Goal: Task Accomplishment & Management: Manage account settings

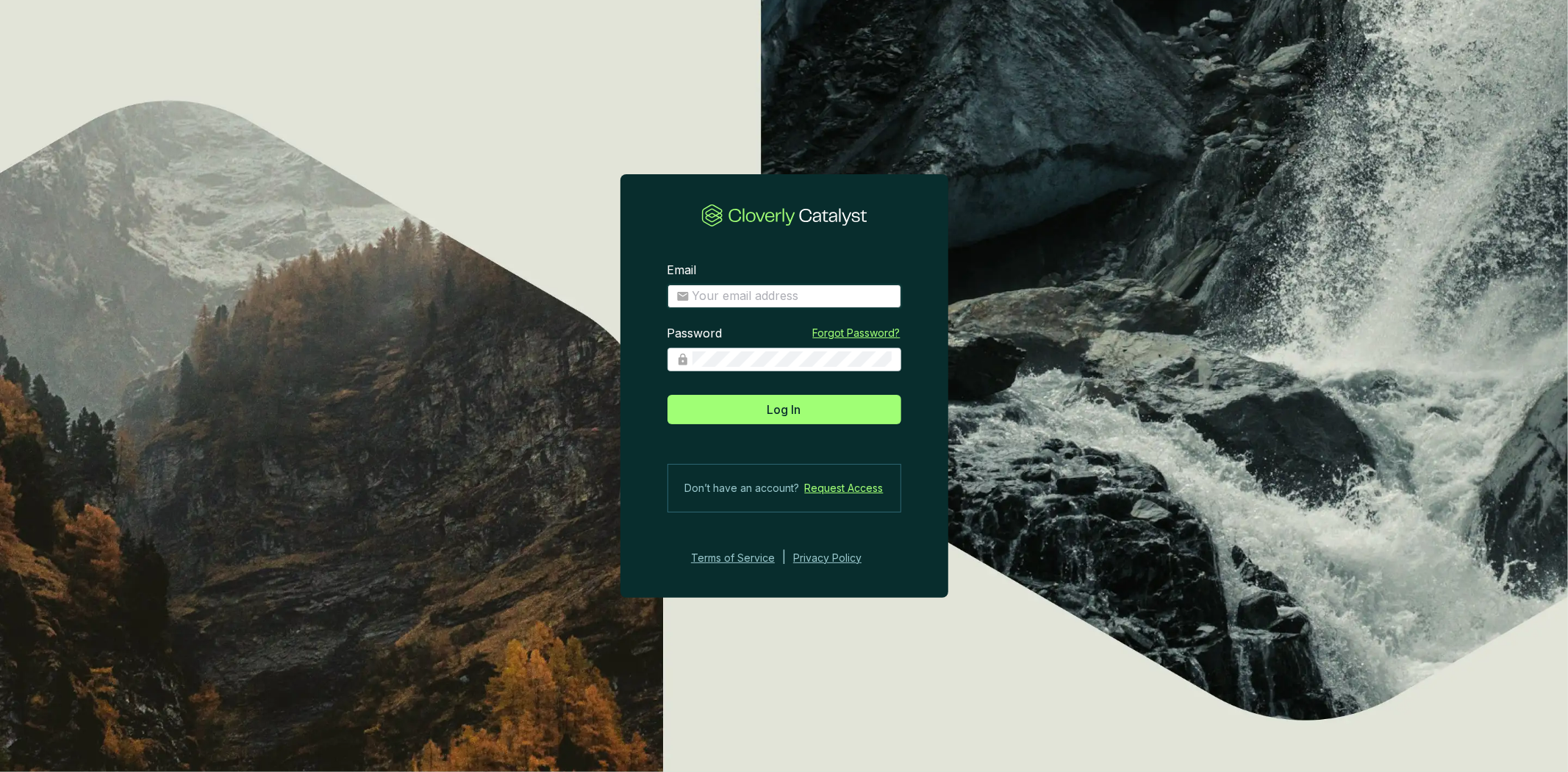
click at [748, 300] on input "Email" at bounding box center [793, 296] width 200 height 16
type input "[PERSON_NAME][EMAIL_ADDRESS][DOMAIN_NAME]"
click at [668, 395] on button "Log In" at bounding box center [784, 410] width 234 height 30
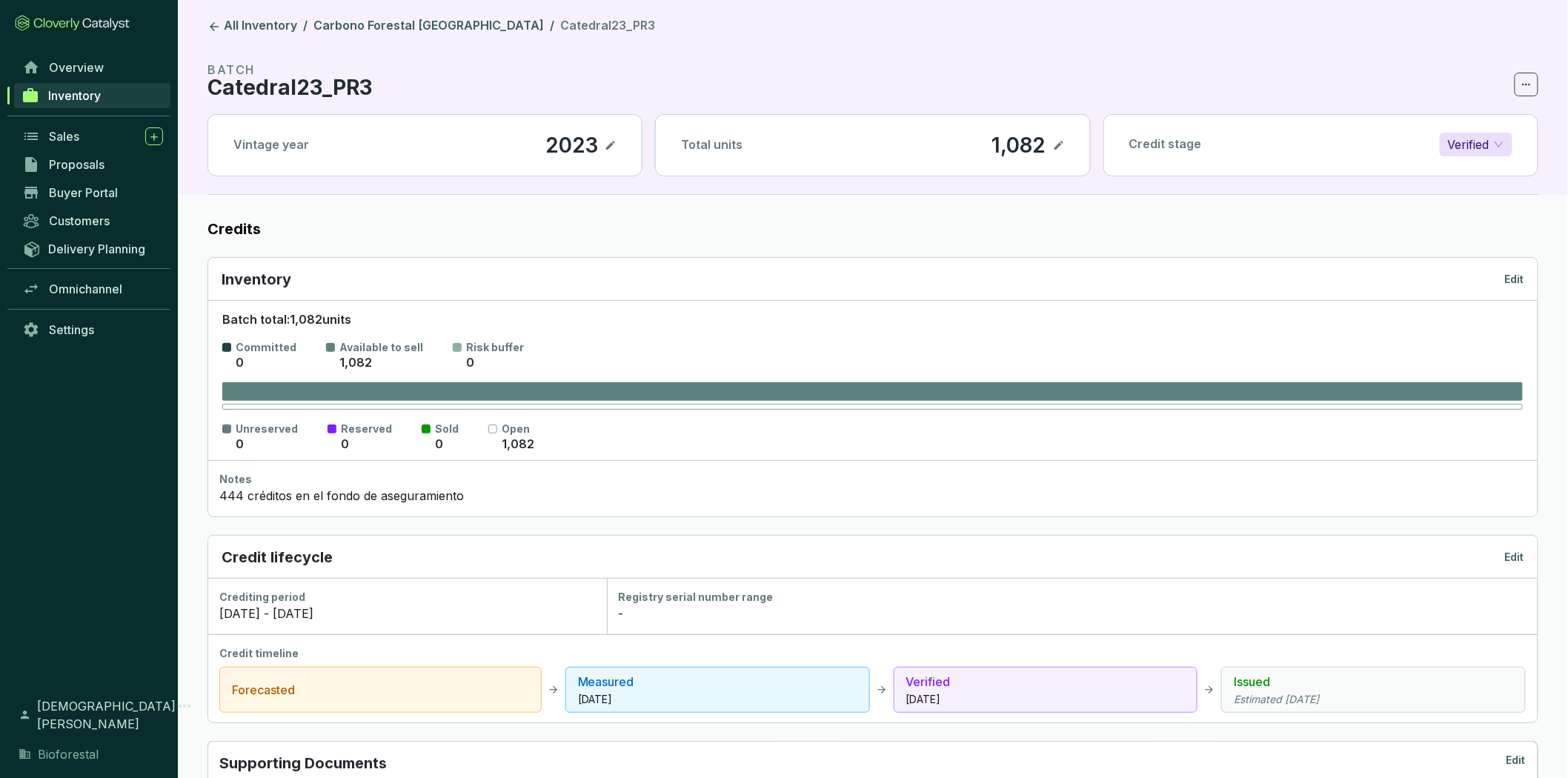
click at [113, 96] on link "Inventory" at bounding box center [92, 95] width 157 height 25
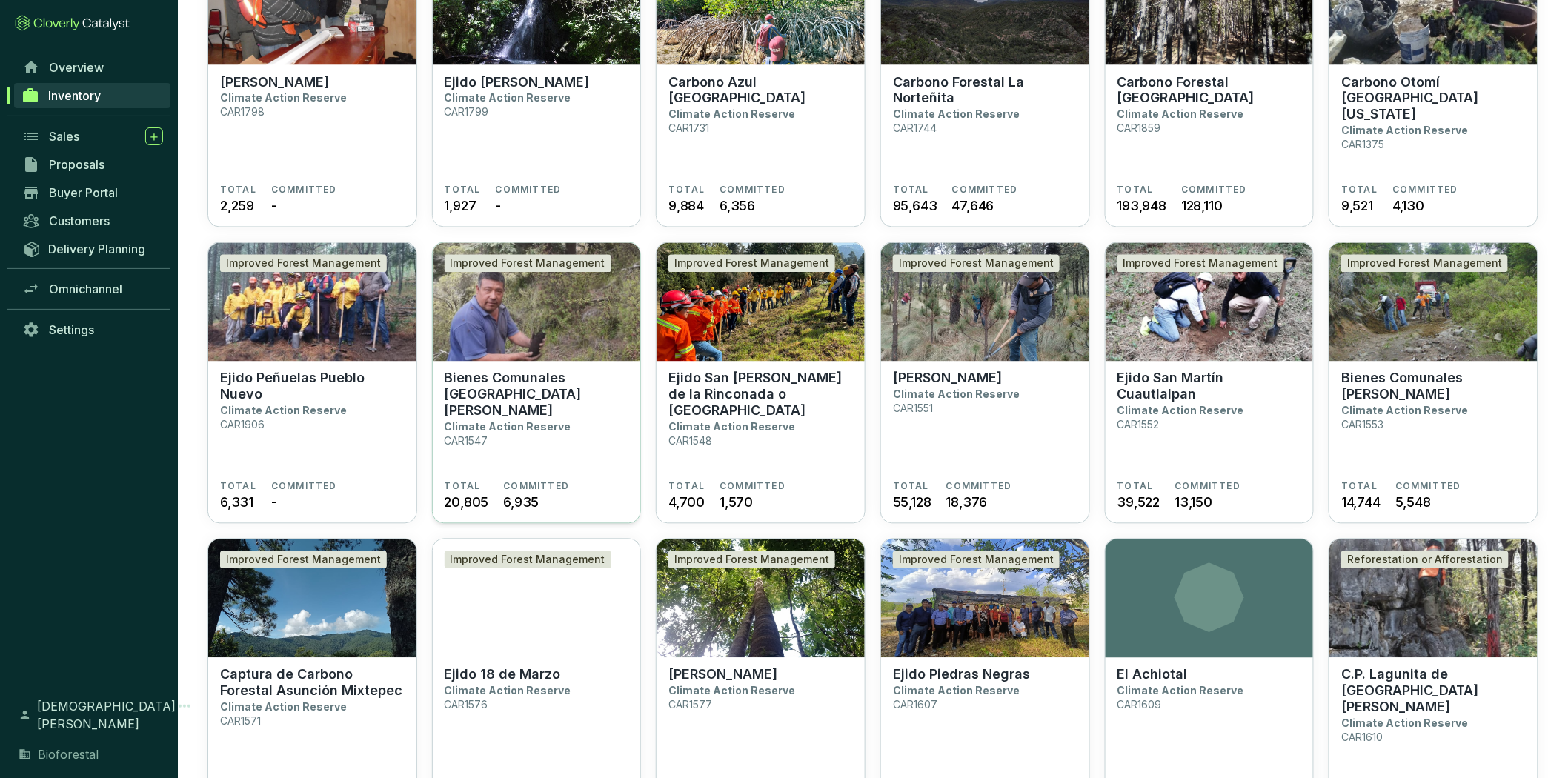
scroll to position [1153, 0]
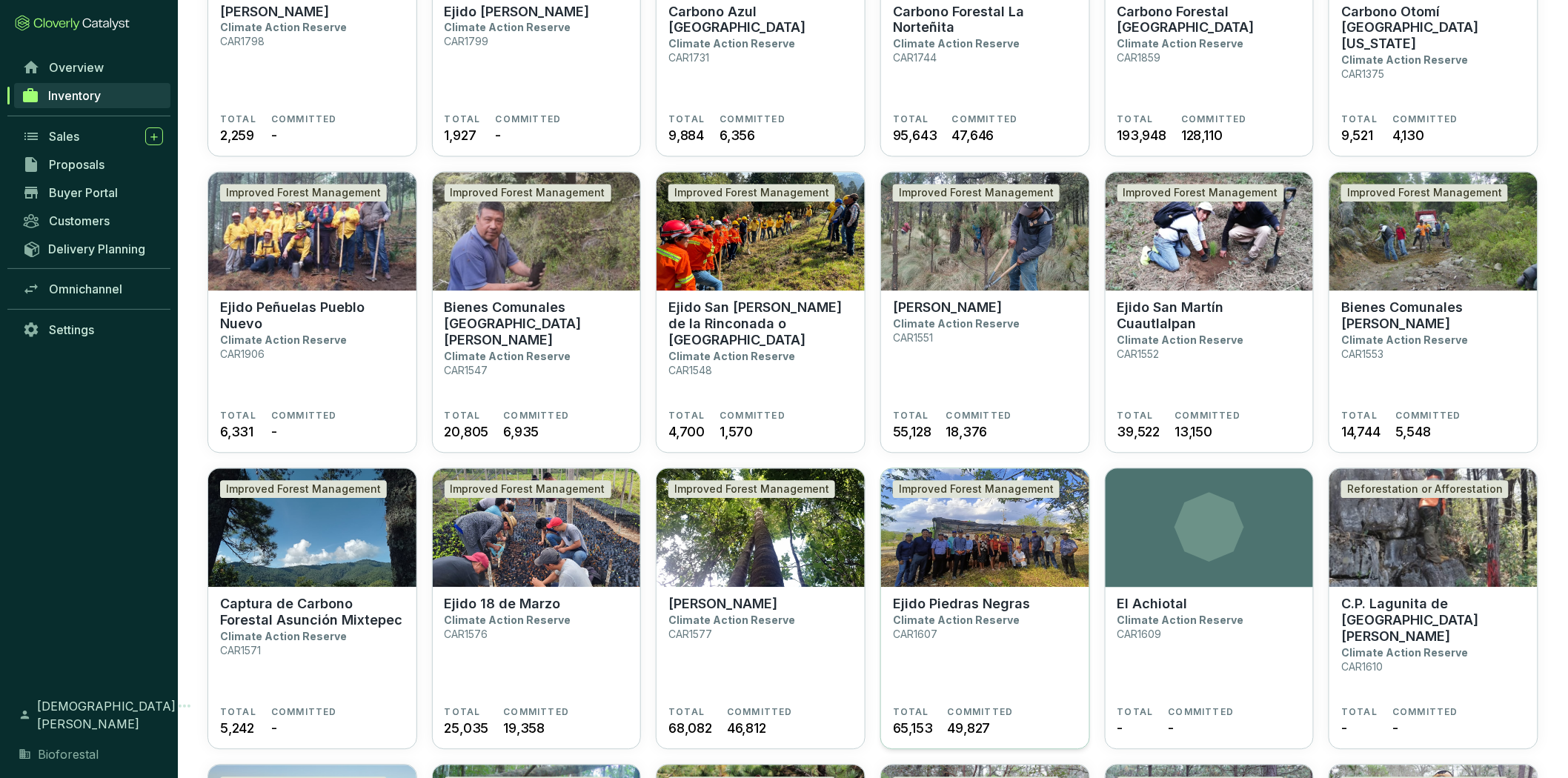
click at [966, 621] on p "Climate Action Reserve" at bounding box center [956, 620] width 127 height 12
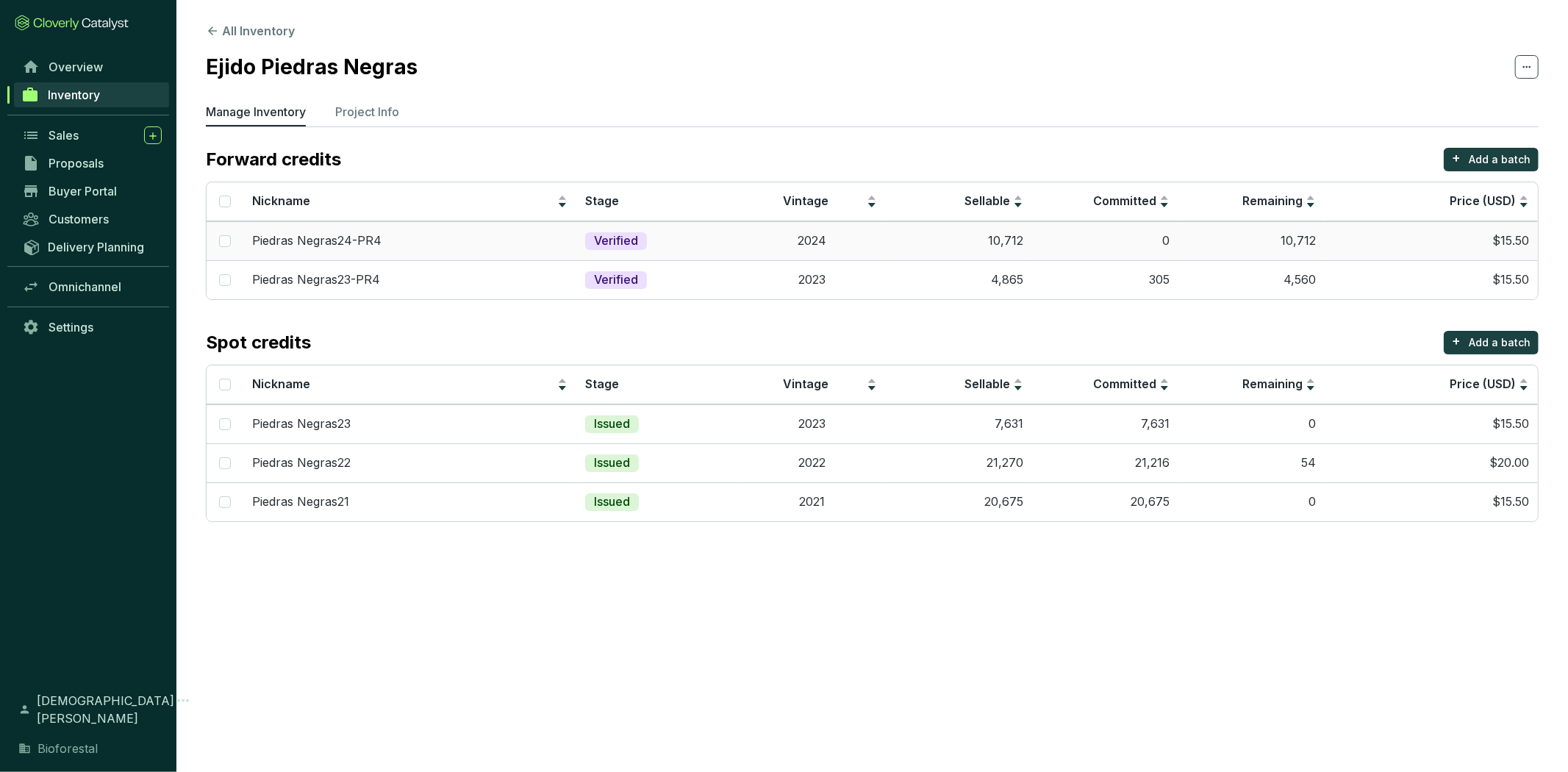
click at [1413, 247] on td "$15.50" at bounding box center [1432, 241] width 214 height 39
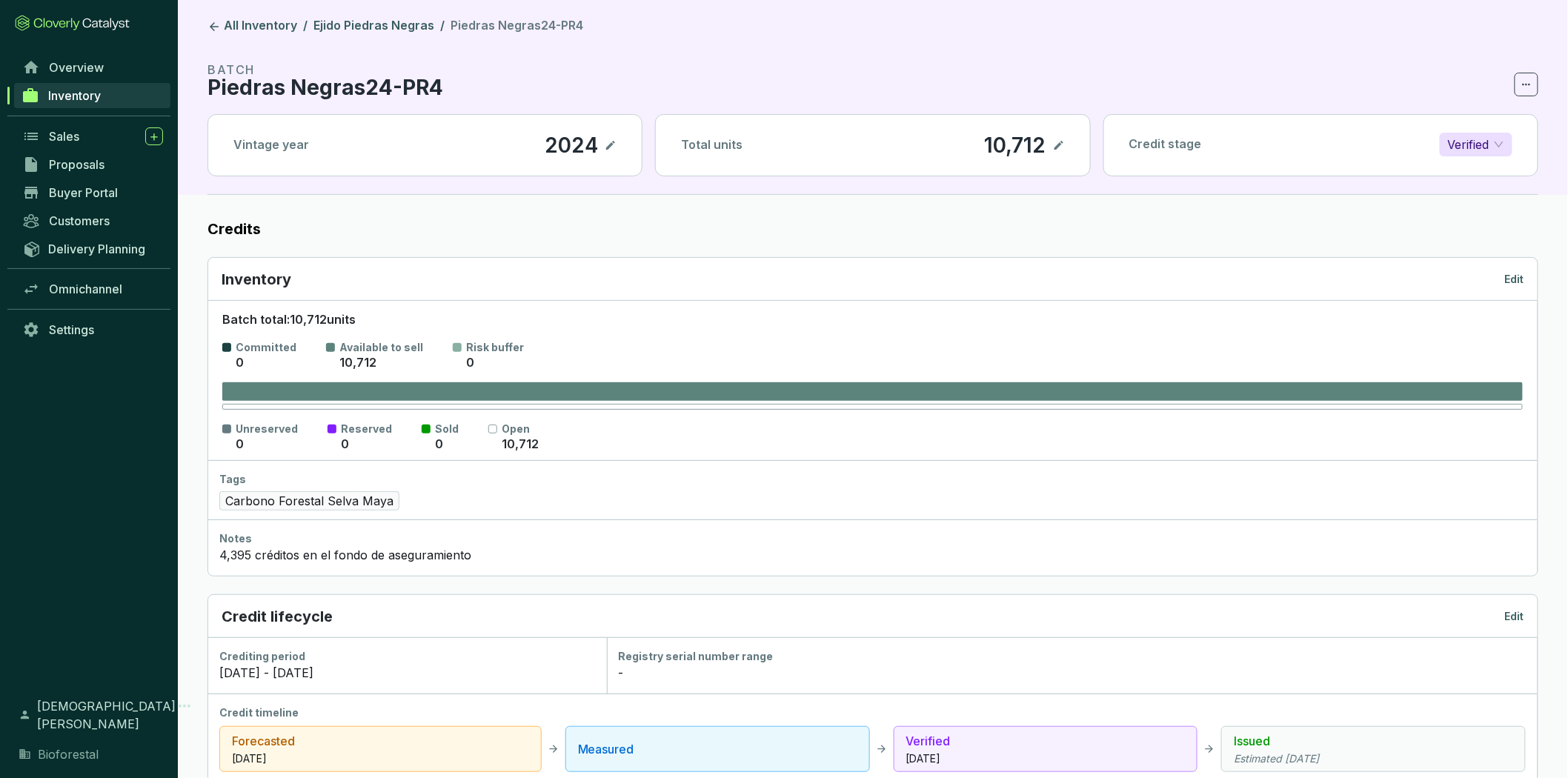
click at [1516, 88] on span at bounding box center [1526, 84] width 24 height 24
click at [1501, 123] on p "Delete batch" at bounding box center [1487, 123] width 71 height 17
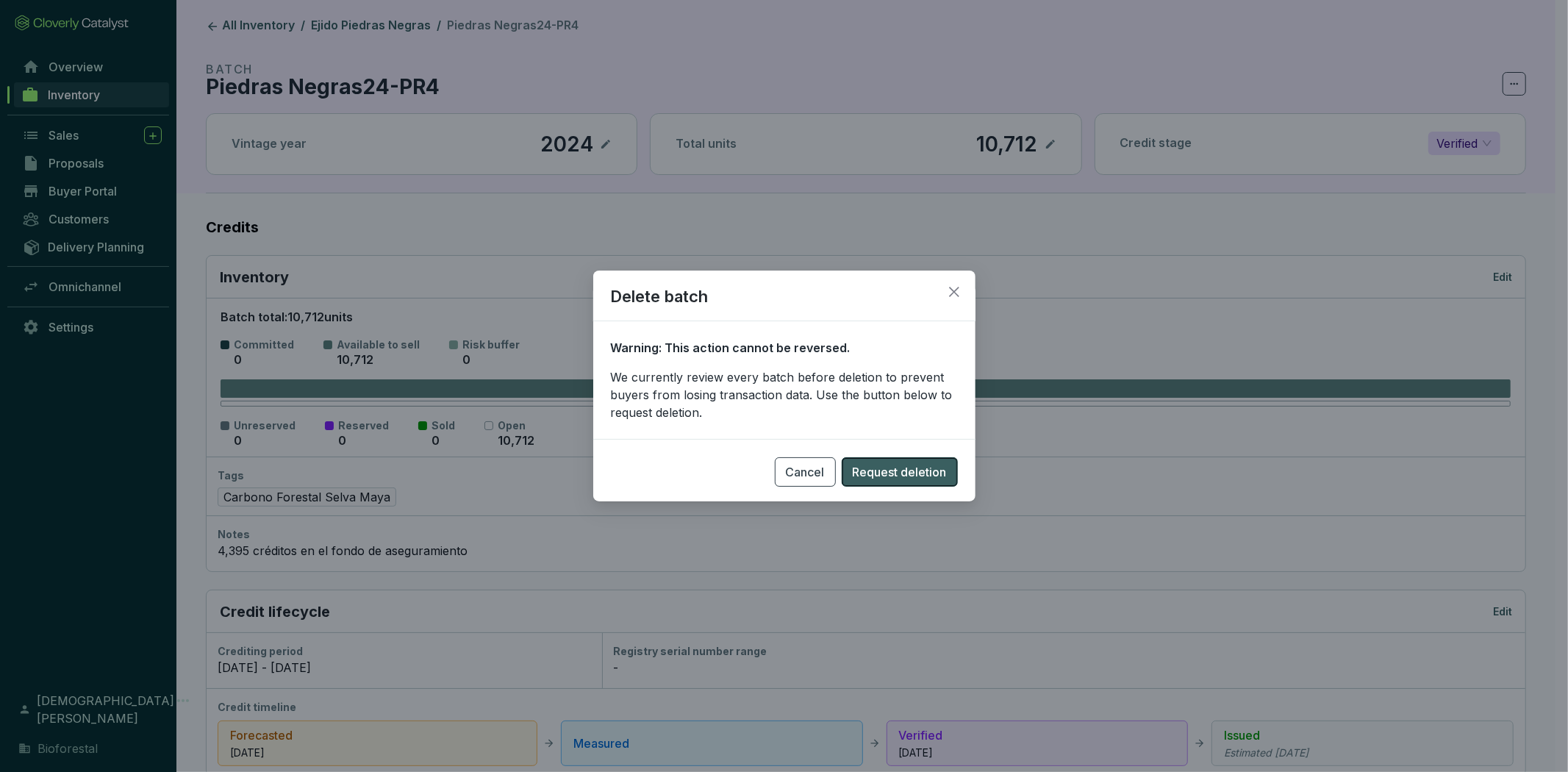
click at [919, 467] on span "Request deletion" at bounding box center [899, 472] width 94 height 17
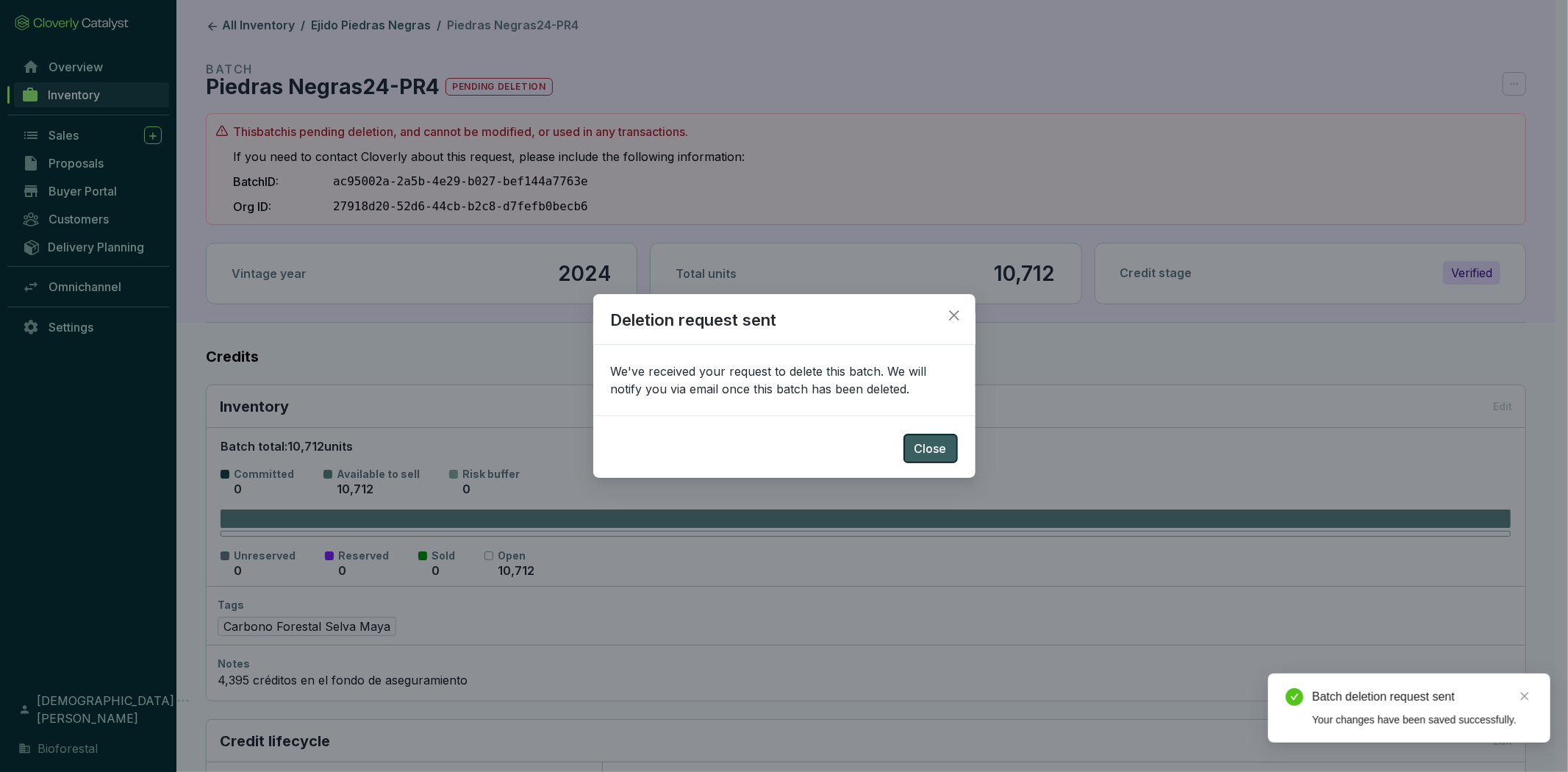
click at [927, 457] on span "Close" at bounding box center [931, 448] width 32 height 17
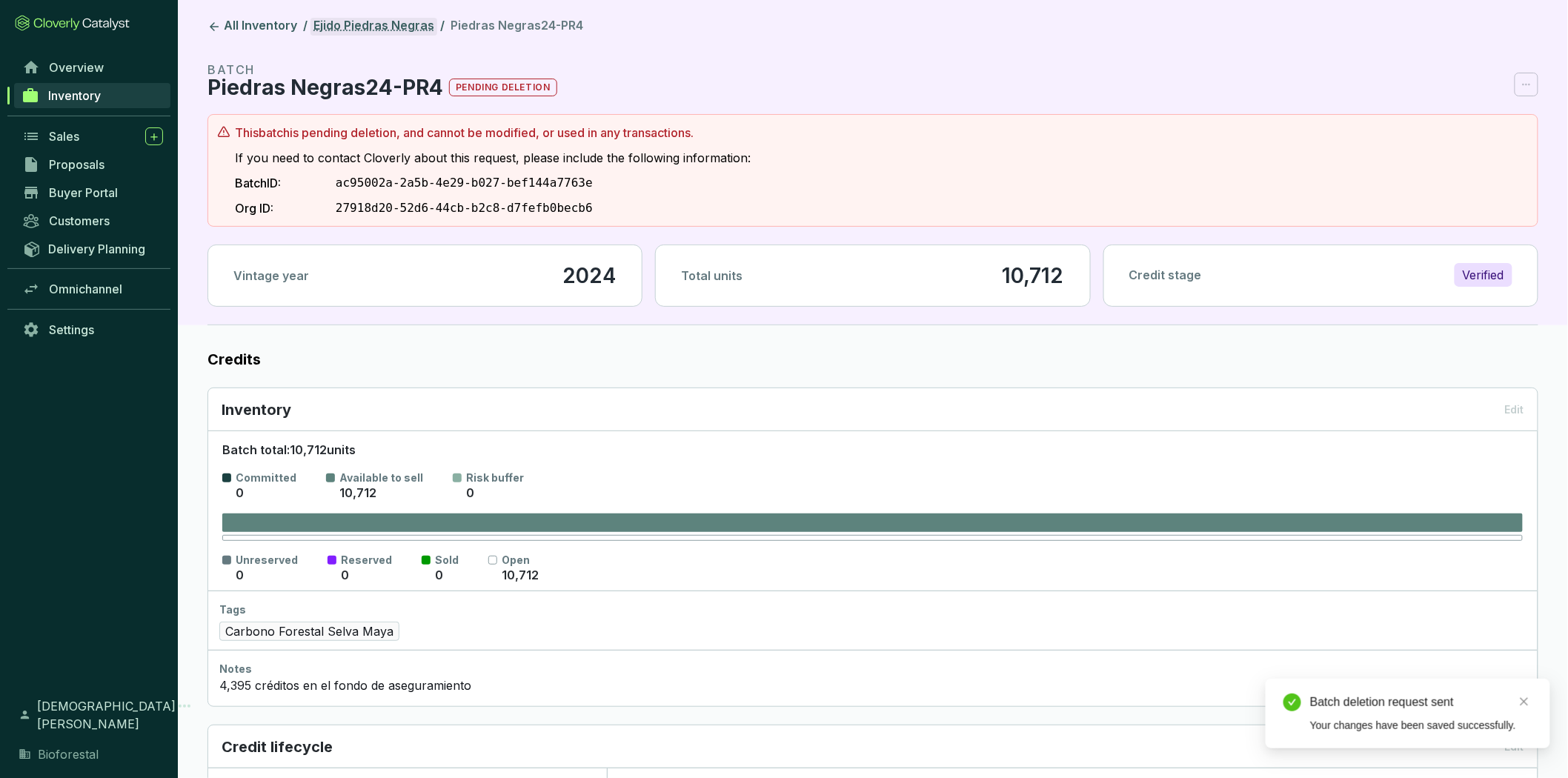
click at [404, 27] on link "Ejido Piedras Negras" at bounding box center [374, 26] width 127 height 18
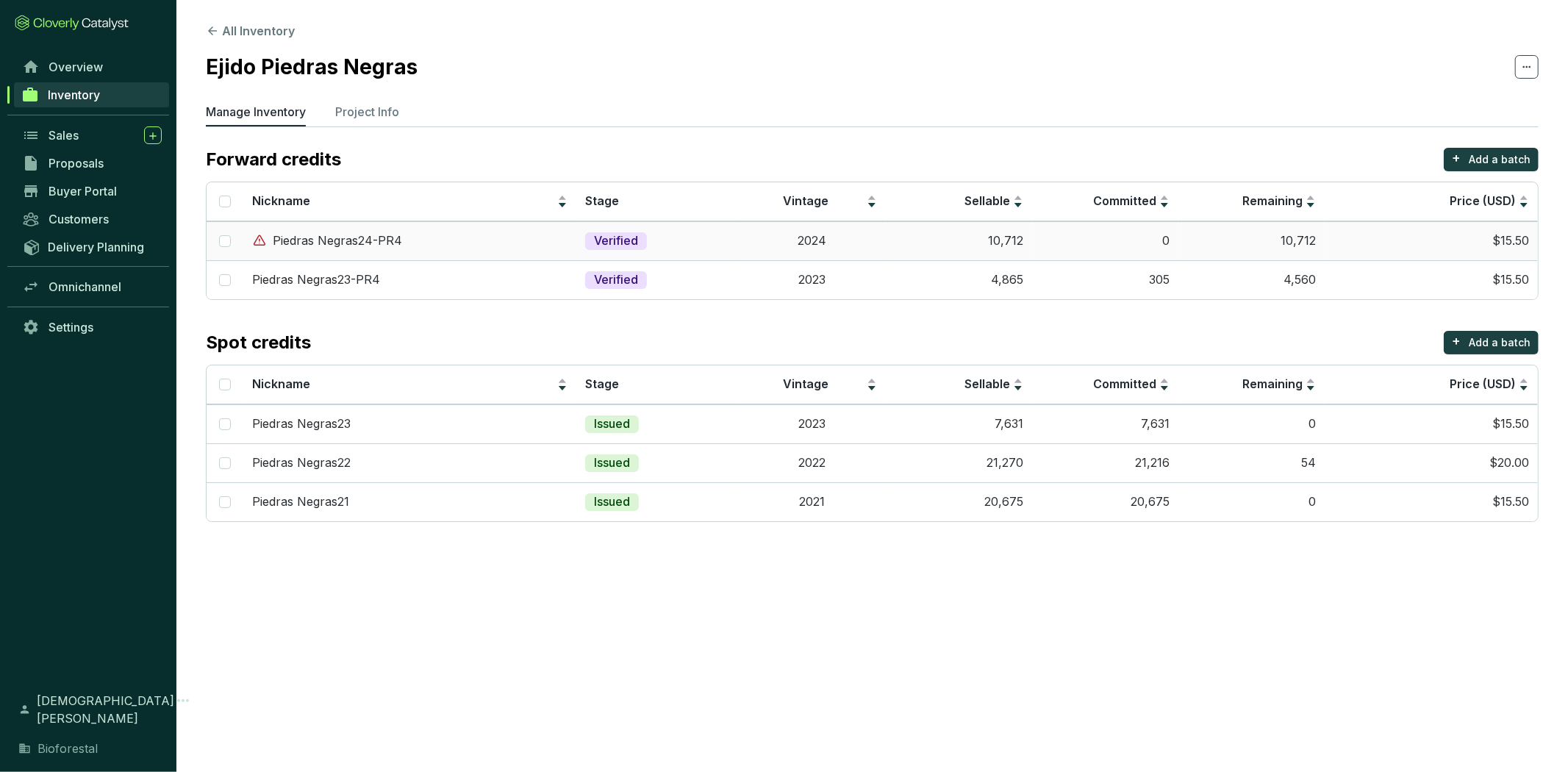
click at [686, 247] on td "Verified" at bounding box center [657, 241] width 162 height 39
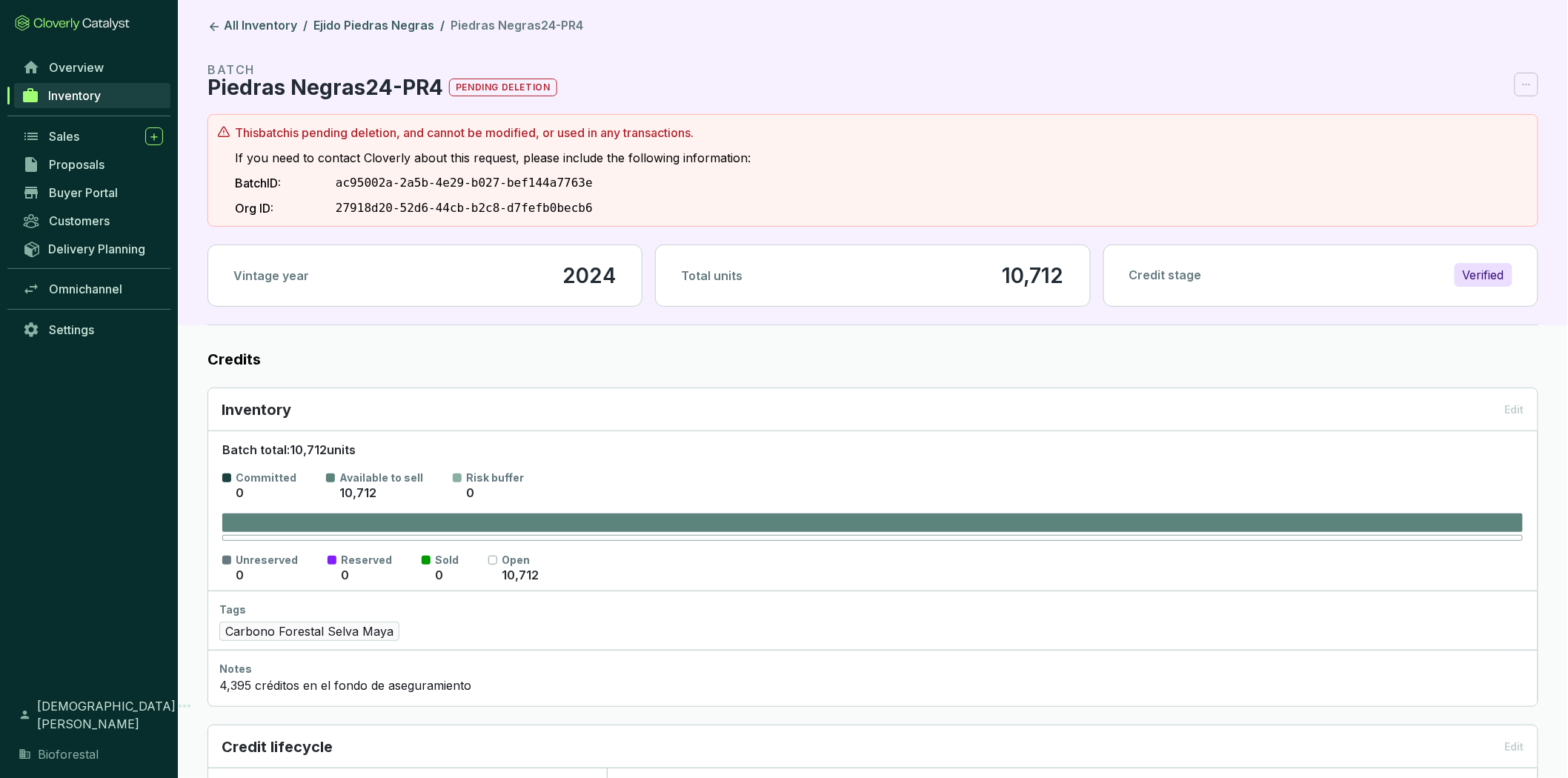
click at [1515, 85] on section "BATCH Piedras Negras24-PR4 pending deletion" at bounding box center [872, 78] width 1331 height 36
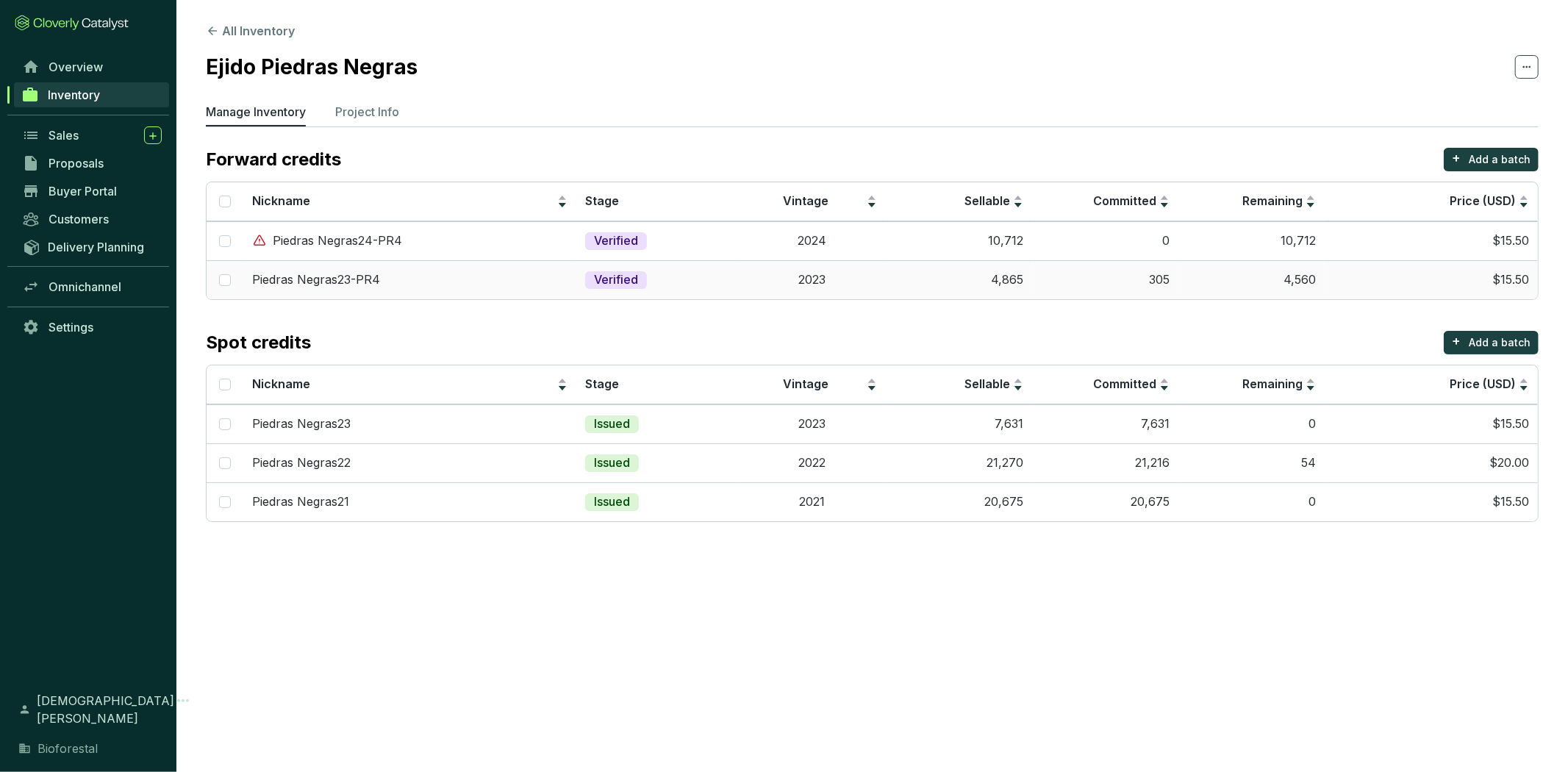
click at [739, 276] on td "2023" at bounding box center [812, 280] width 147 height 39
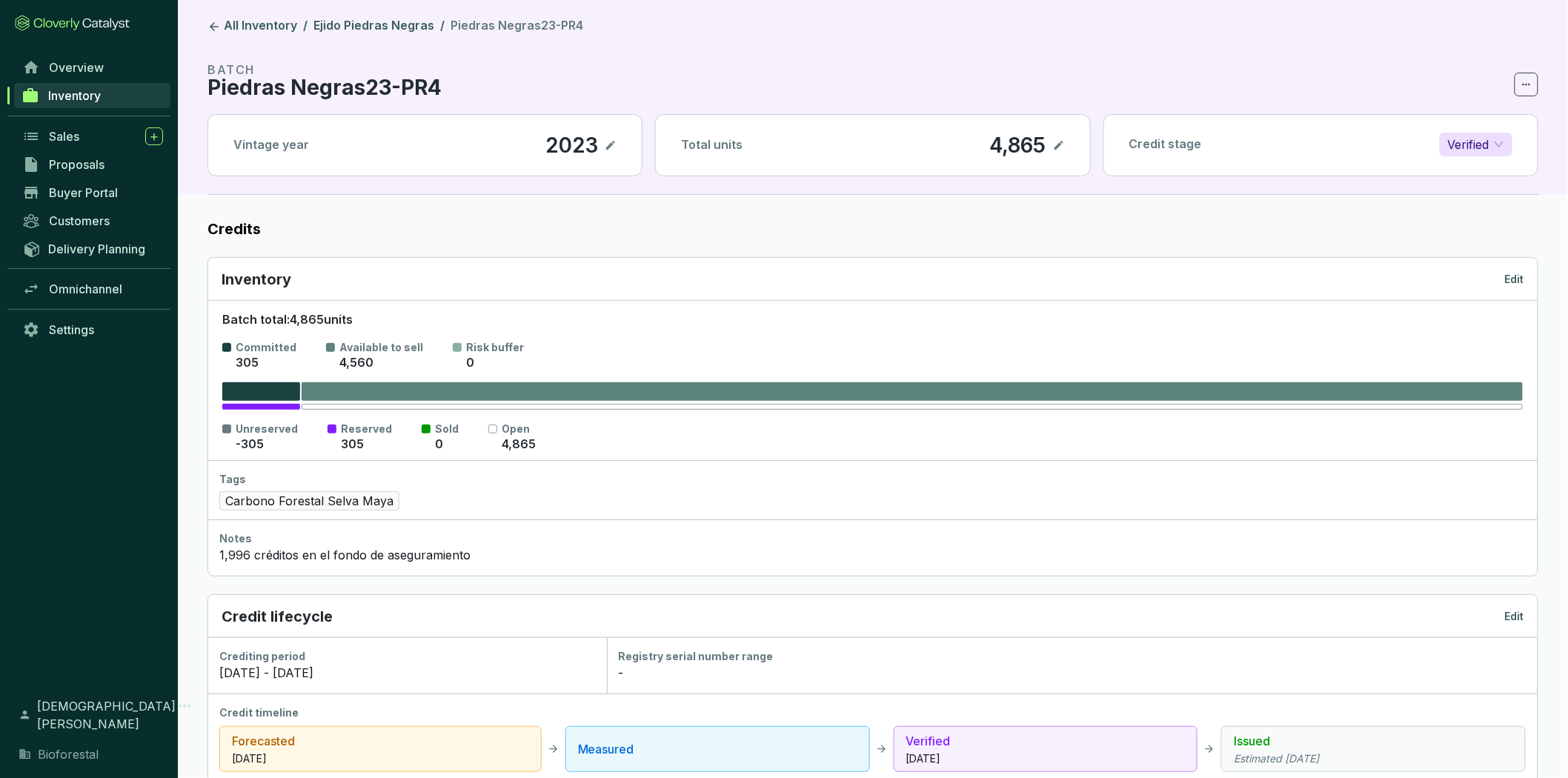
click at [1519, 282] on p "Edit" at bounding box center [1515, 279] width 19 height 15
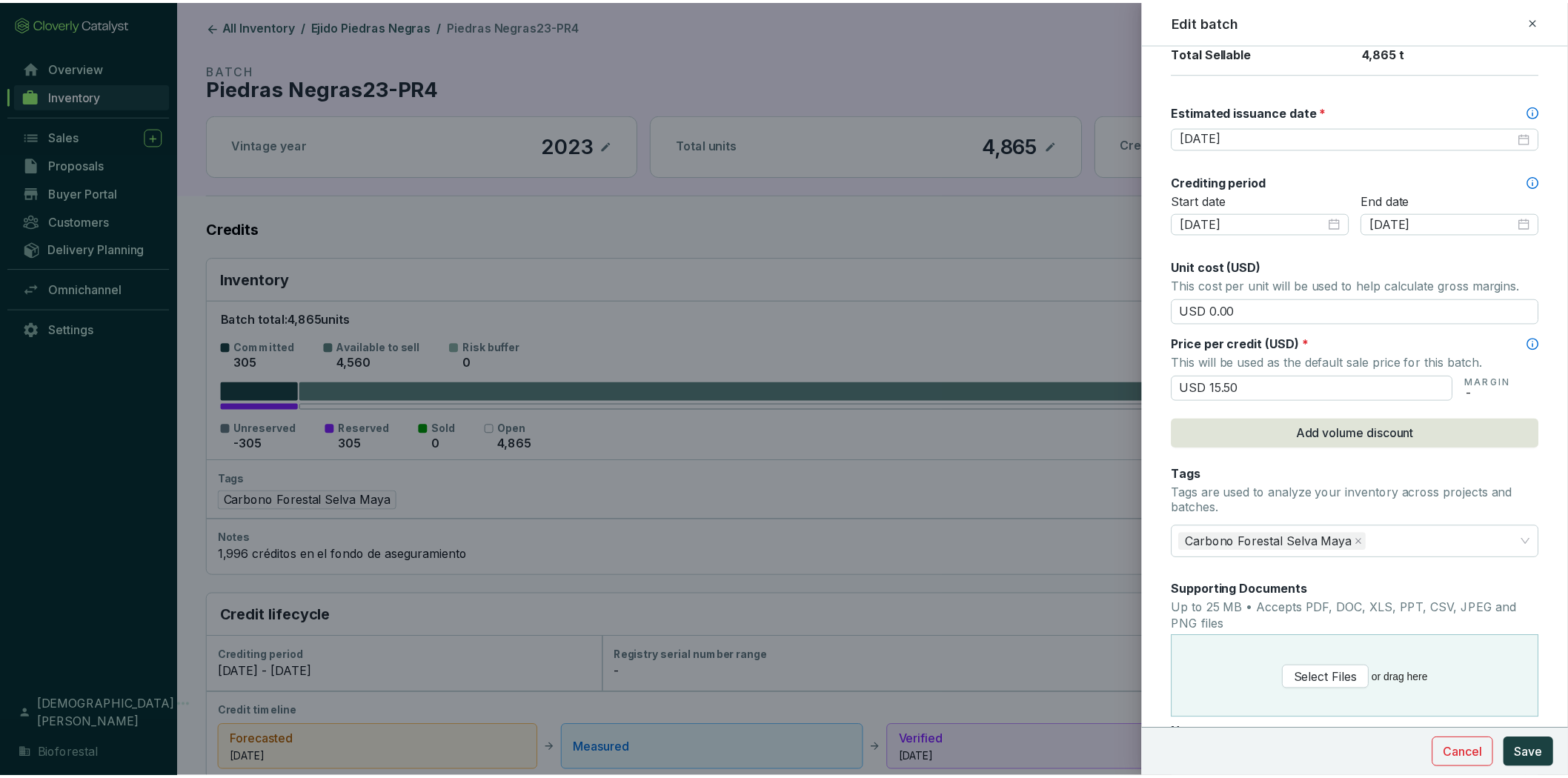
scroll to position [396, 0]
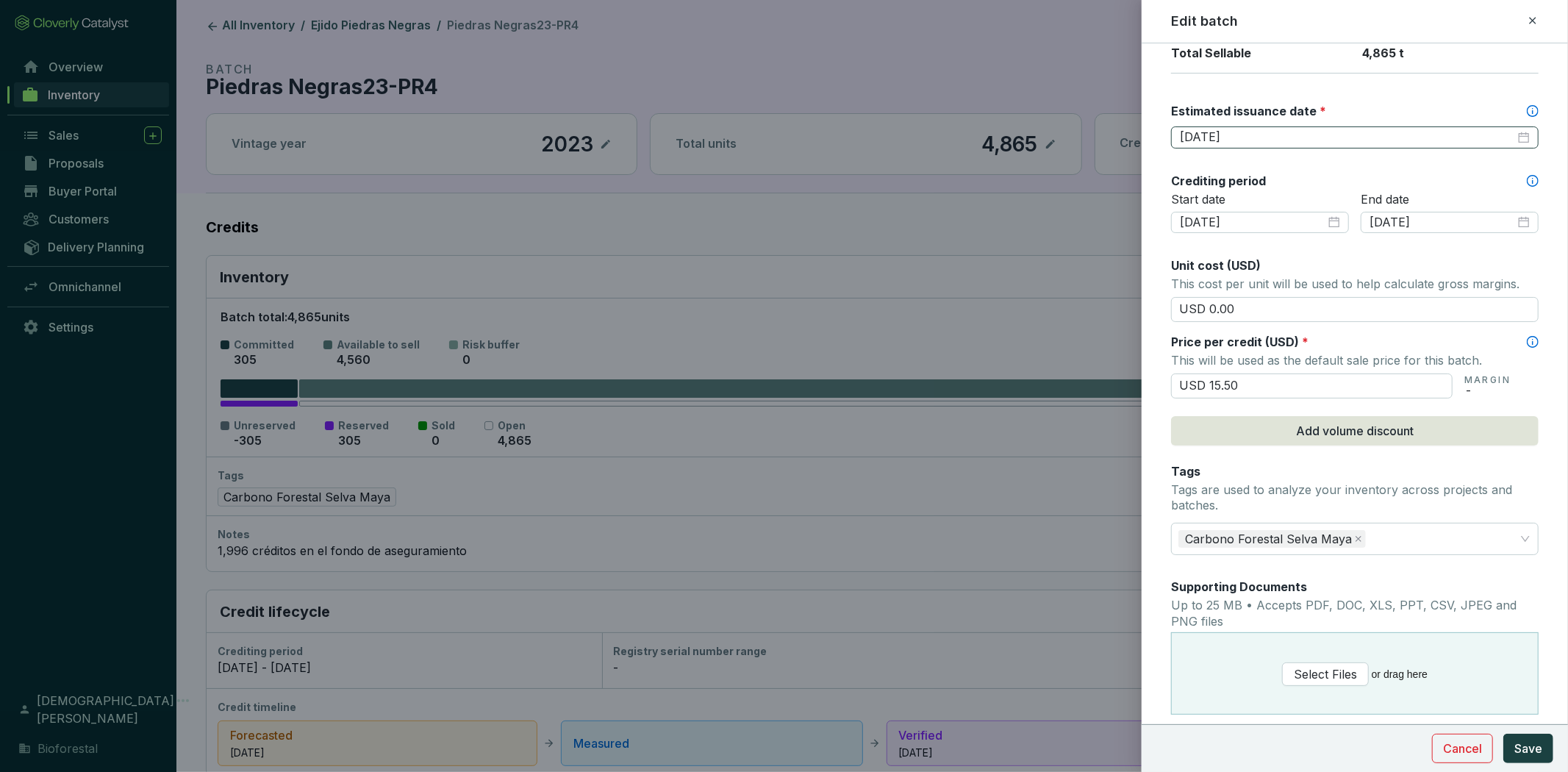
click at [1511, 142] on div "2025-05-30" at bounding box center [1354, 137] width 350 height 16
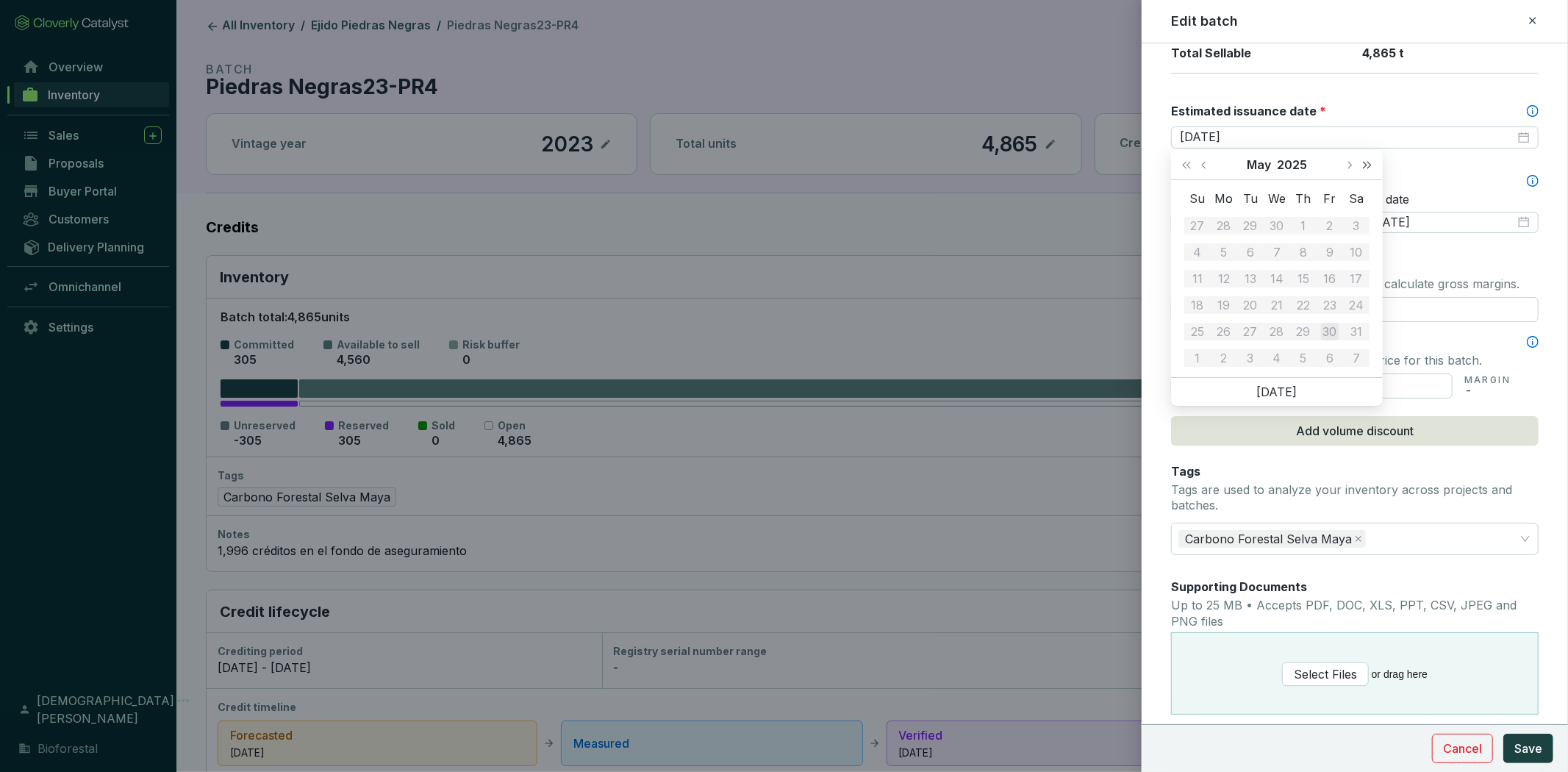
click at [1365, 169] on button "Next year (Control + right)" at bounding box center [1367, 165] width 19 height 30
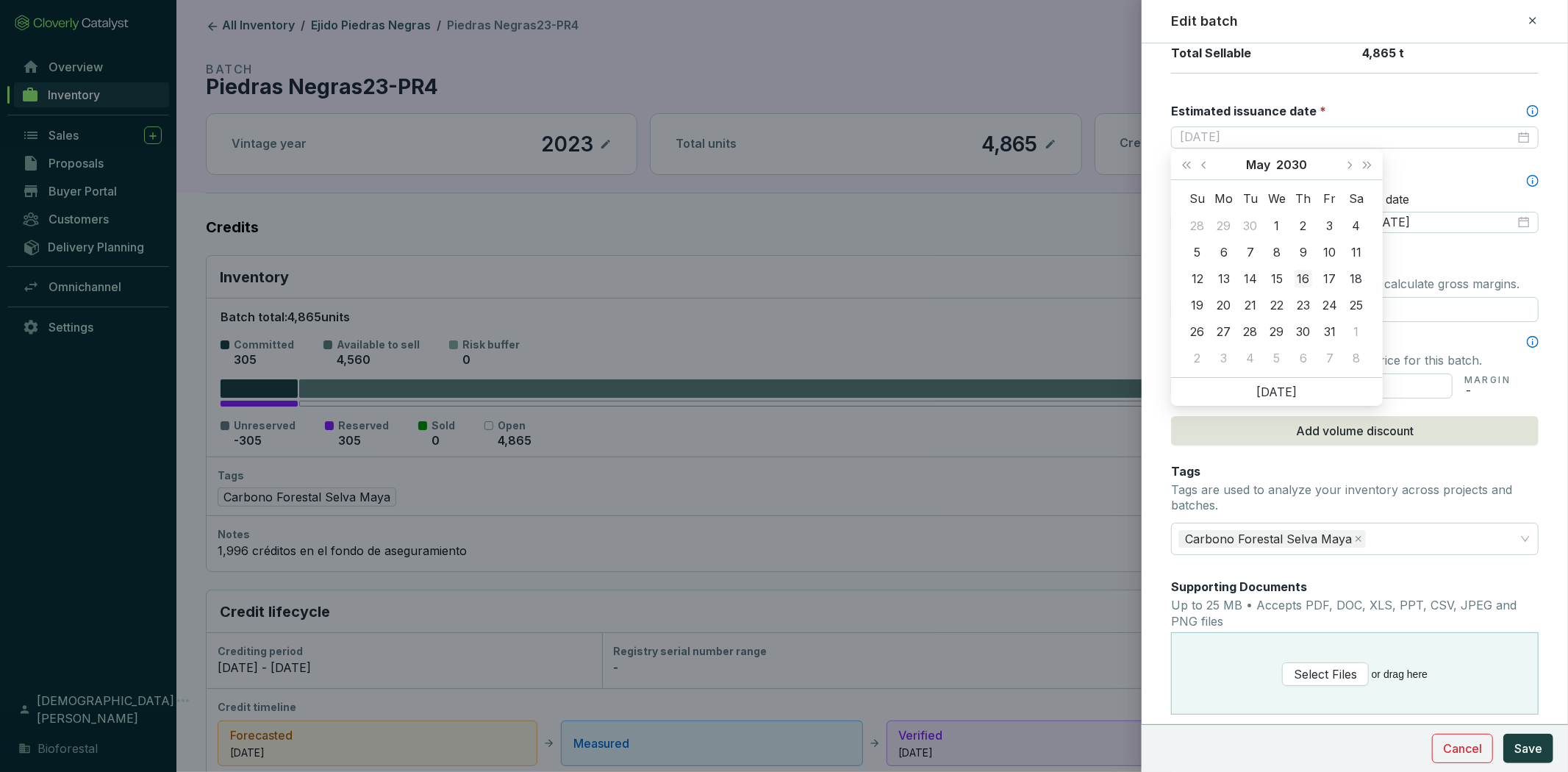
type input "2030-05-16"
click at [1303, 274] on div "16" at bounding box center [1303, 279] width 17 height 17
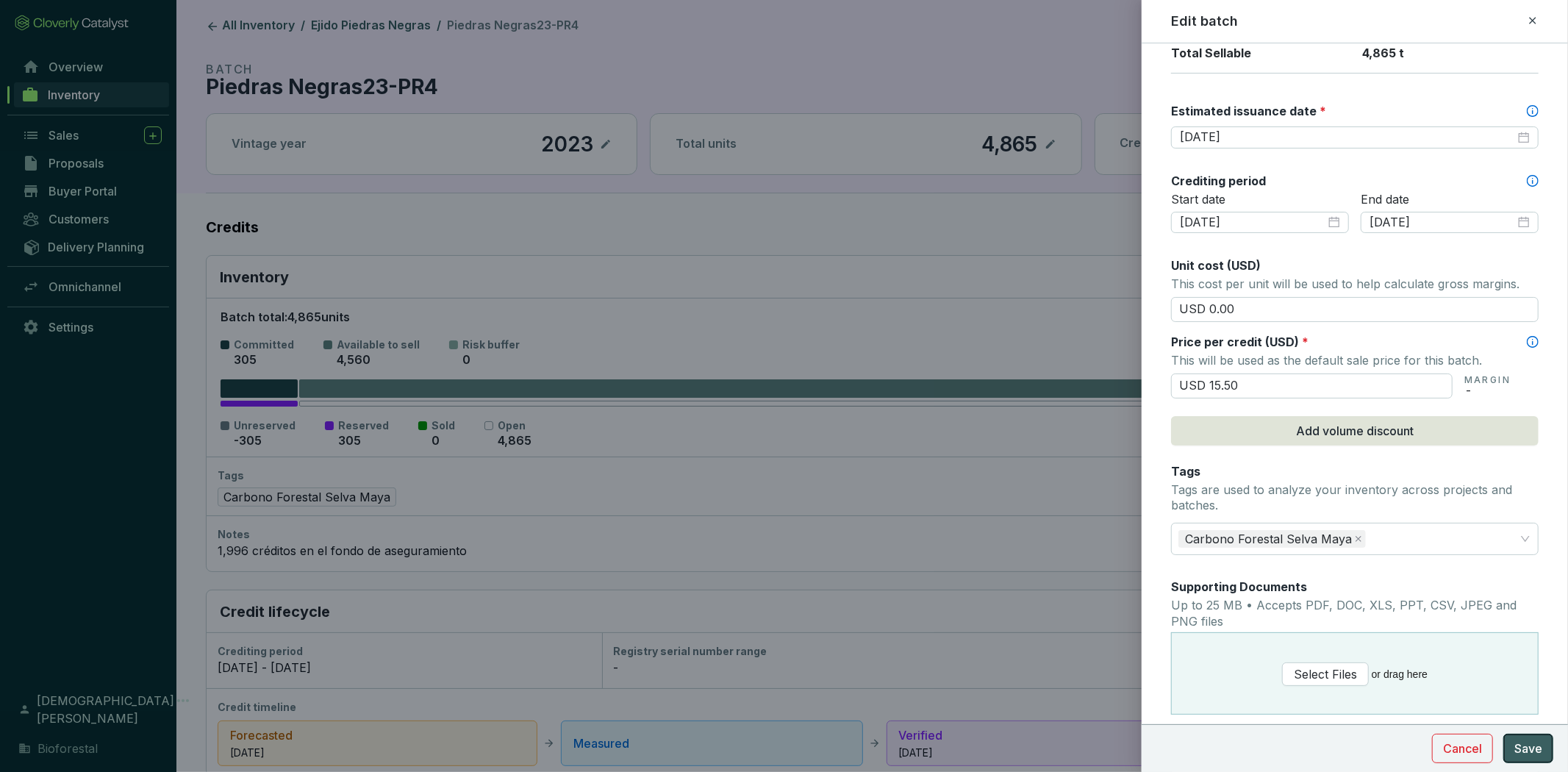
click at [1543, 752] on button "Save" at bounding box center [1529, 749] width 50 height 30
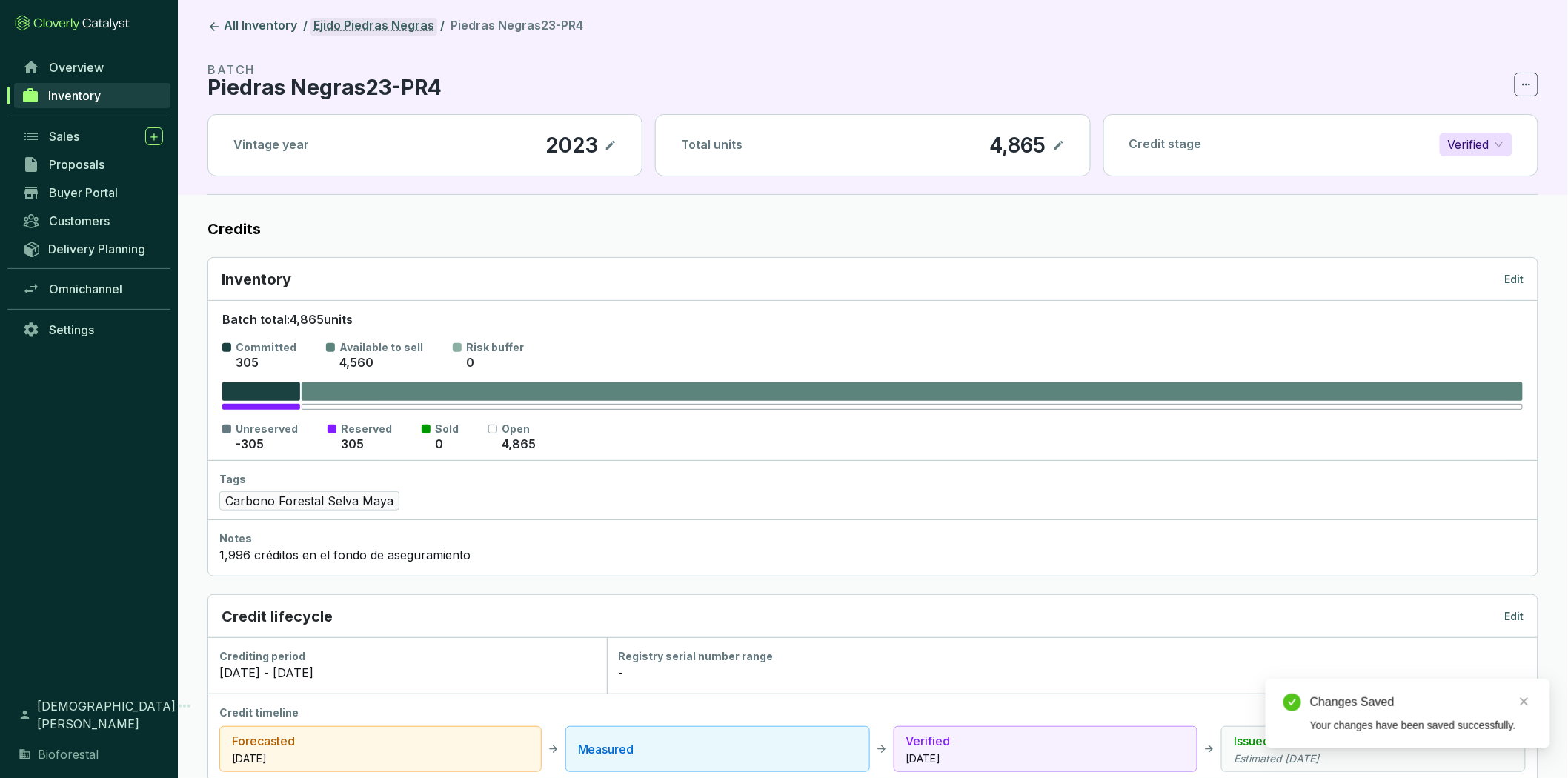
click at [379, 28] on link "Ejido Piedras Negras" at bounding box center [374, 26] width 127 height 18
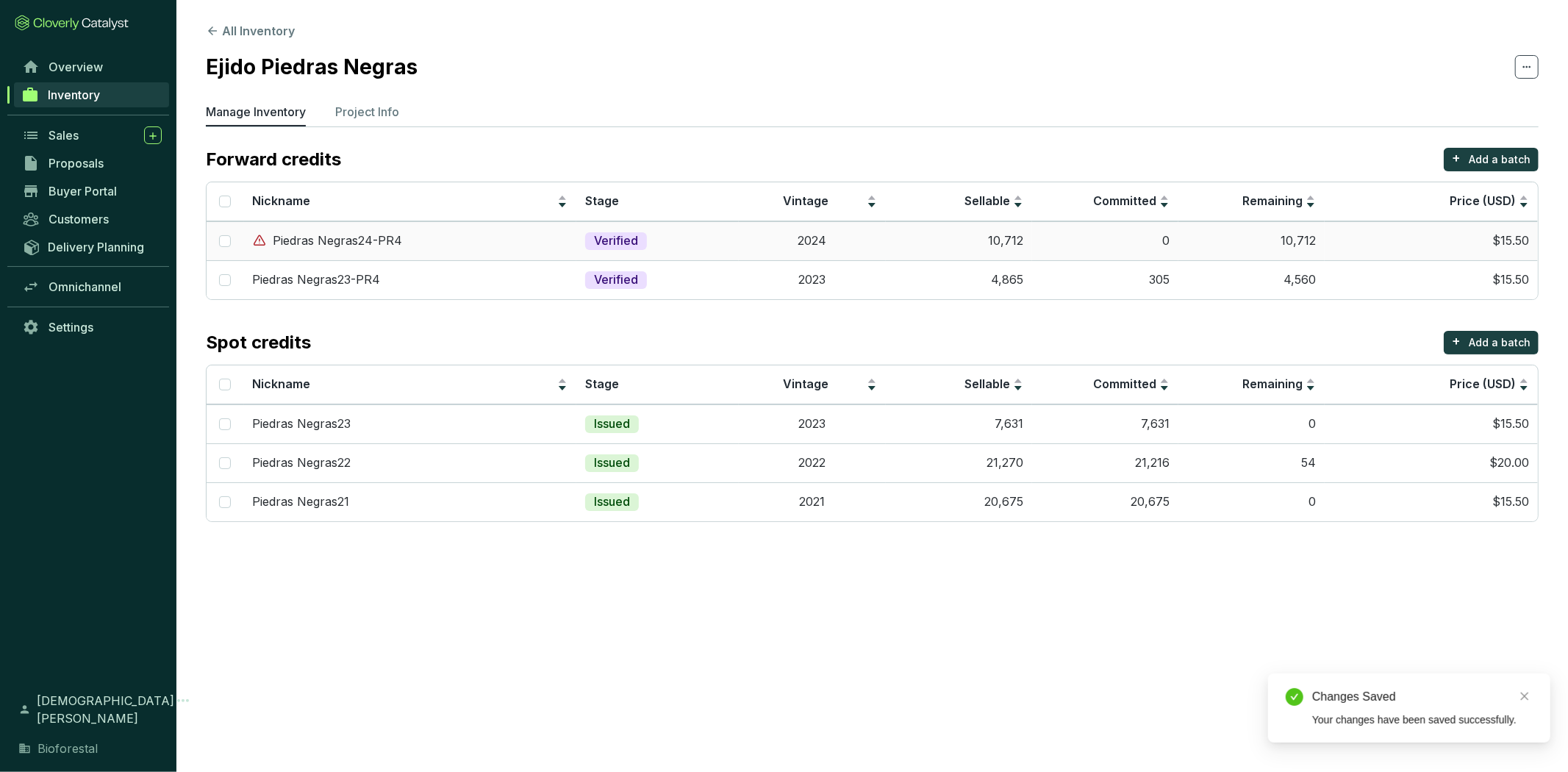
click at [576, 247] on td "Verified" at bounding box center [657, 241] width 162 height 39
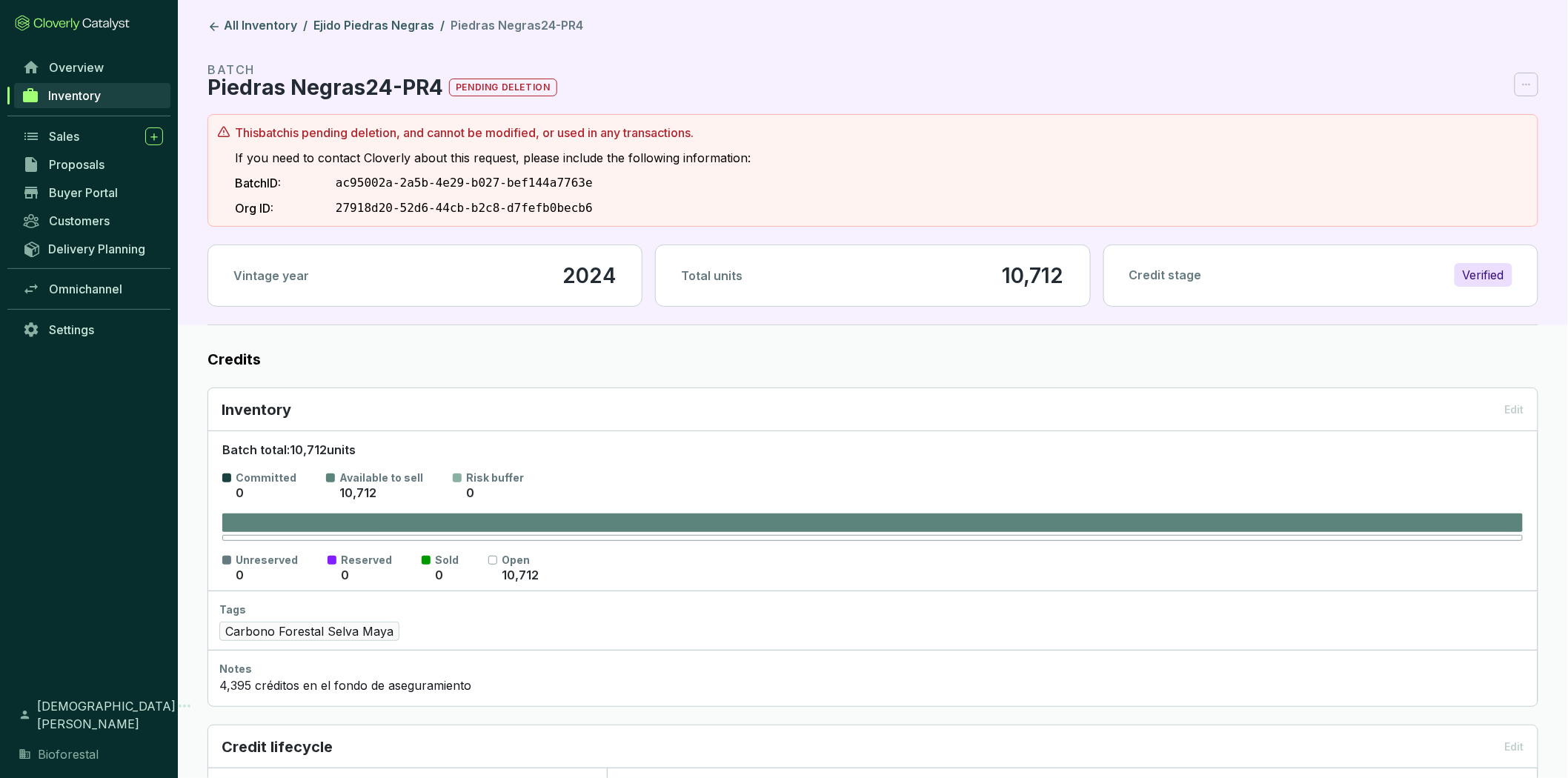
click at [1513, 404] on div "Inventory Edit" at bounding box center [872, 410] width 1303 height 21
click at [475, 85] on p "pending deletion" at bounding box center [503, 88] width 108 height 18
drag, startPoint x: 680, startPoint y: 90, endPoint x: 70, endPoint y: 122, distance: 610.8
click at [172, 172] on section "All Inventory / Ejido Piedras Negras / Piedras Negras24-PR4 BATCH Piedras Negra…" at bounding box center [784, 761] width 1568 height 1524
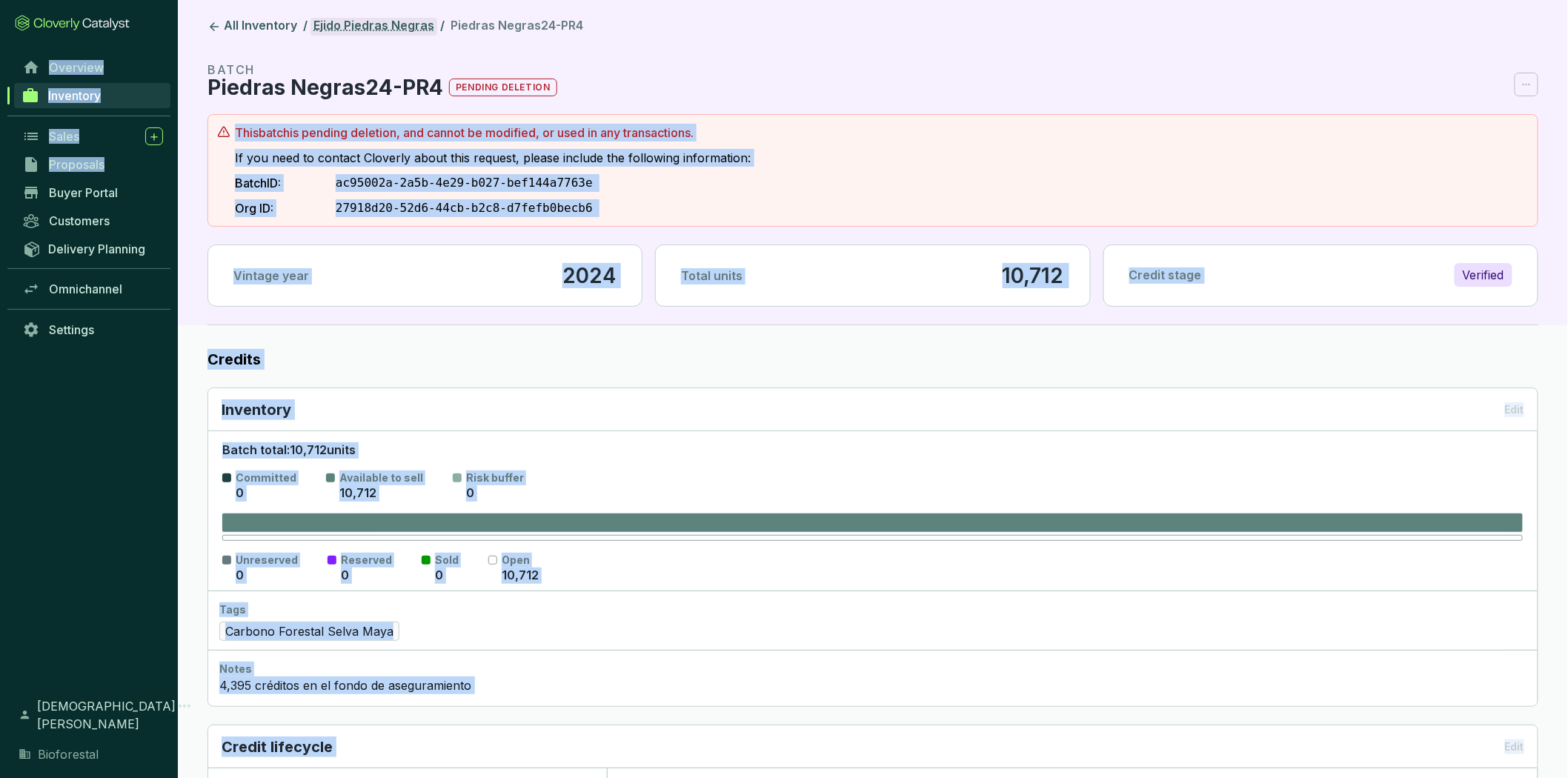
click at [385, 31] on link "Ejido Piedras Negras" at bounding box center [374, 26] width 127 height 18
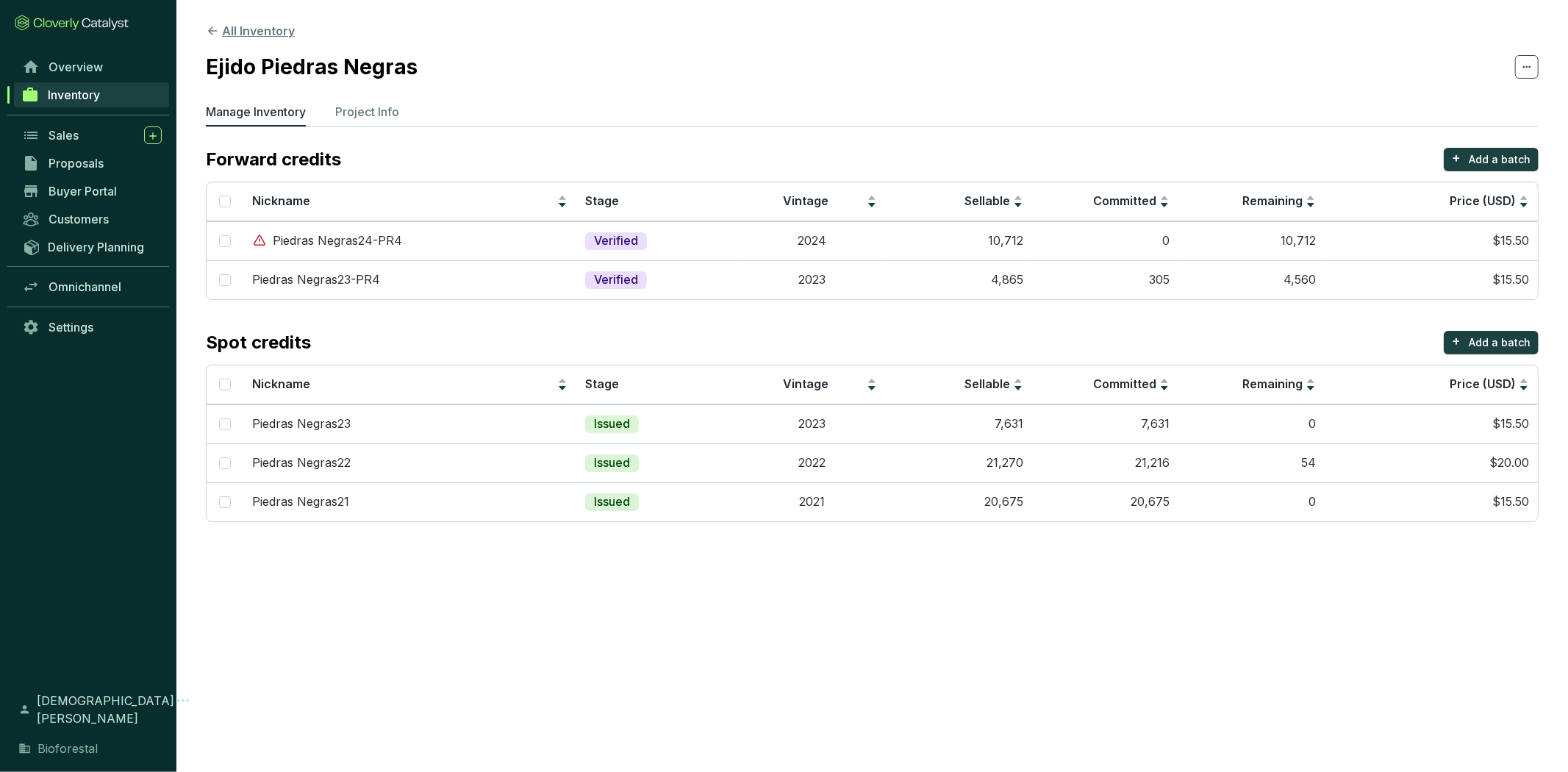
click at [254, 32] on button "All Inventory" at bounding box center [250, 30] width 89 height 17
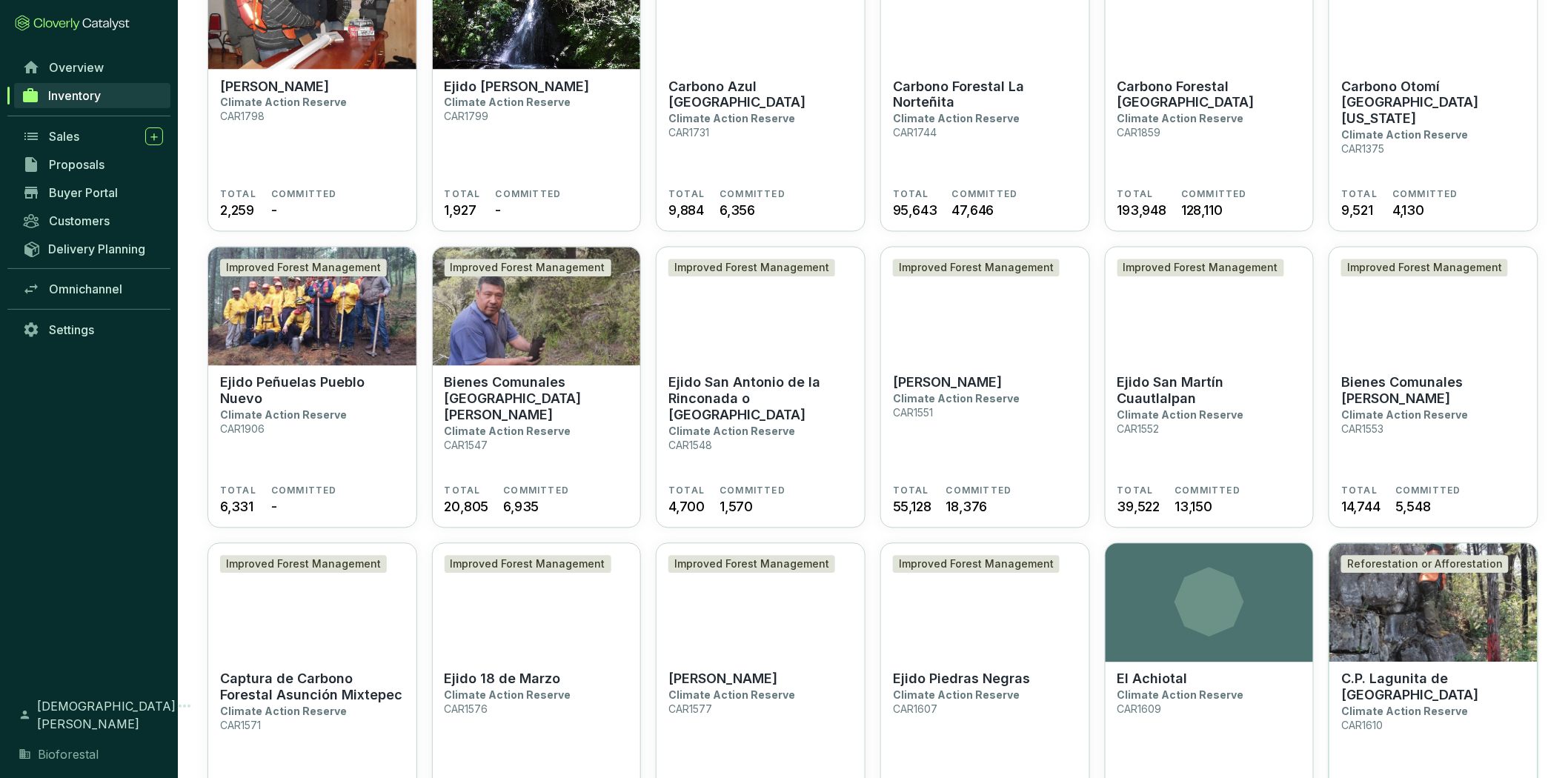
scroll to position [1153, 0]
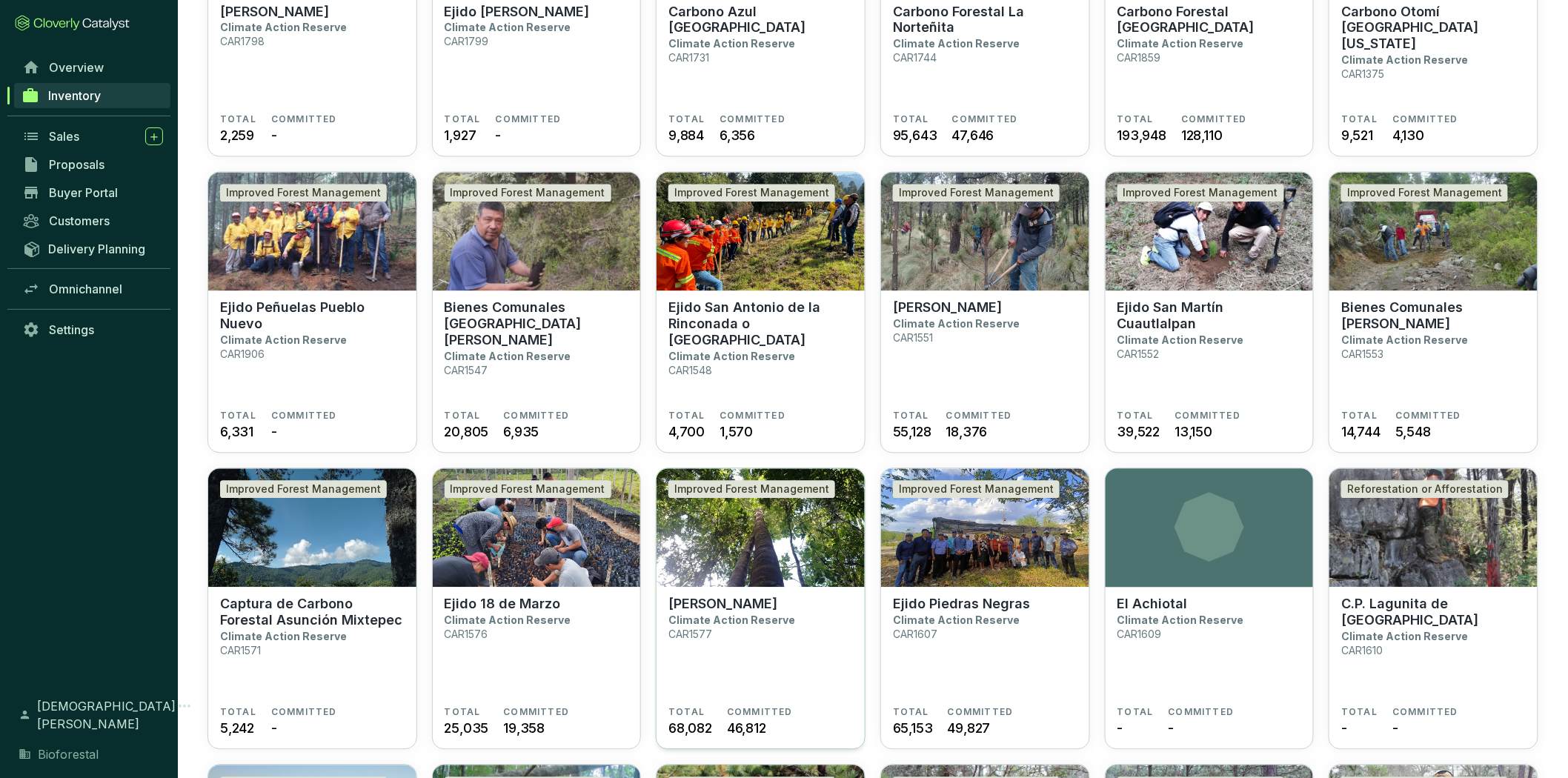
click at [730, 593] on section "Ejido Chunhuhub Climate Action Reserve CAR1577 TOTAL 68,082 COMMITTED 46,812" at bounding box center [760, 669] width 208 height 163
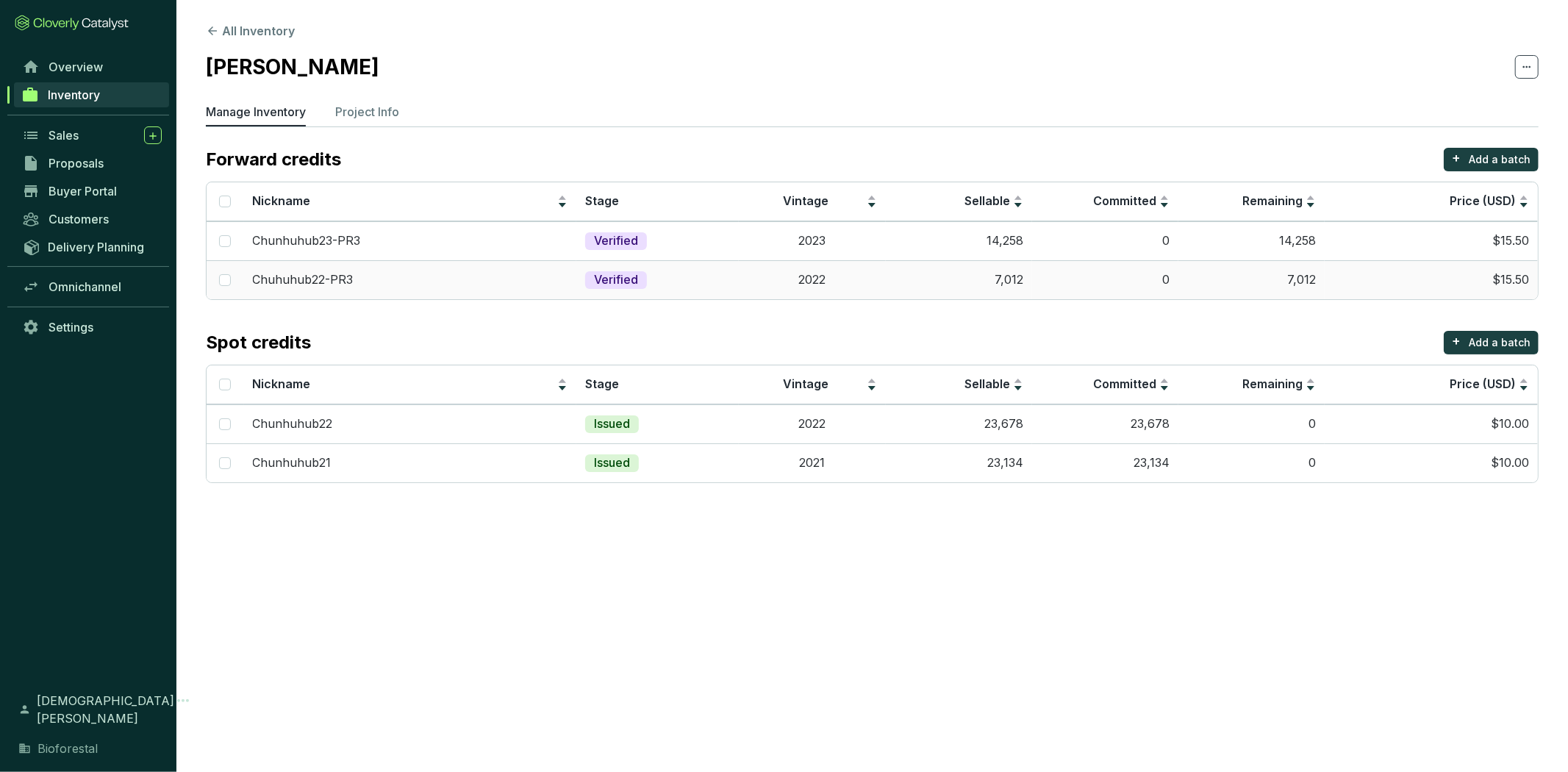
click at [1380, 277] on td "$15.50" at bounding box center [1432, 280] width 214 height 39
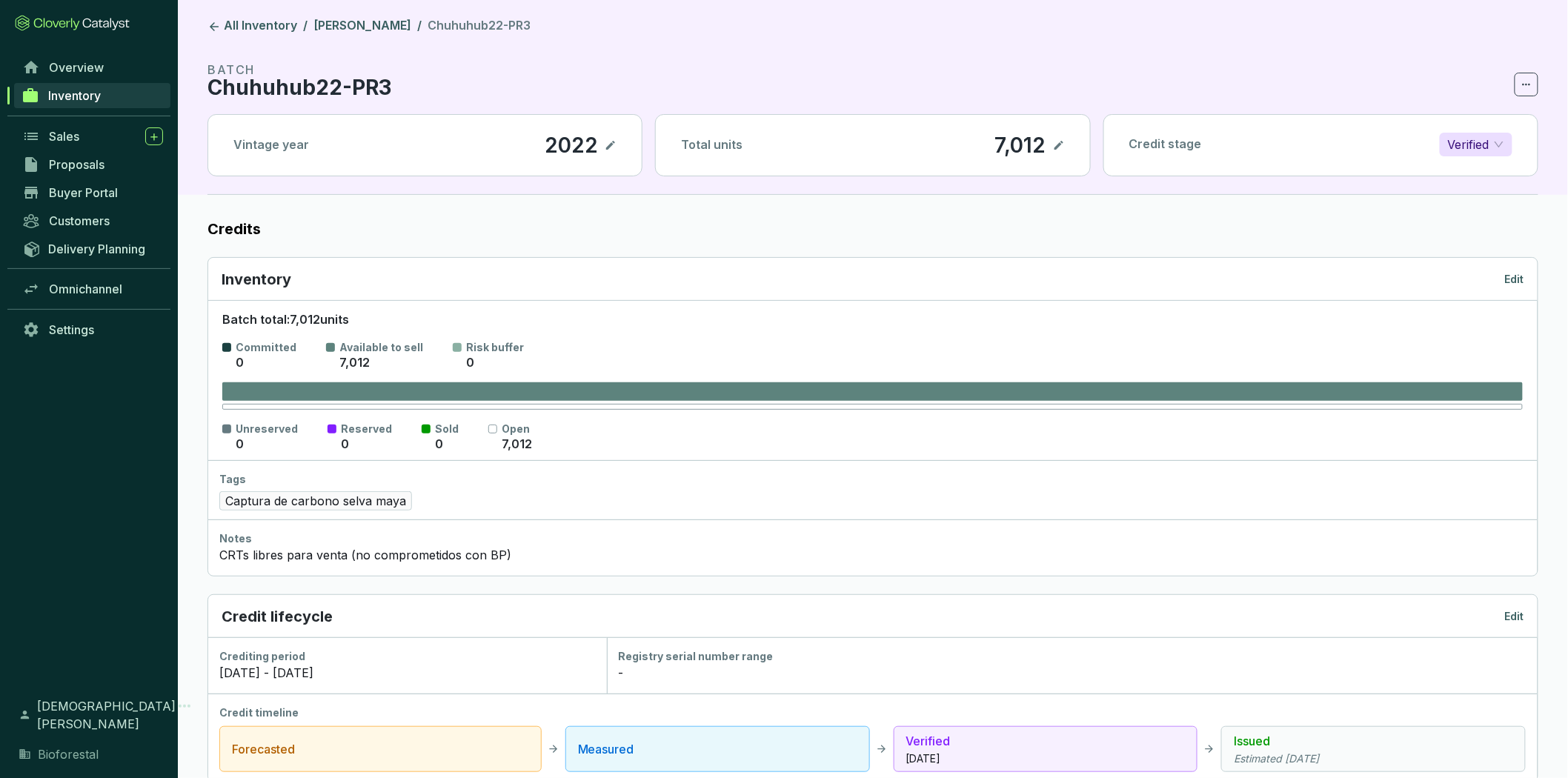
click at [1520, 279] on p "Edit" at bounding box center [1515, 279] width 19 height 15
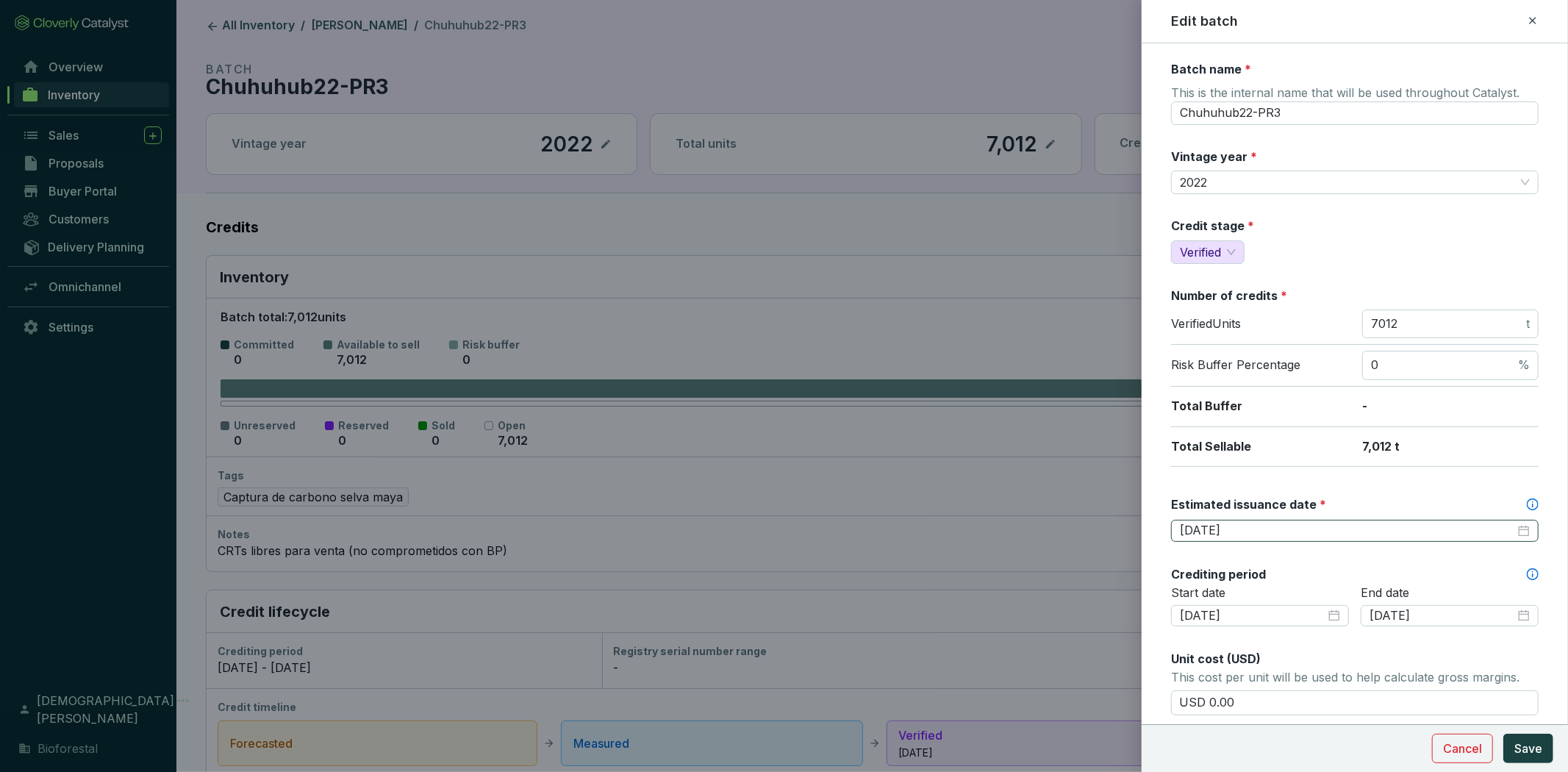
click at [1505, 531] on div "2025-10-30" at bounding box center [1354, 531] width 350 height 16
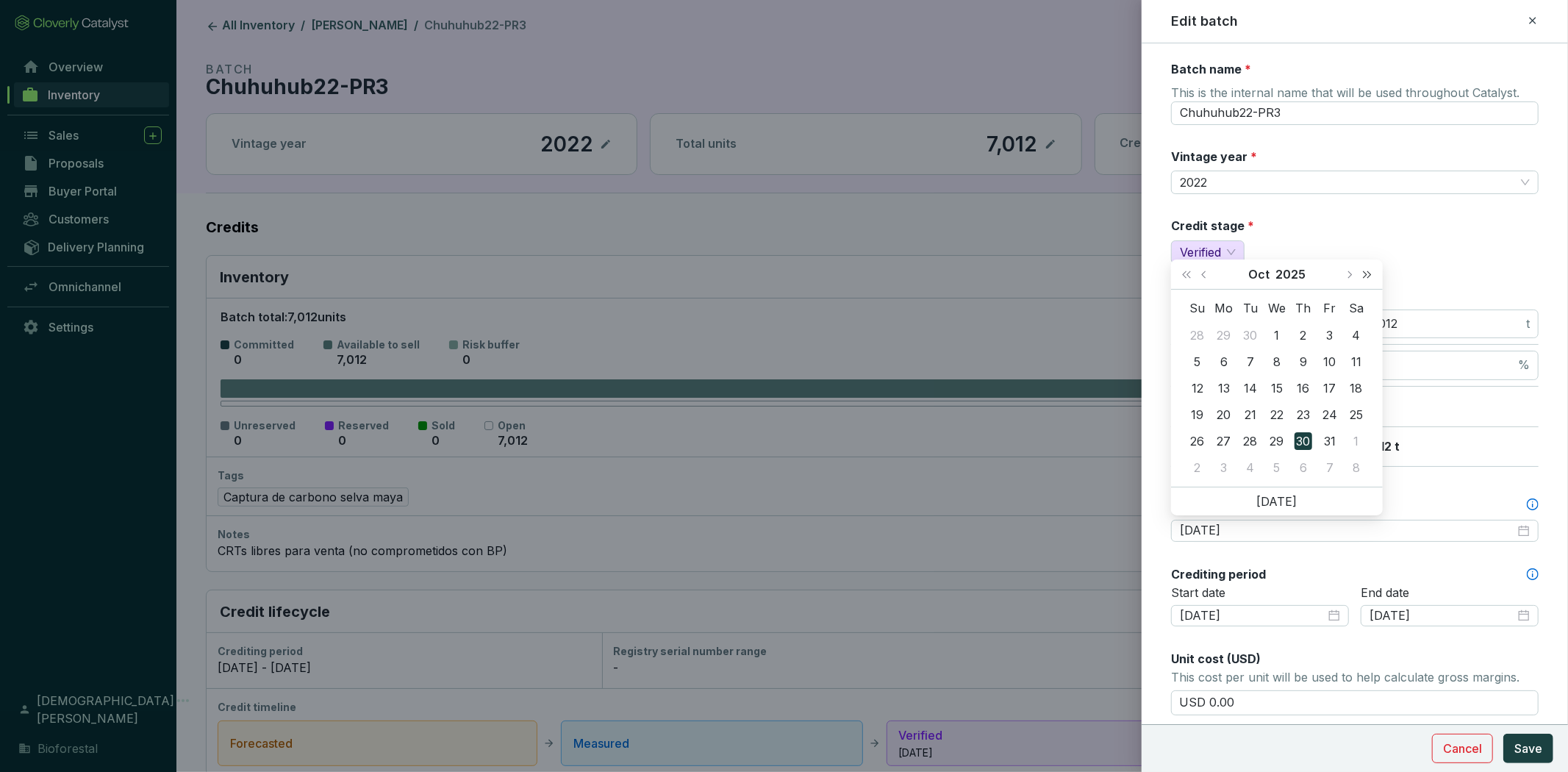
click at [1365, 274] on span "Next year (Control + right)" at bounding box center [1367, 274] width 7 height 7
click at [1368, 276] on span "Next year (Control + right)" at bounding box center [1367, 274] width 7 height 7
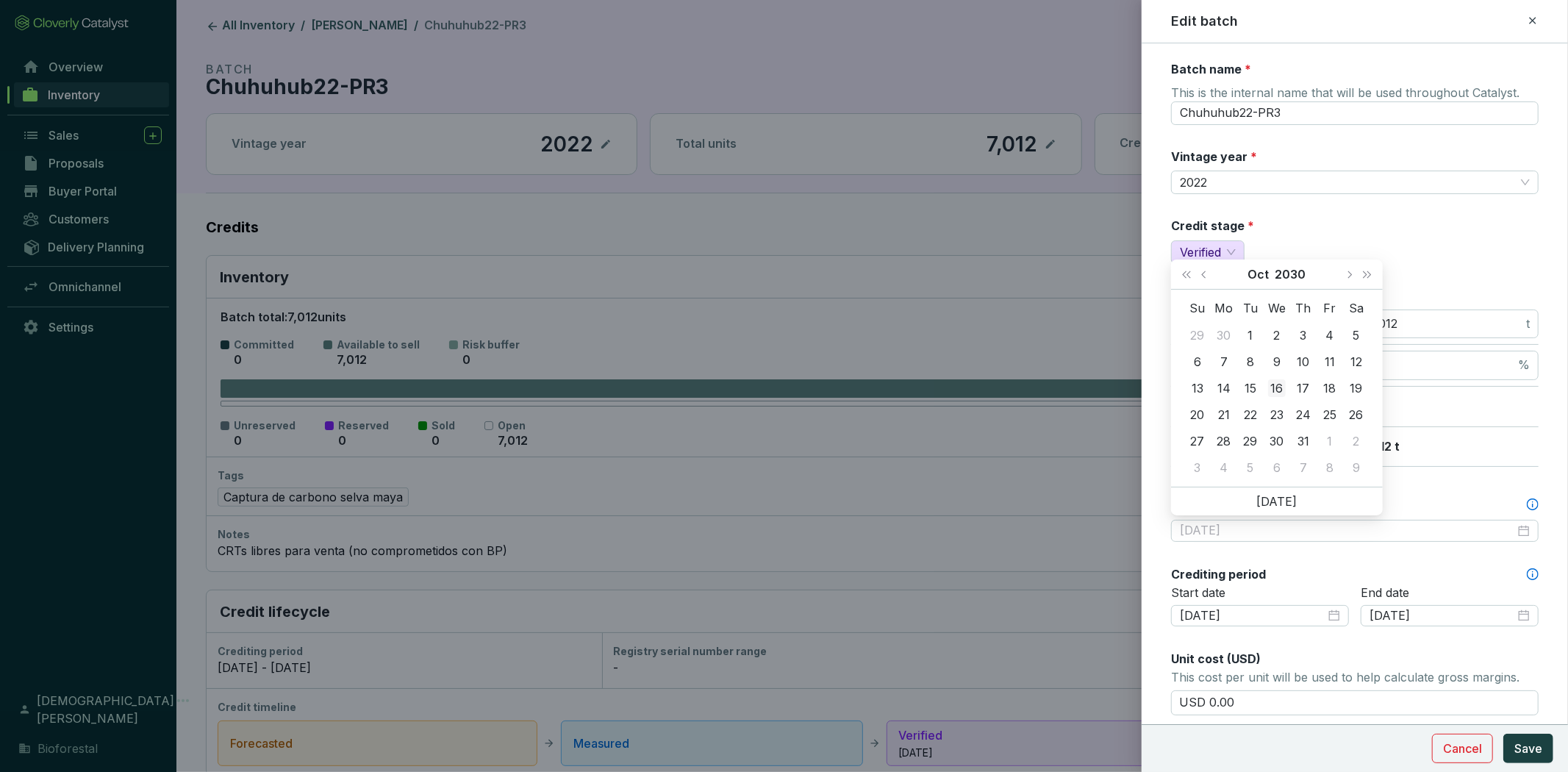
type input "2030-10-16"
click at [1289, 399] on td "16" at bounding box center [1277, 388] width 26 height 26
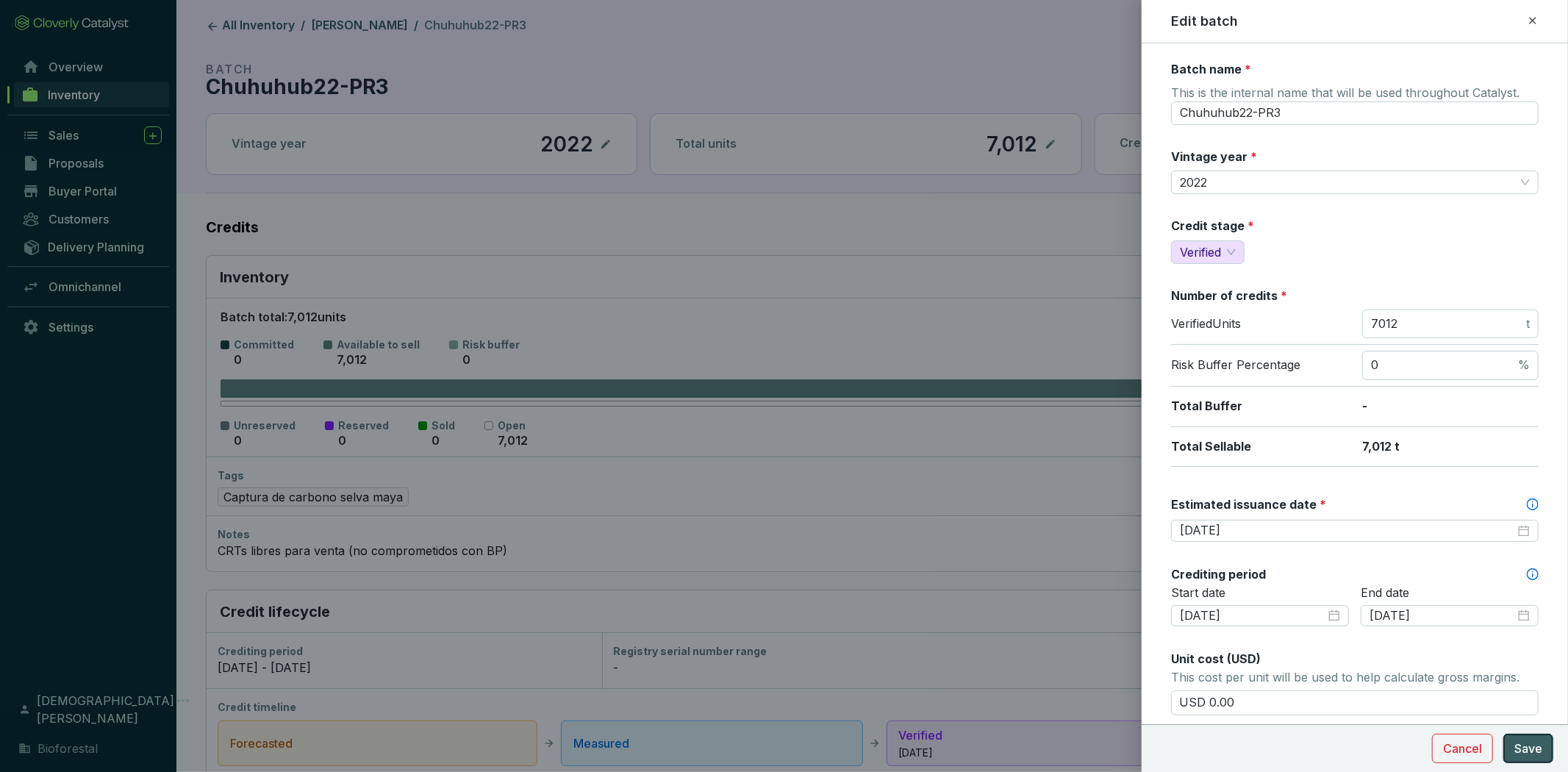
click at [1524, 744] on span "Save" at bounding box center [1529, 749] width 28 height 17
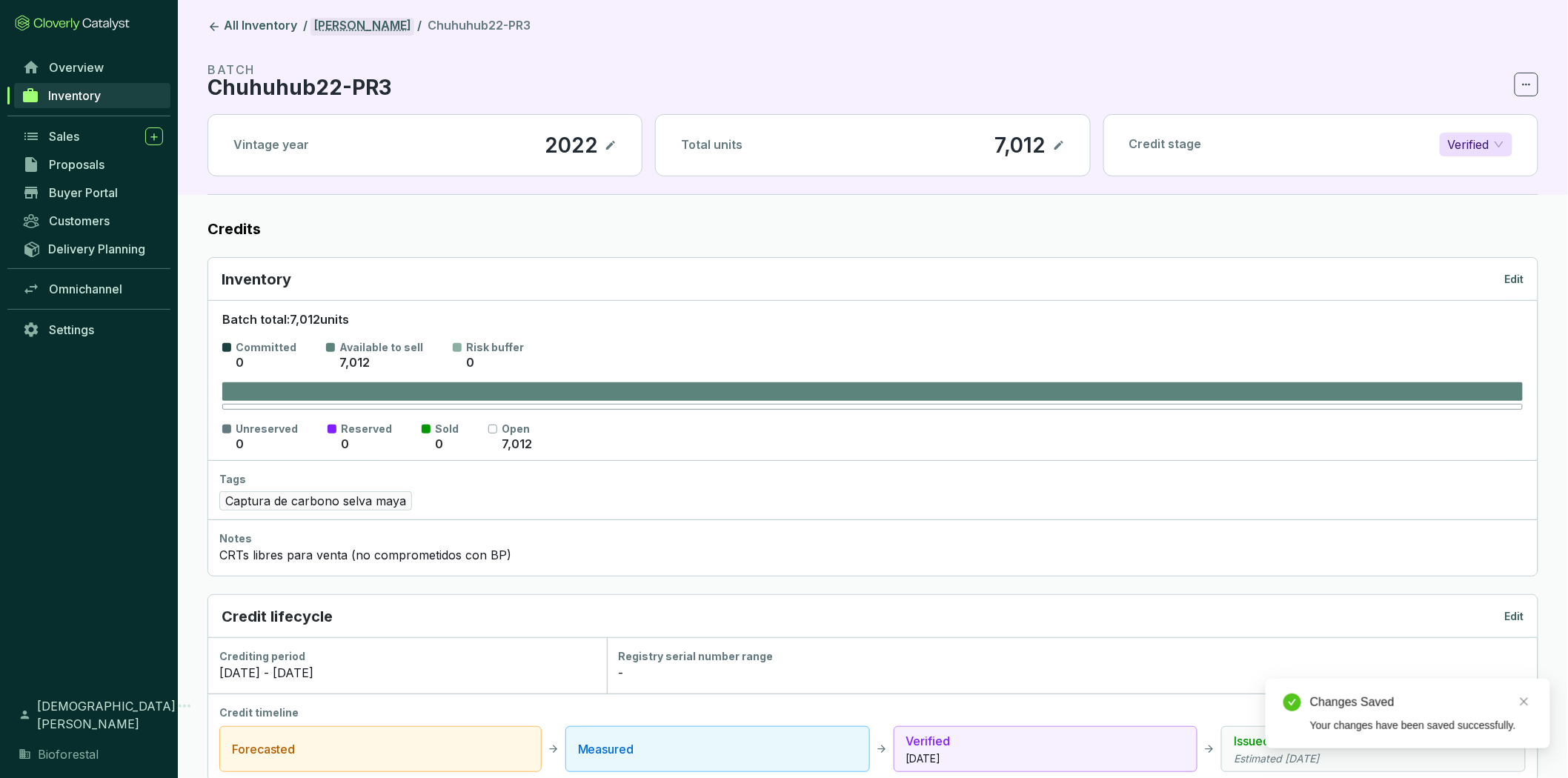
click at [351, 33] on link "[PERSON_NAME]" at bounding box center [362, 26] width 104 height 18
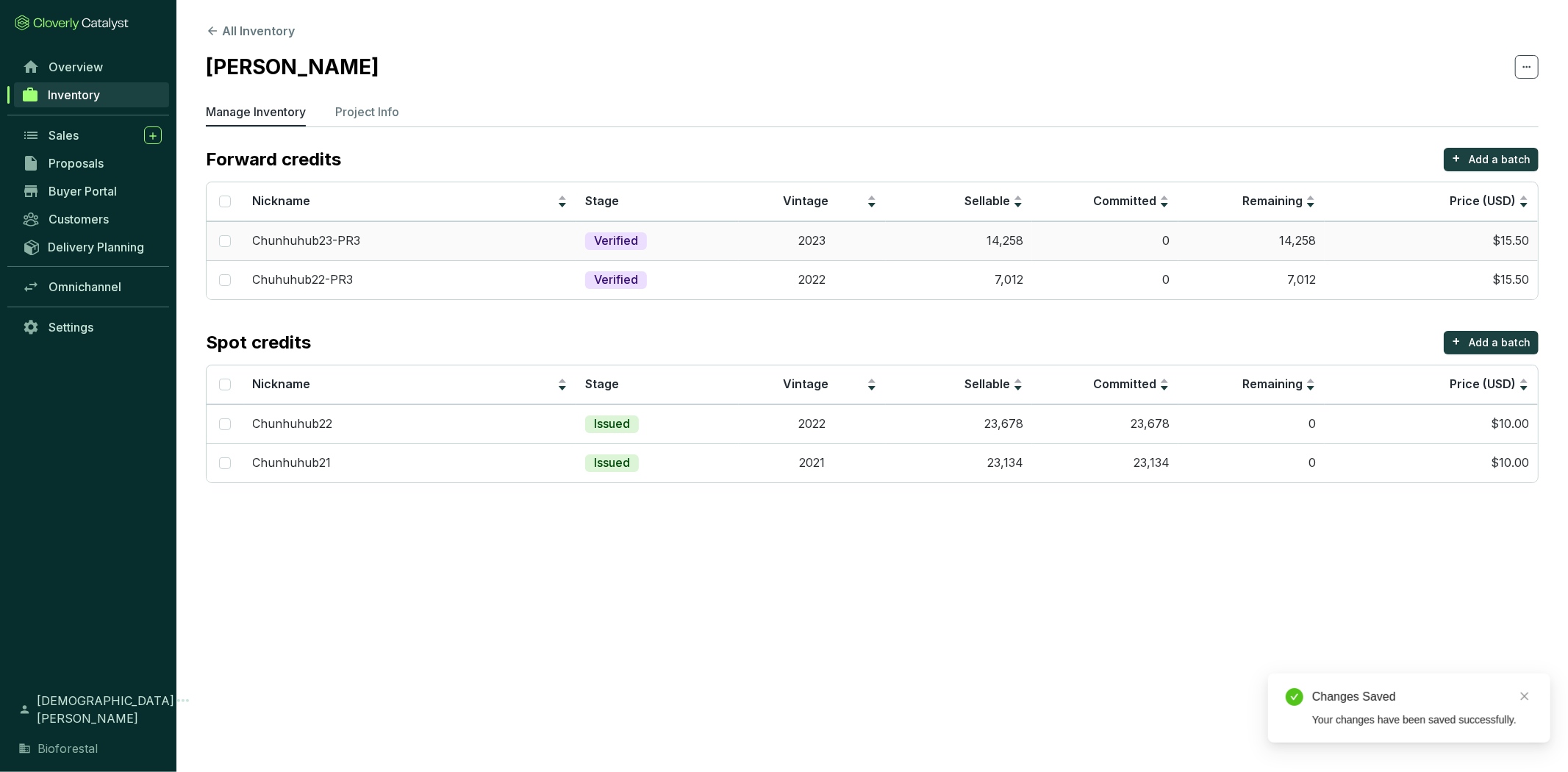
click at [706, 241] on td "Verified" at bounding box center [657, 241] width 162 height 39
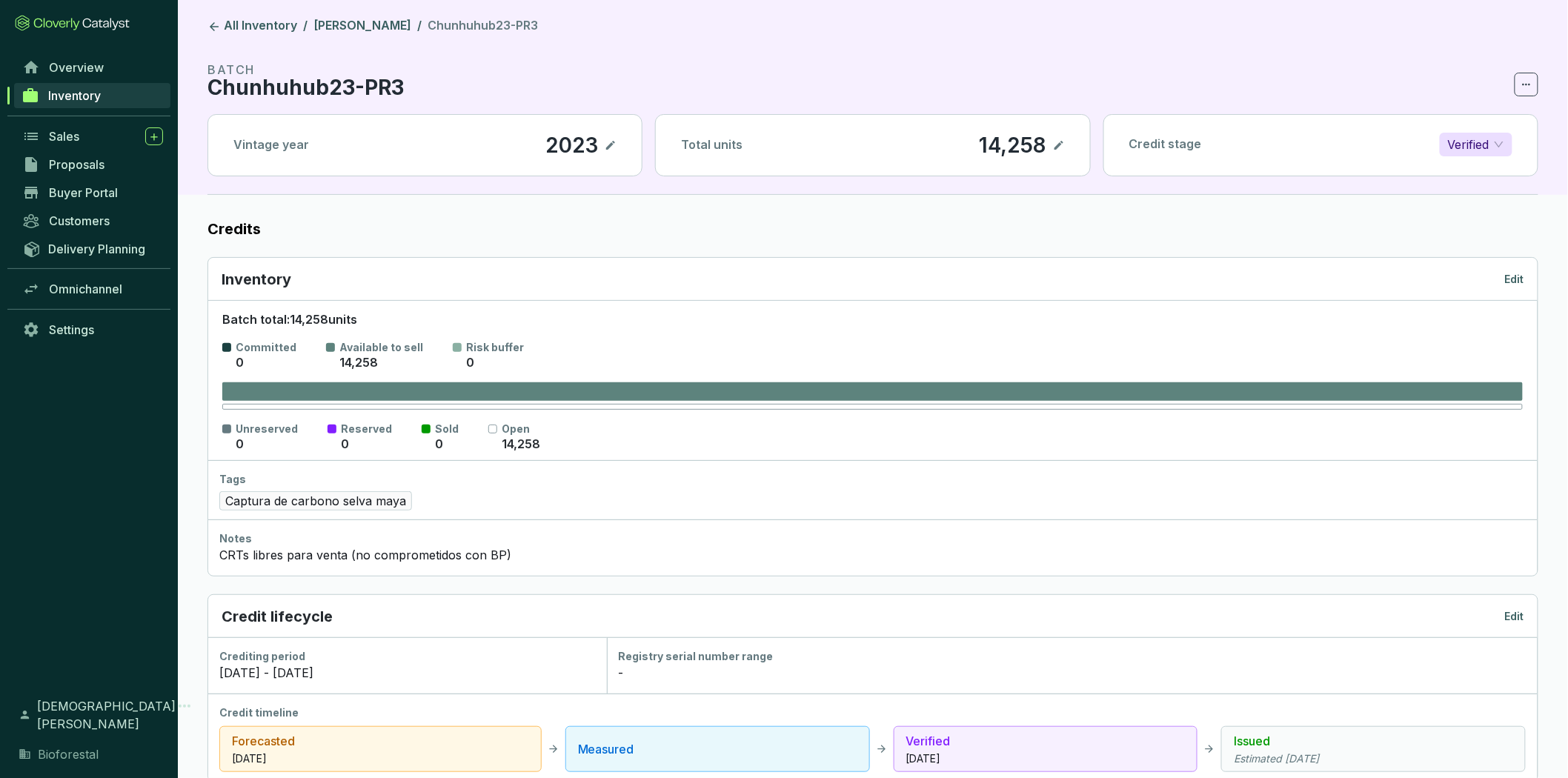
click at [1509, 280] on p "Edit" at bounding box center [1515, 279] width 19 height 15
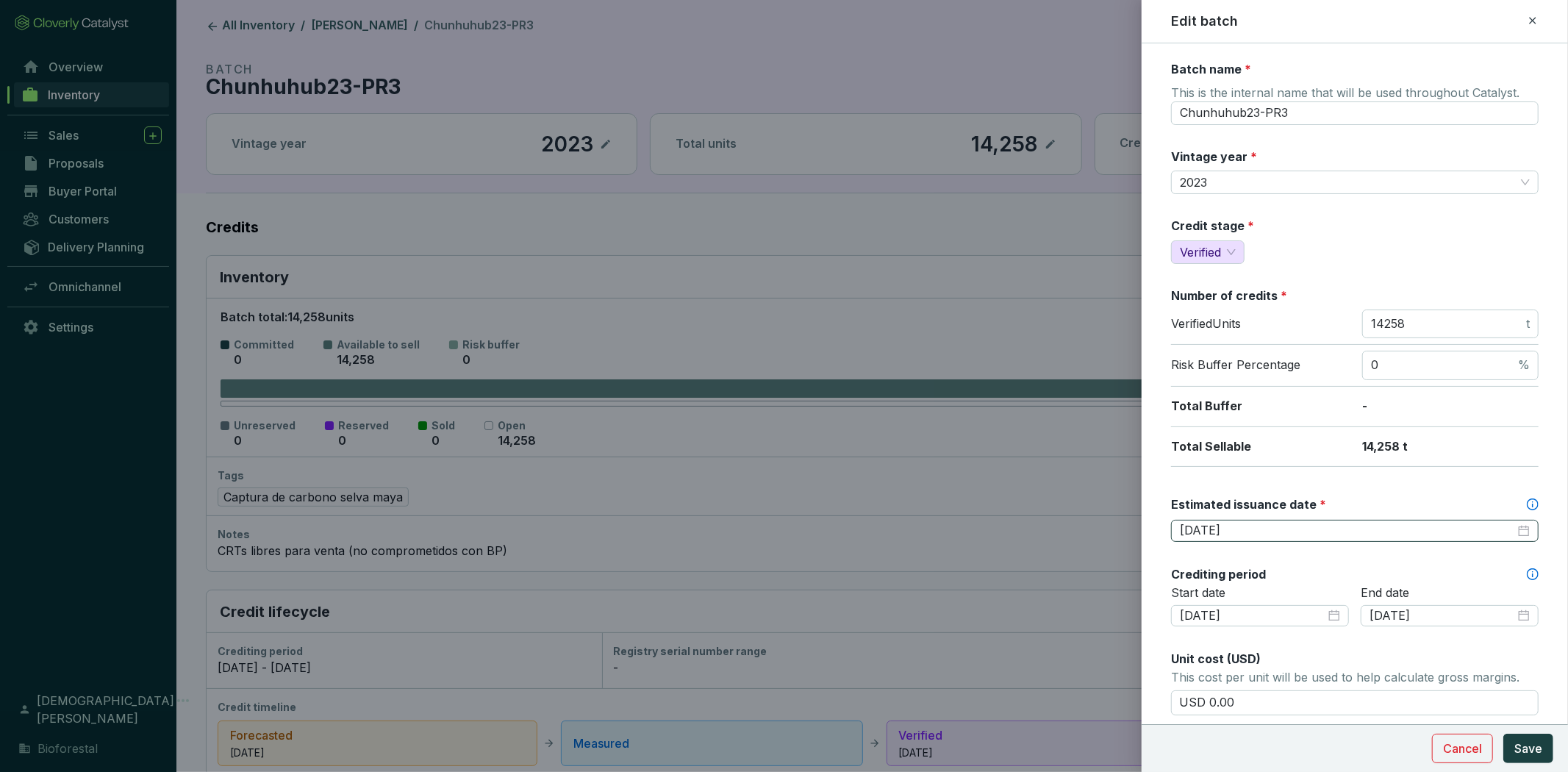
click at [1512, 527] on div "2025-10-30" at bounding box center [1354, 531] width 350 height 16
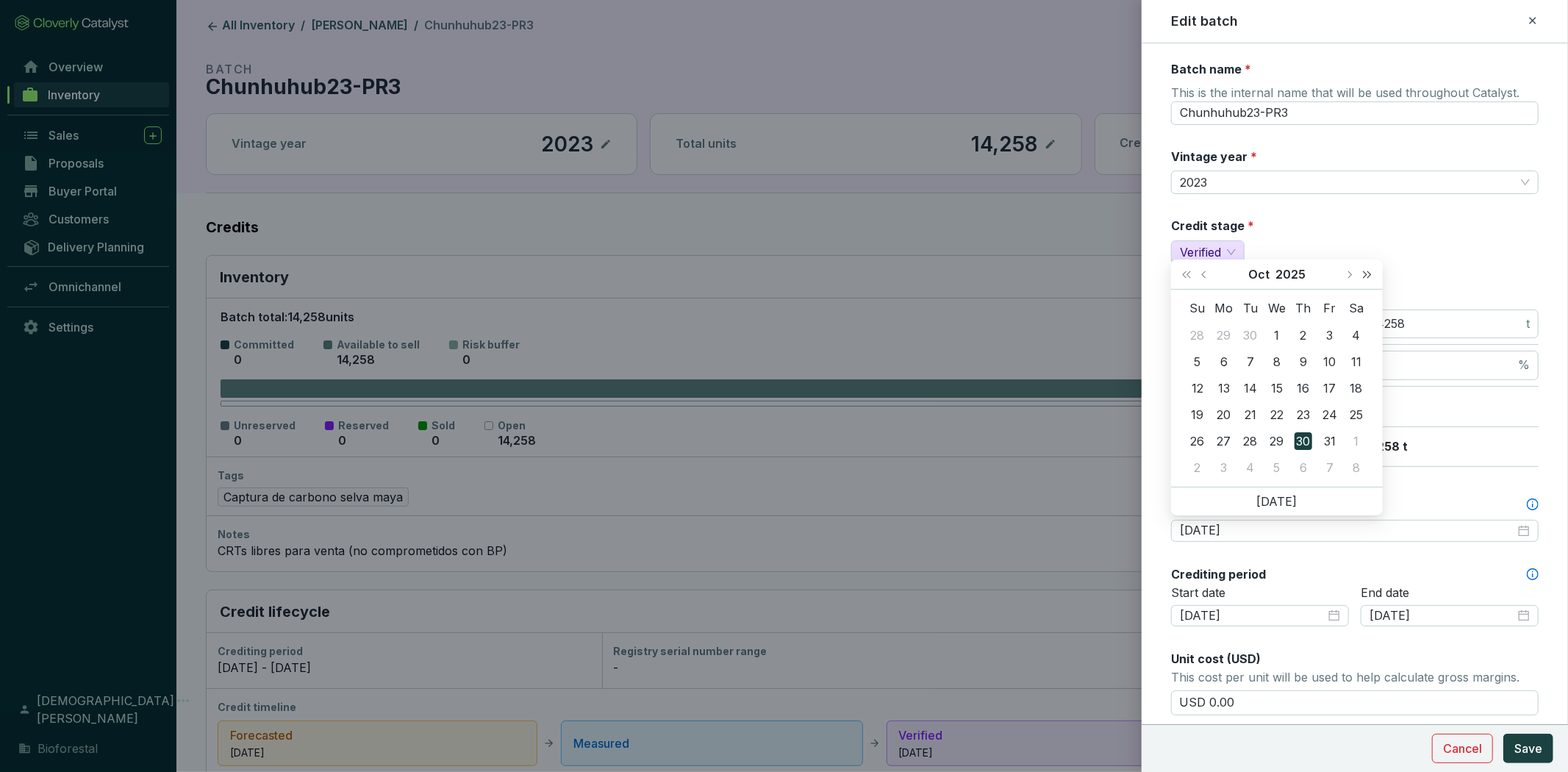
click at [1369, 274] on span "Next year (Control + right)" at bounding box center [1367, 274] width 7 height 7
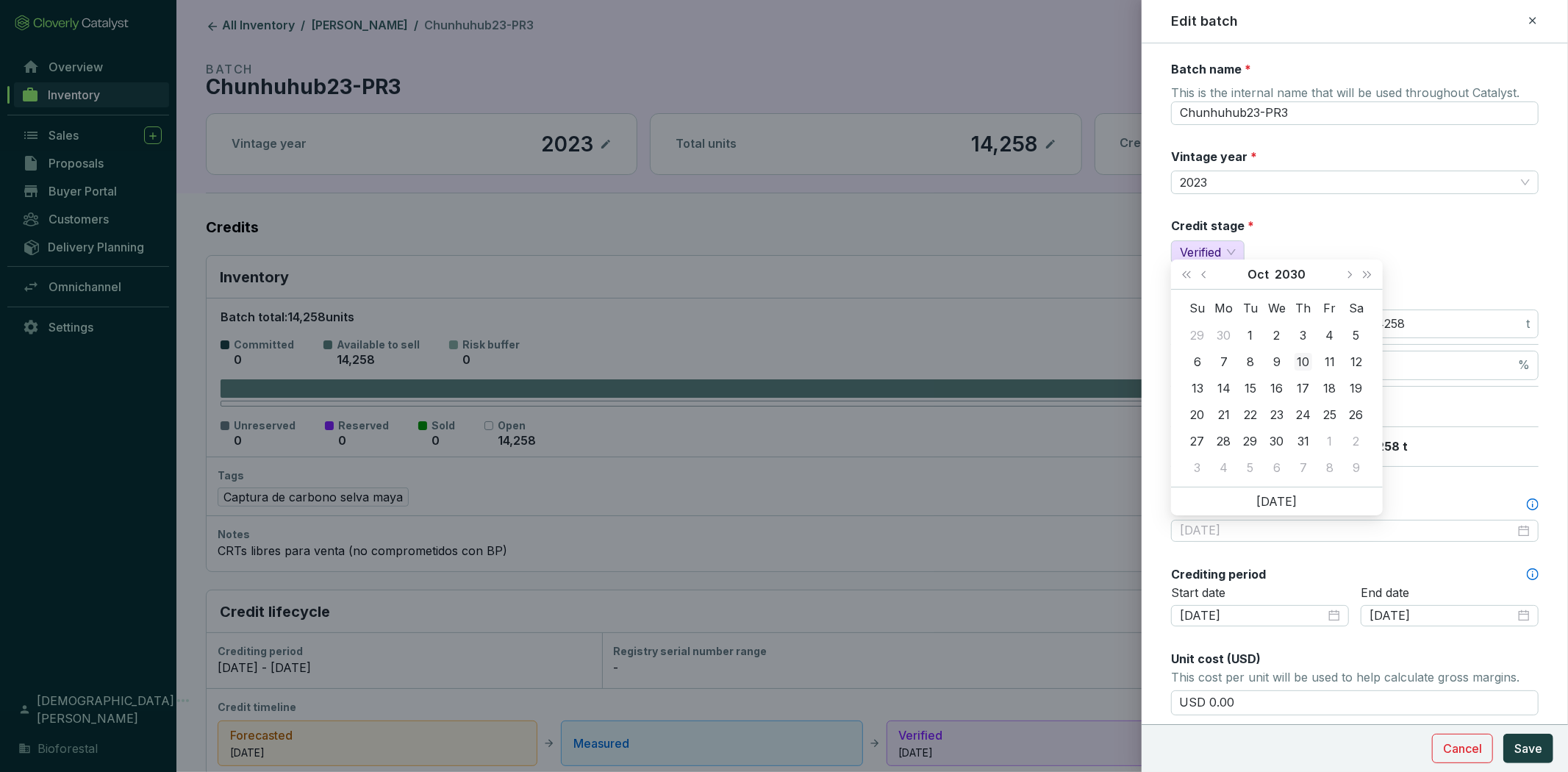
type input "2030-10-10"
click at [1301, 354] on div "10" at bounding box center [1303, 362] width 17 height 17
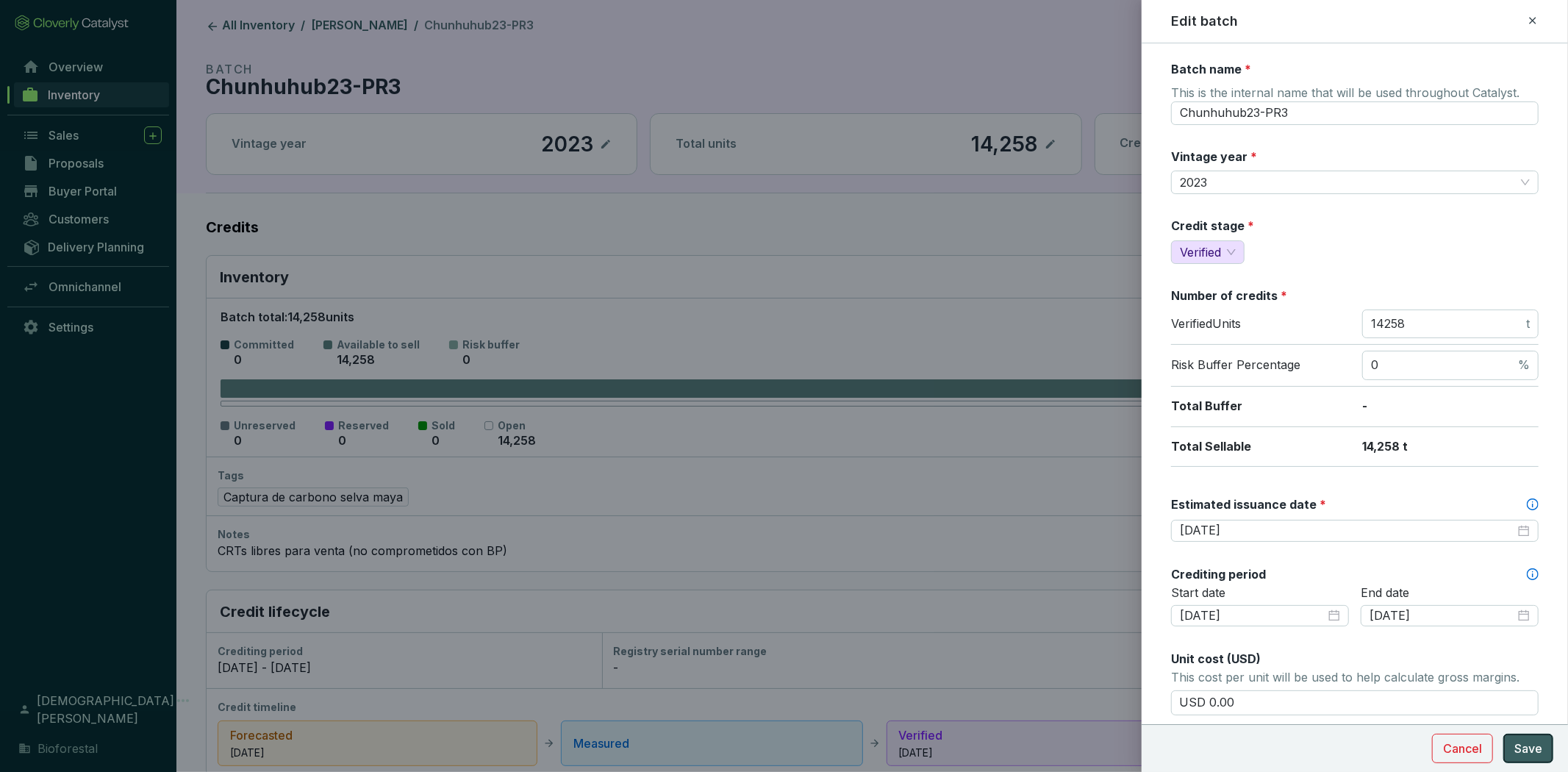
click at [1525, 749] on span "Save" at bounding box center [1529, 749] width 28 height 17
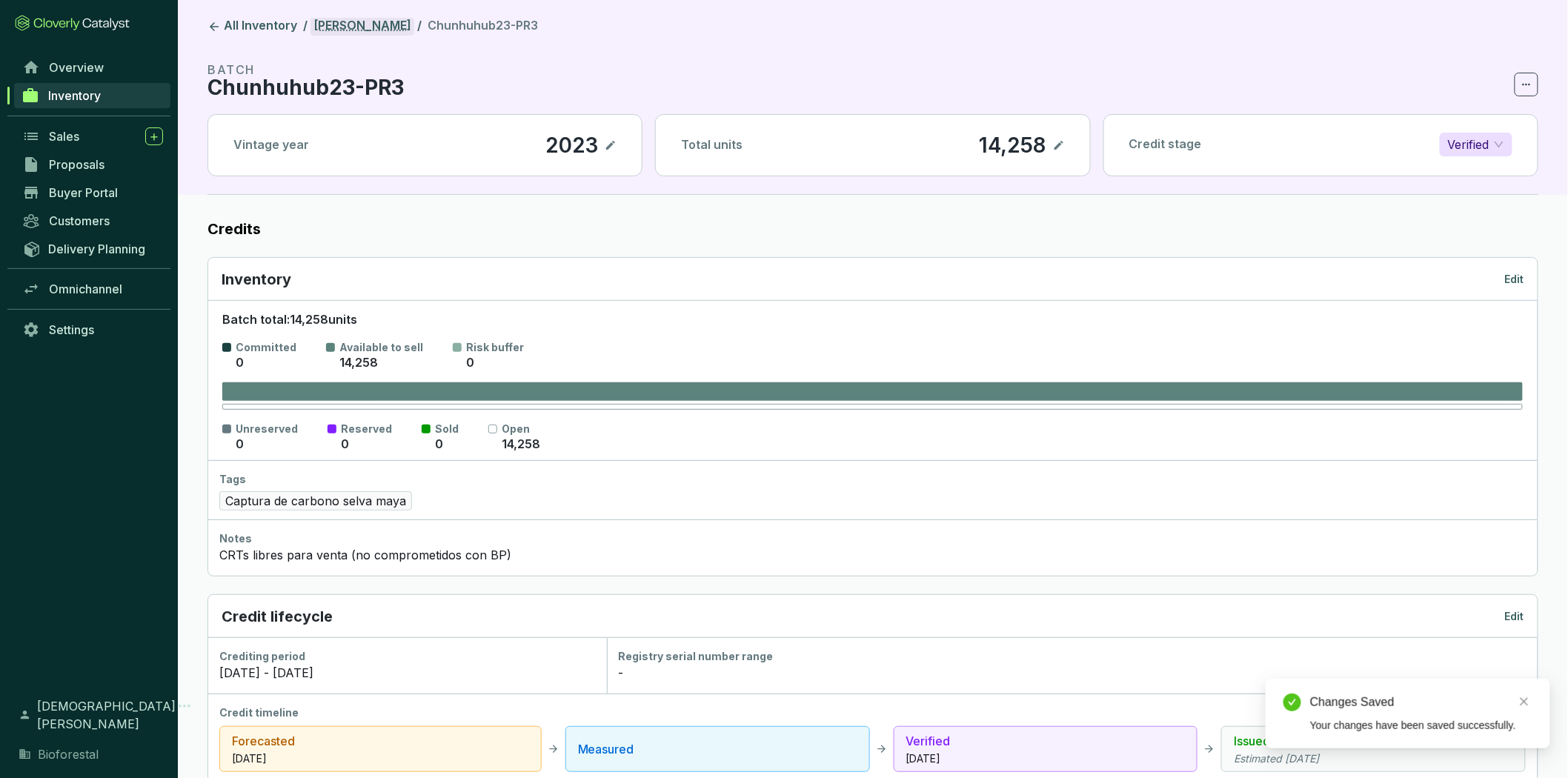
click at [336, 25] on link "[PERSON_NAME]" at bounding box center [362, 26] width 104 height 18
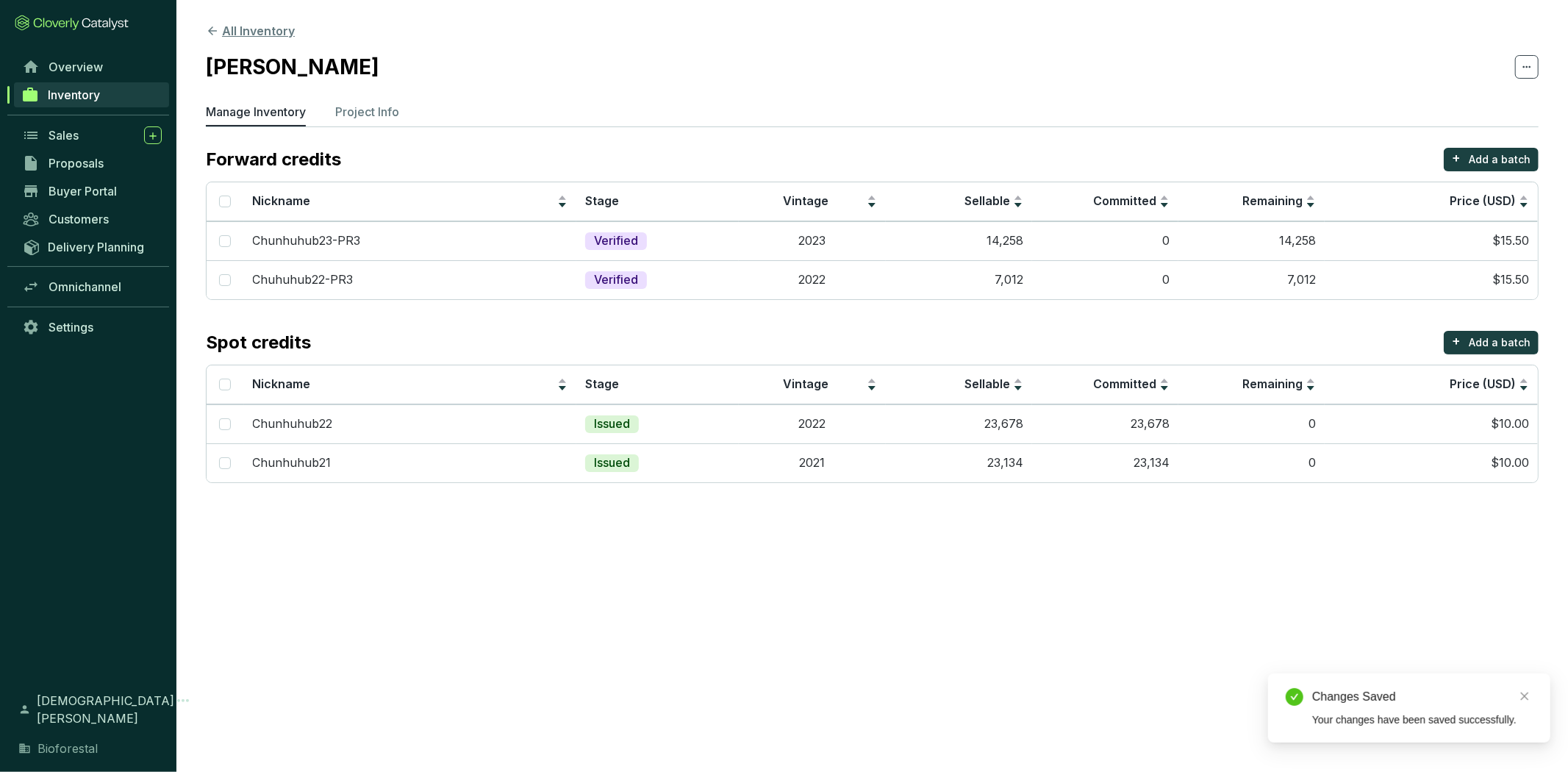
click at [247, 36] on button "All Inventory" at bounding box center [250, 30] width 89 height 17
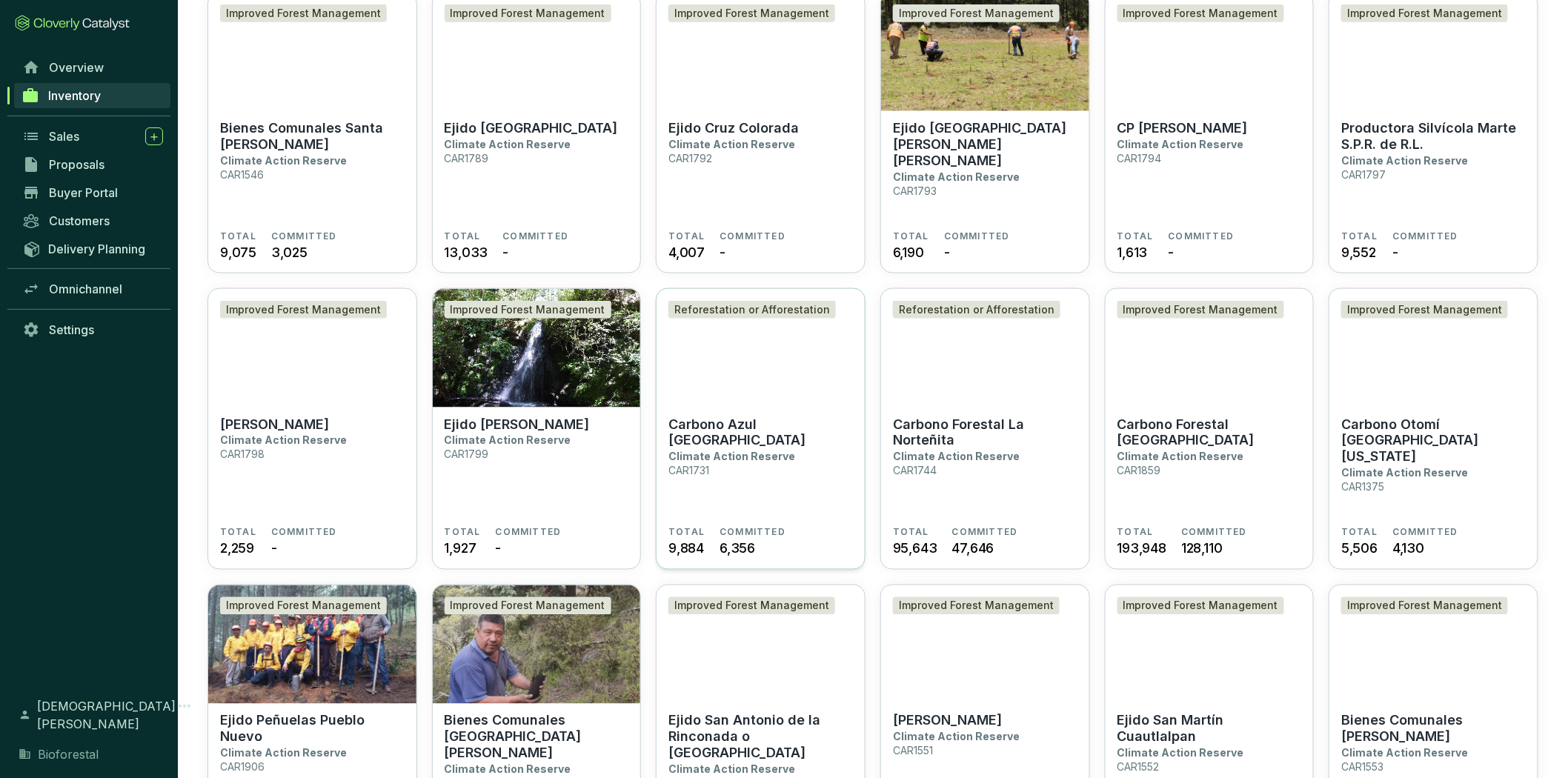
scroll to position [824, 0]
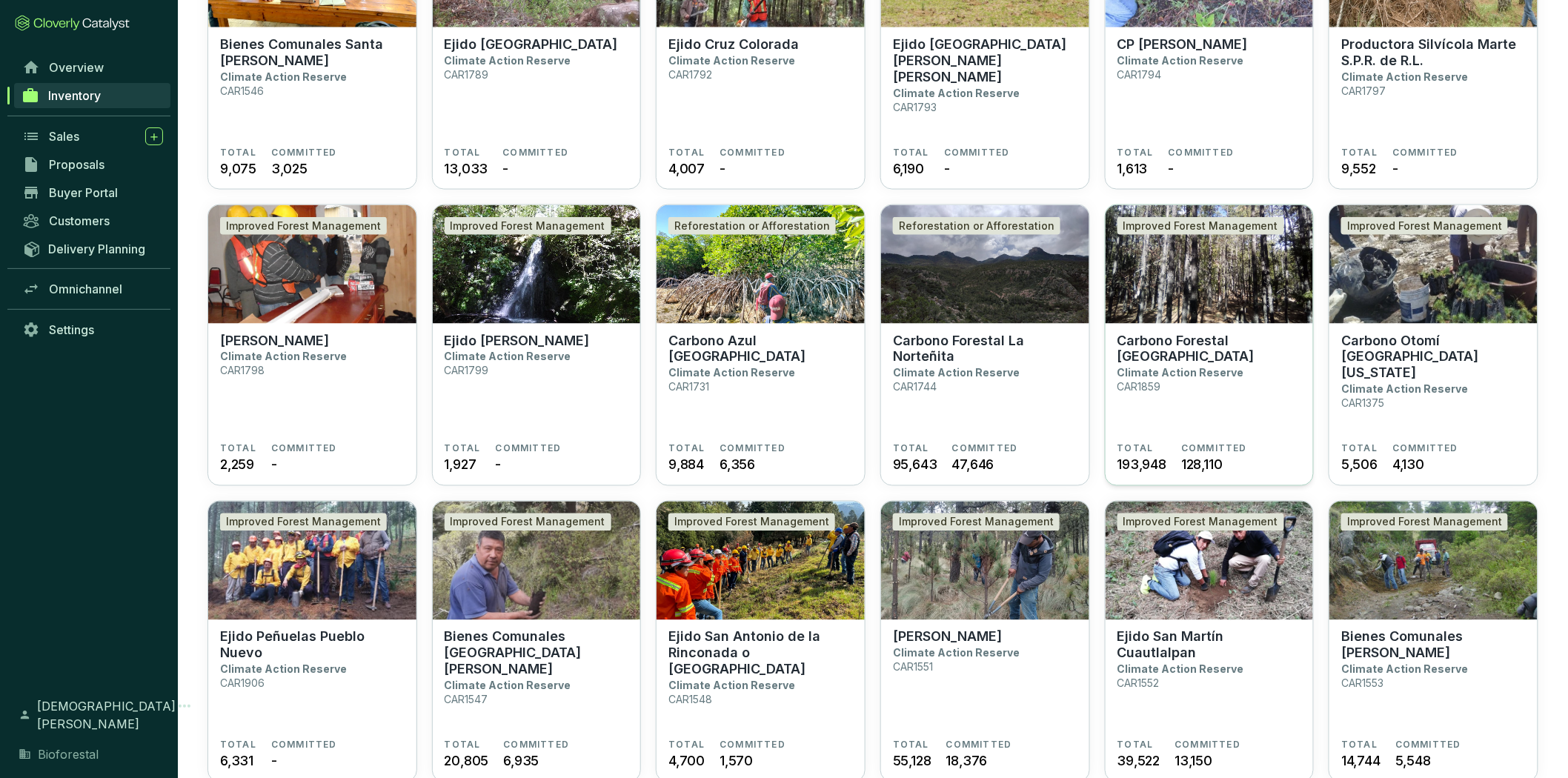
click at [1257, 365] on p "Carbono Forestal [GEOGRAPHIC_DATA]" at bounding box center [1209, 348] width 185 height 32
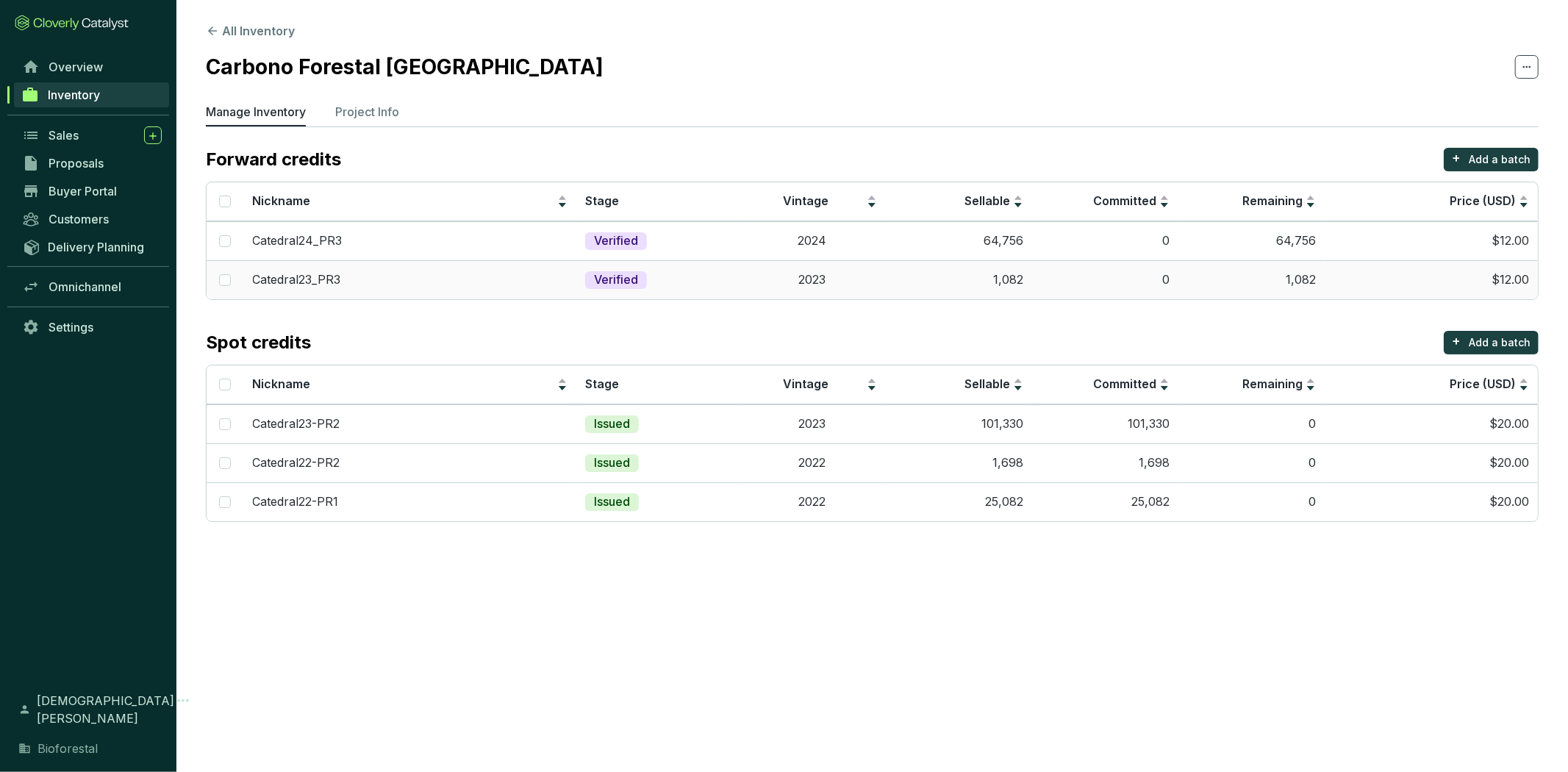
click at [1044, 287] on td "0" at bounding box center [1105, 280] width 147 height 39
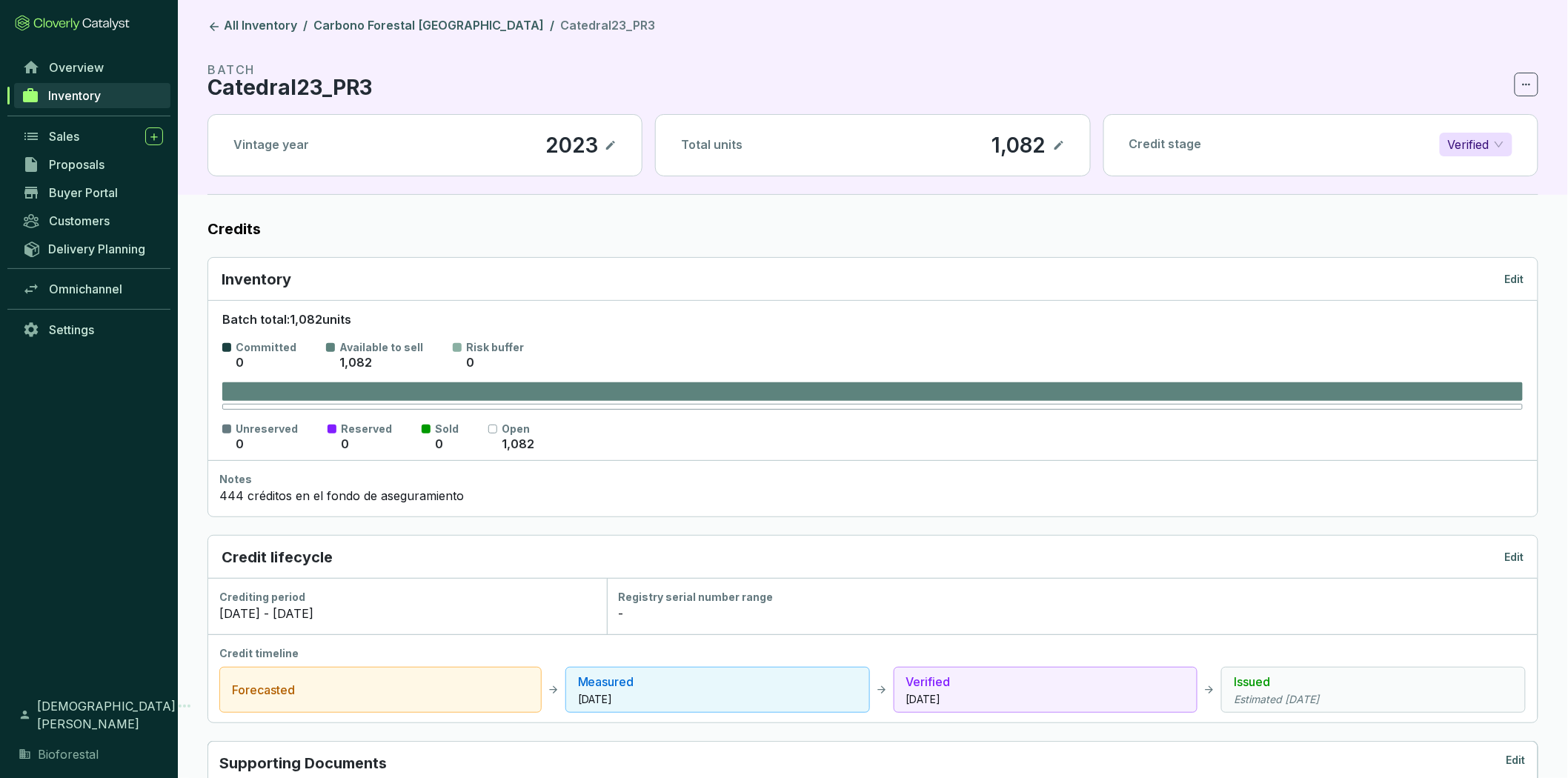
click at [1520, 280] on p "Edit" at bounding box center [1515, 279] width 19 height 15
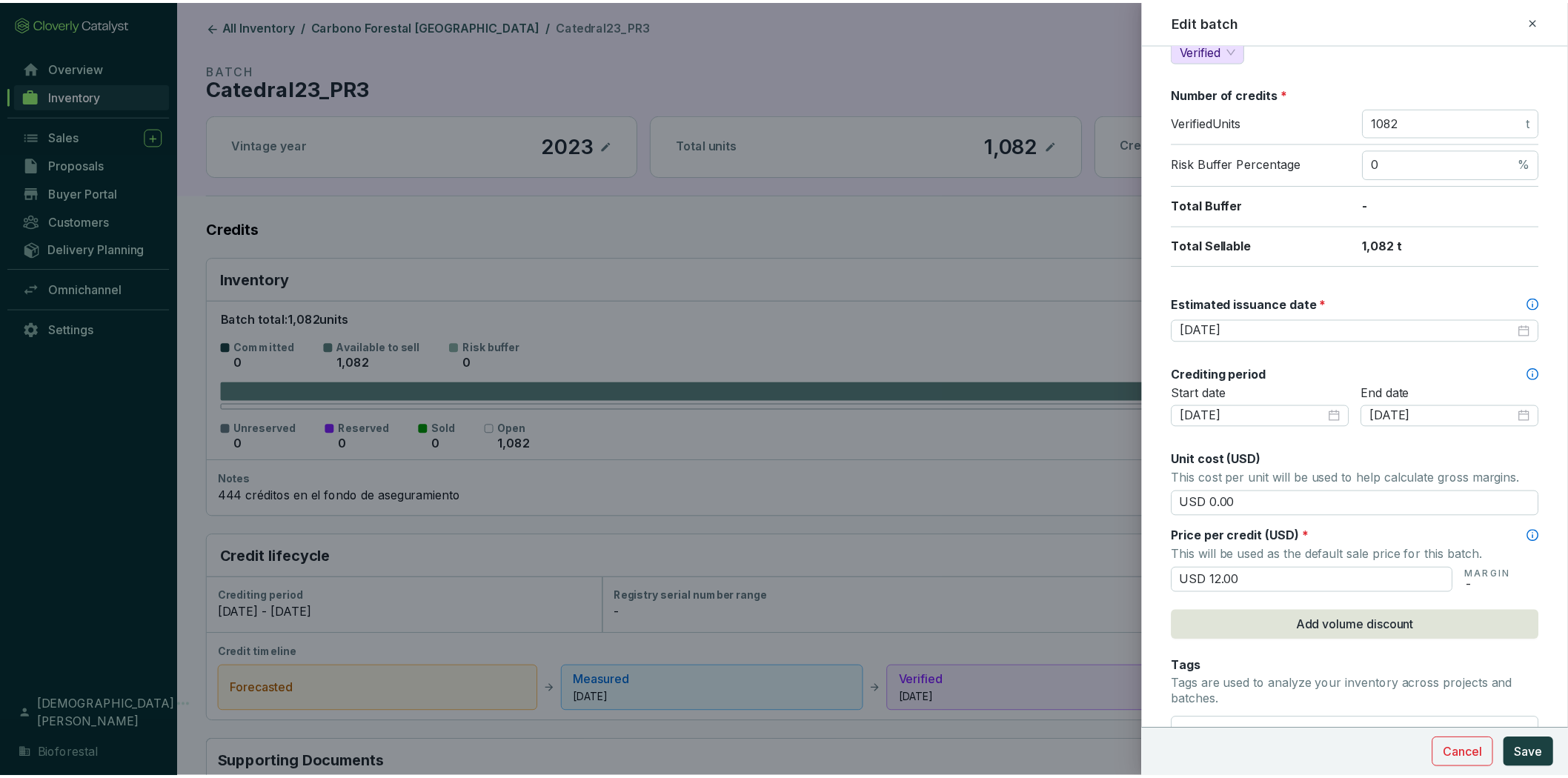
scroll to position [247, 0]
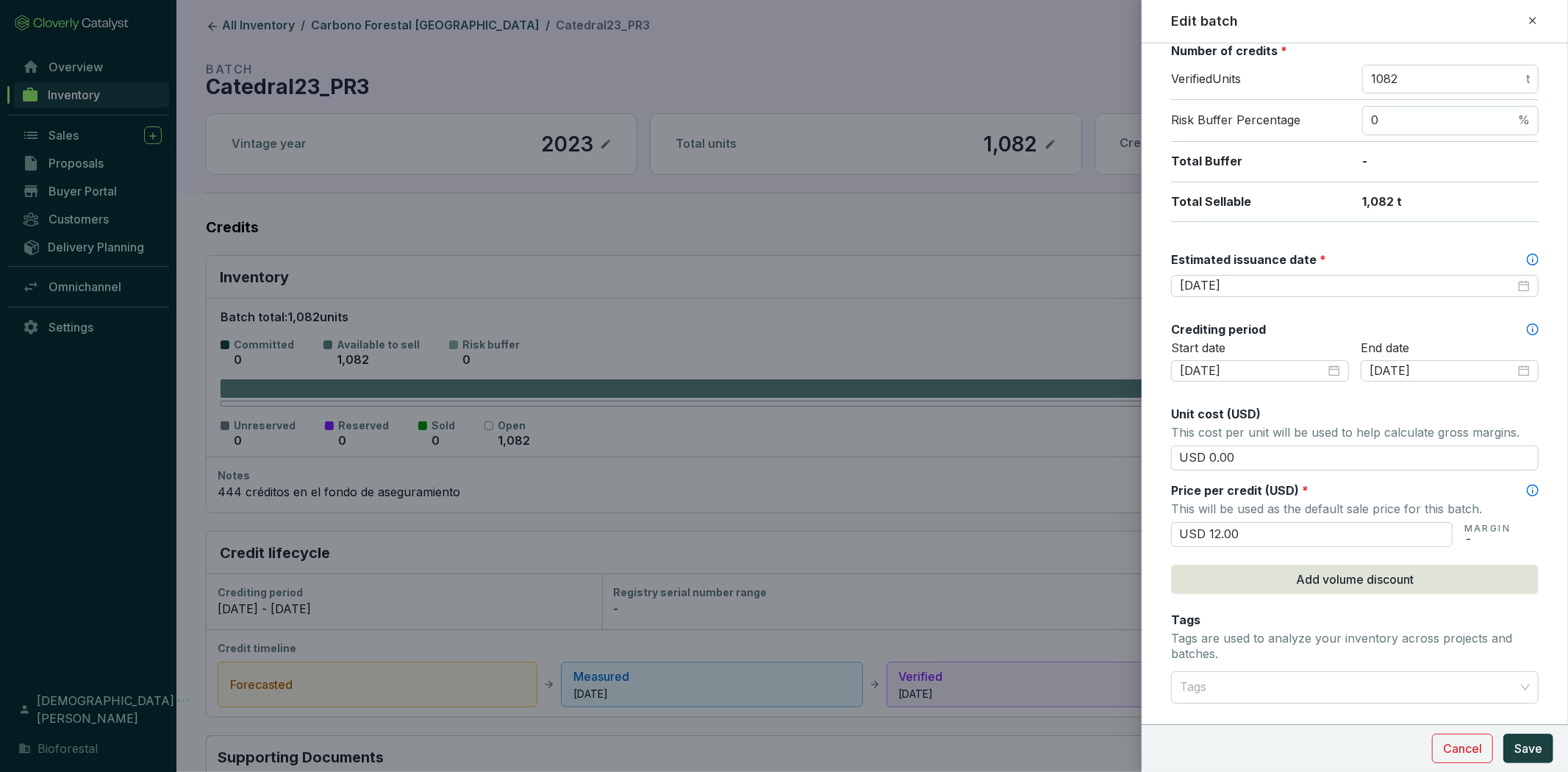
click at [1069, 314] on div at bounding box center [784, 386] width 1568 height 772
click at [1459, 755] on span "Cancel" at bounding box center [1462, 749] width 39 height 17
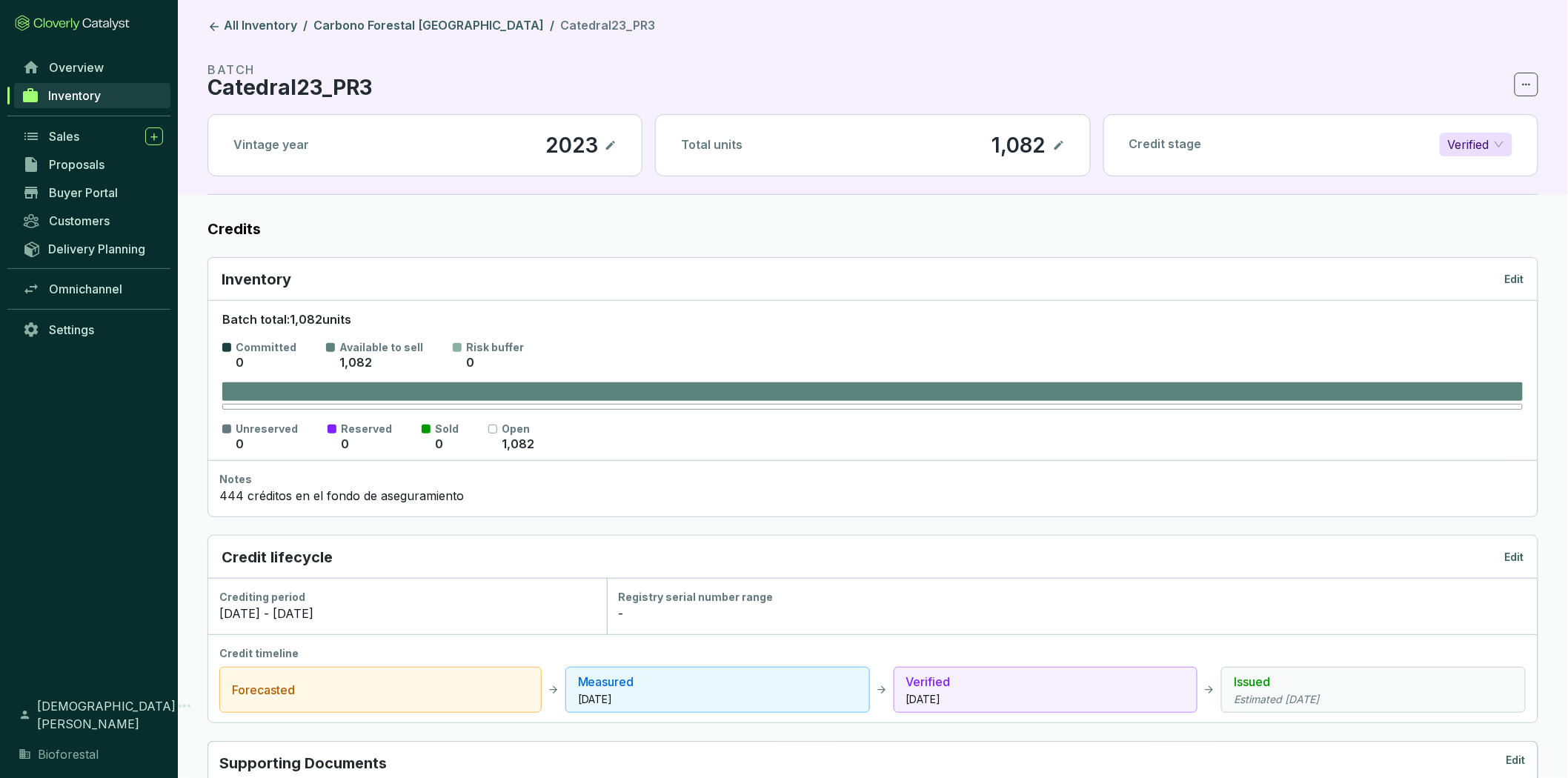
click at [1512, 276] on p "Edit" at bounding box center [1515, 279] width 19 height 15
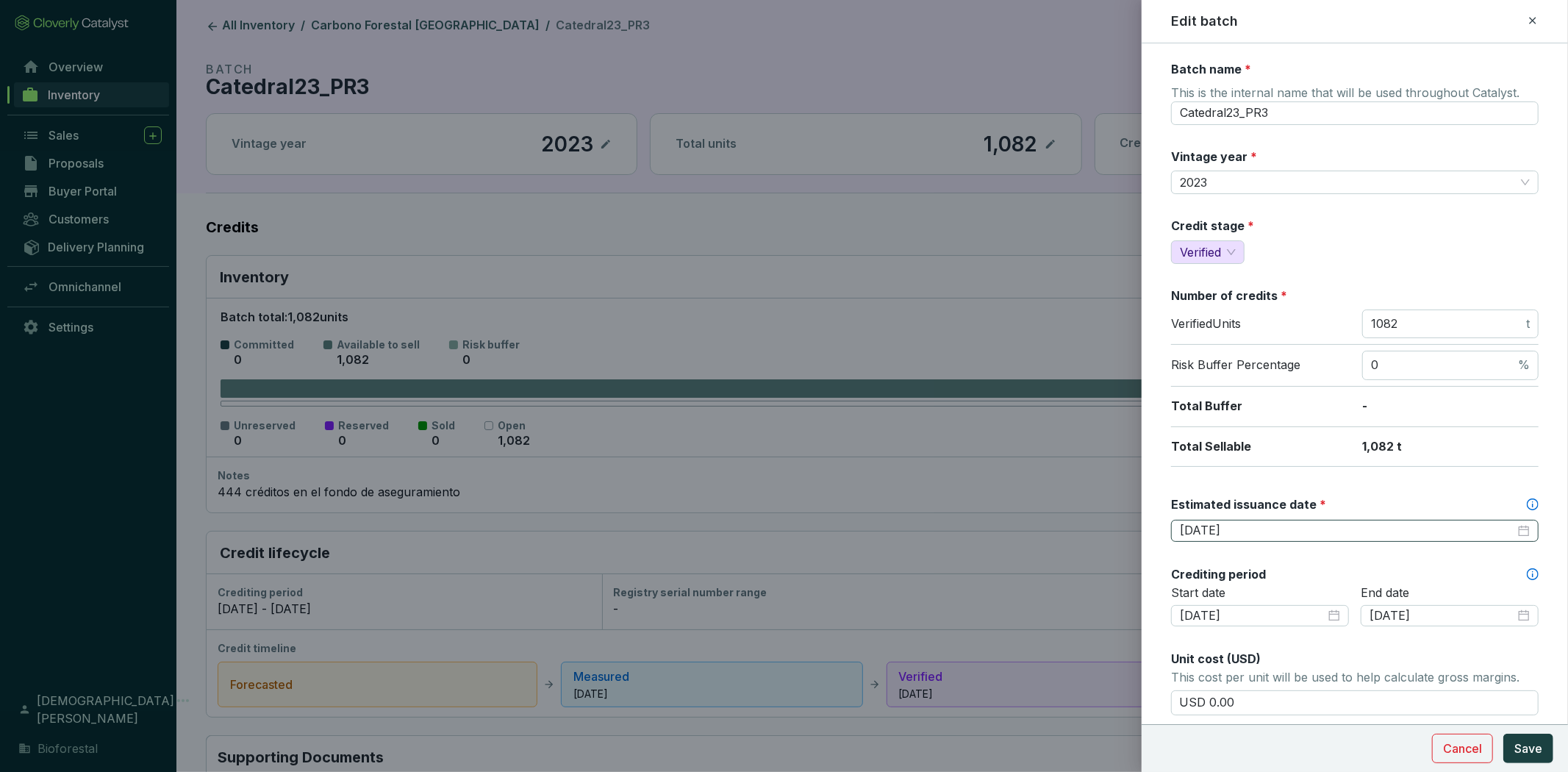
click at [1512, 527] on div "2026-02-25" at bounding box center [1354, 531] width 350 height 16
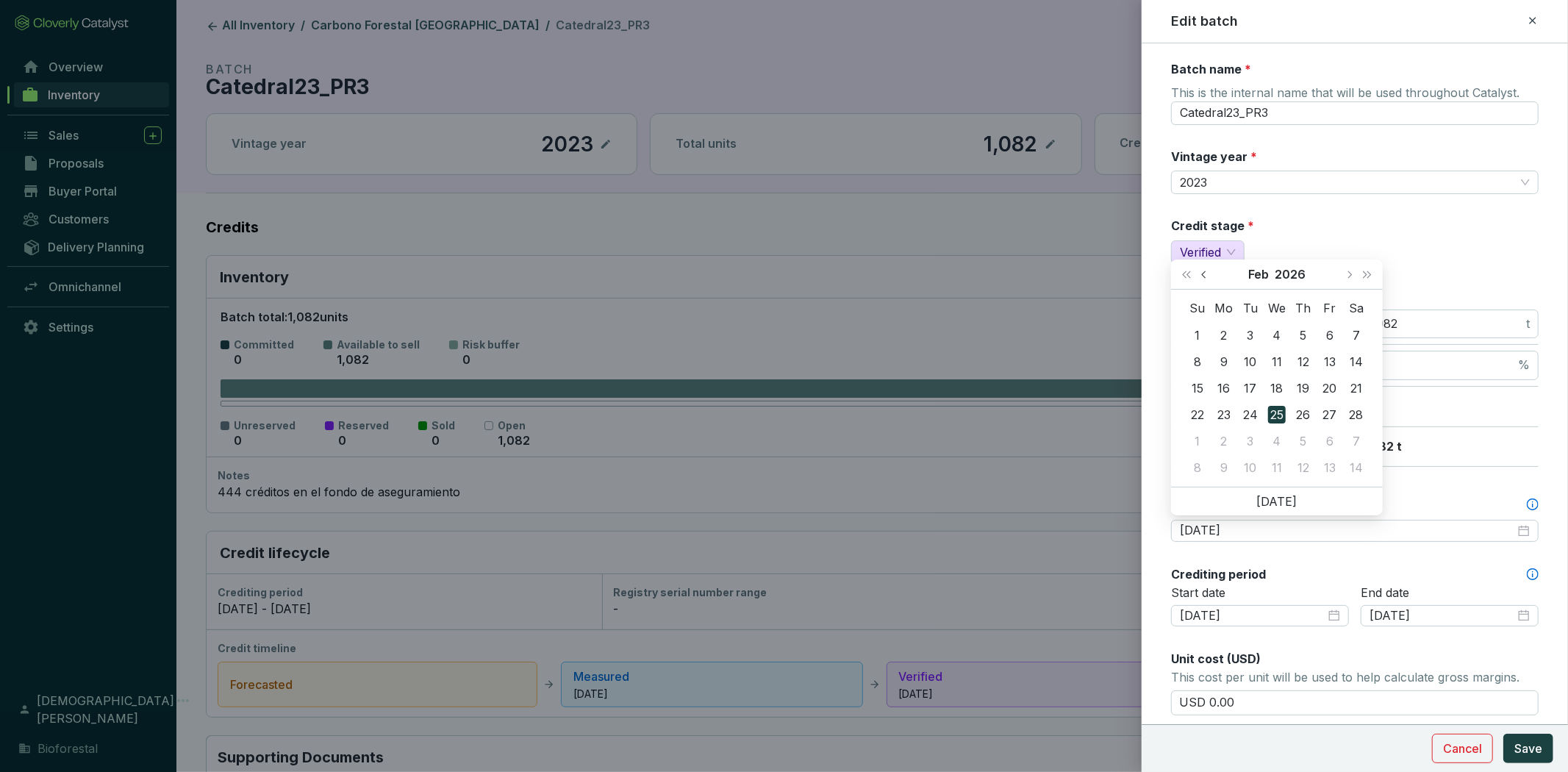
click at [1203, 280] on button "Previous month (PageUp)" at bounding box center [1206, 274] width 19 height 30
type input "2026-01-15"
click at [1298, 386] on div "15" at bounding box center [1303, 388] width 17 height 17
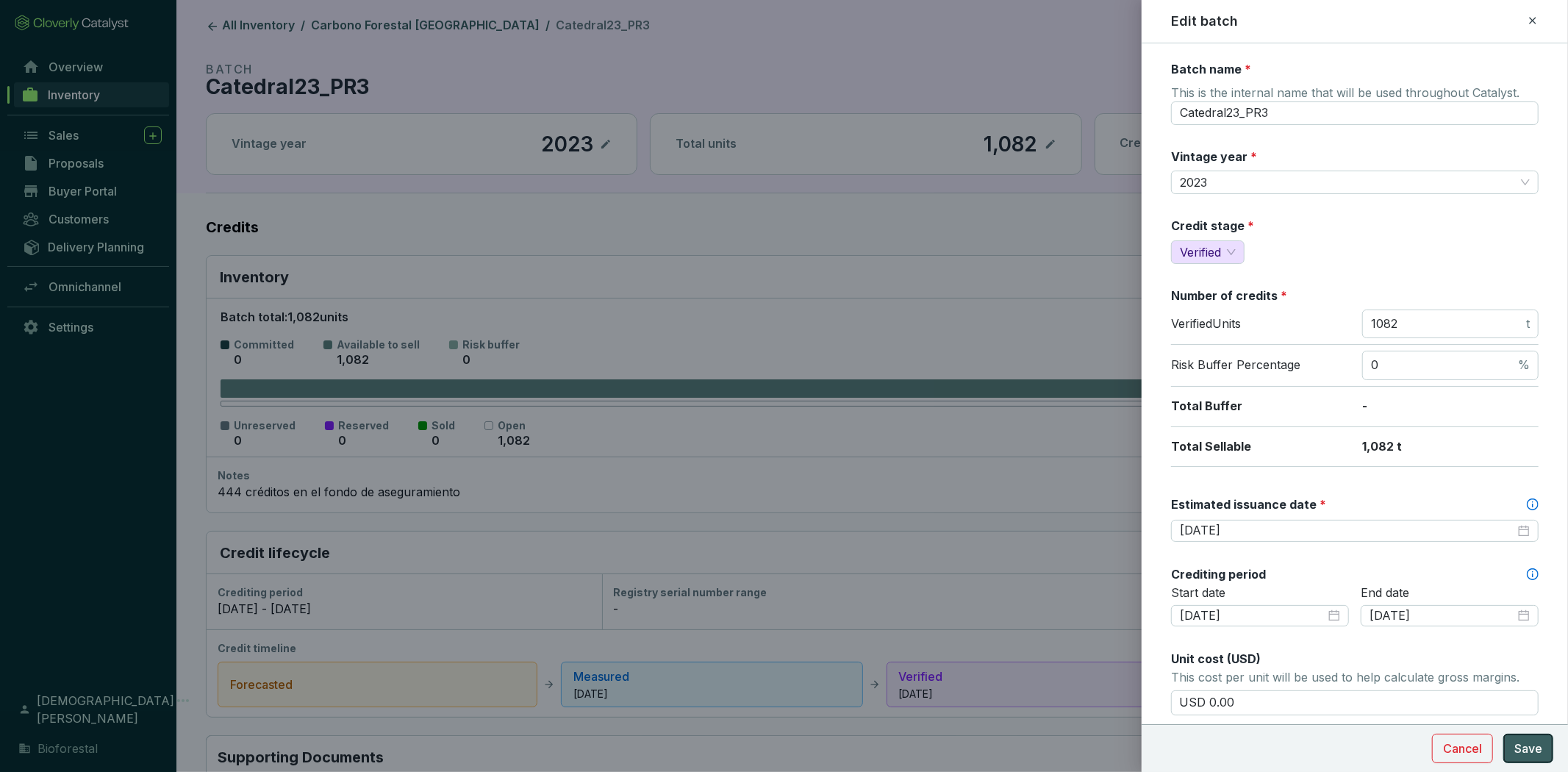
click at [1526, 745] on span "Save" at bounding box center [1529, 749] width 28 height 17
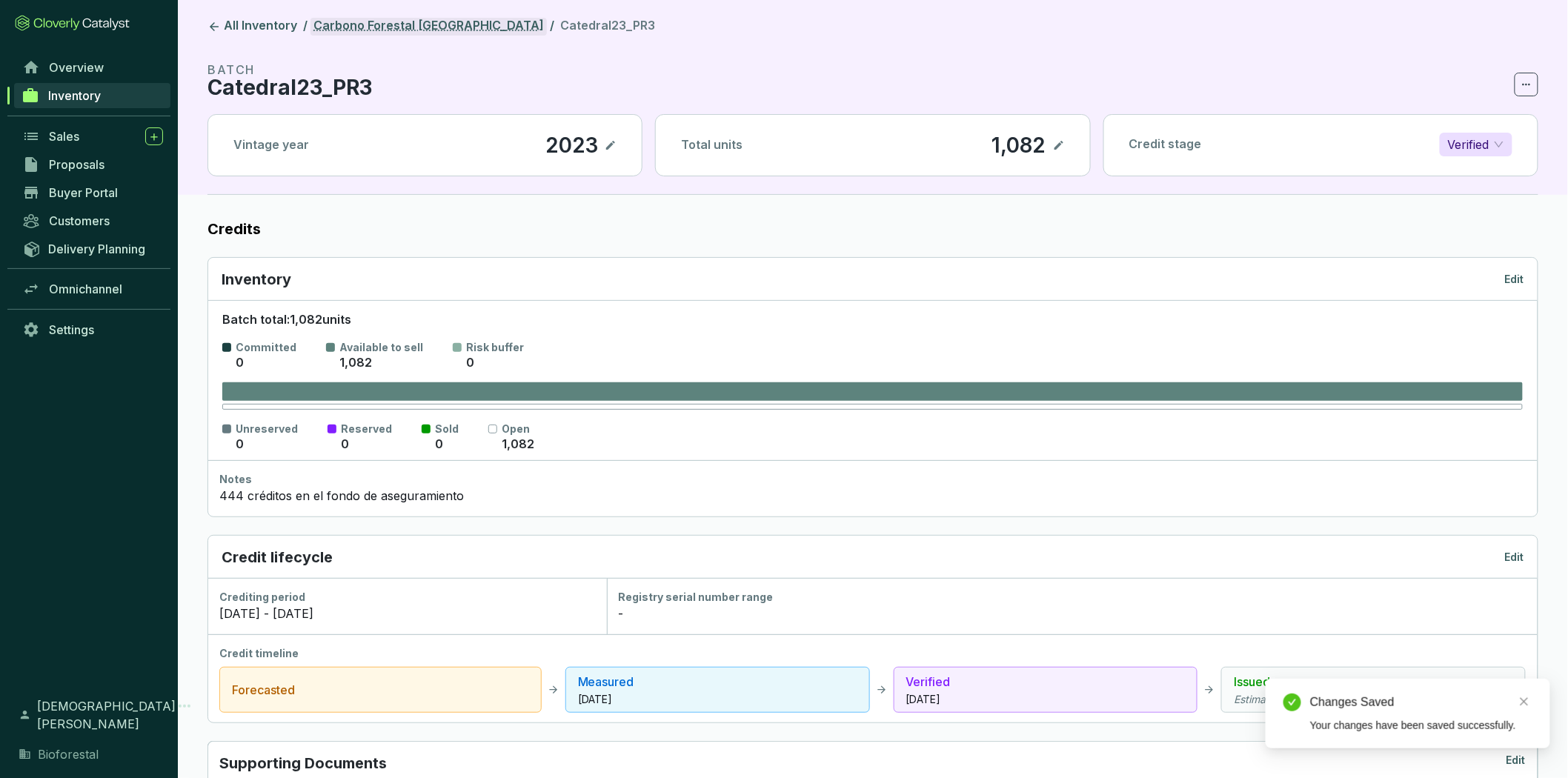
click at [411, 18] on link "Carbono Forestal [GEOGRAPHIC_DATA]" at bounding box center [429, 26] width 236 height 18
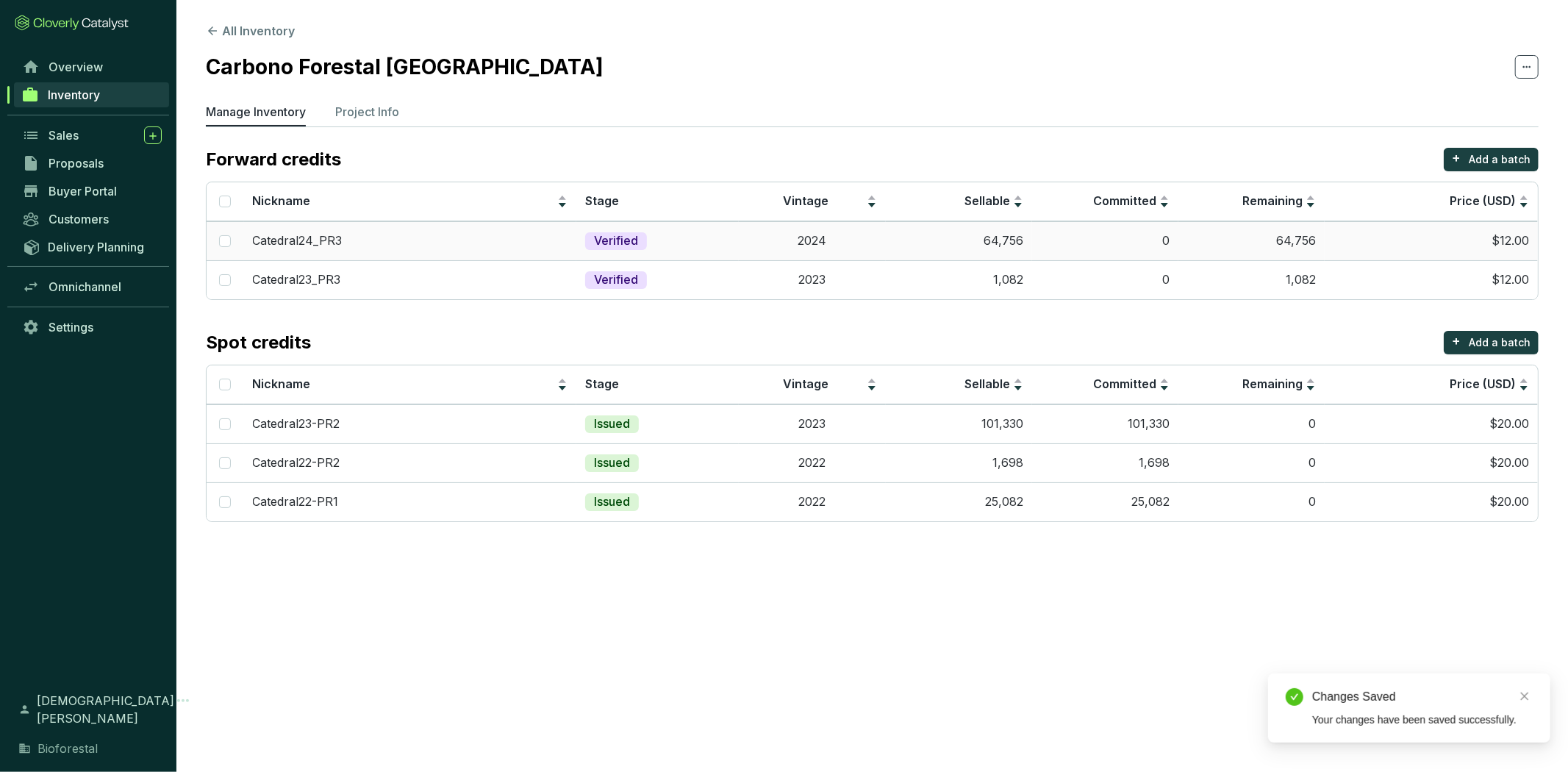
click at [744, 244] on td "2024" at bounding box center [812, 241] width 147 height 39
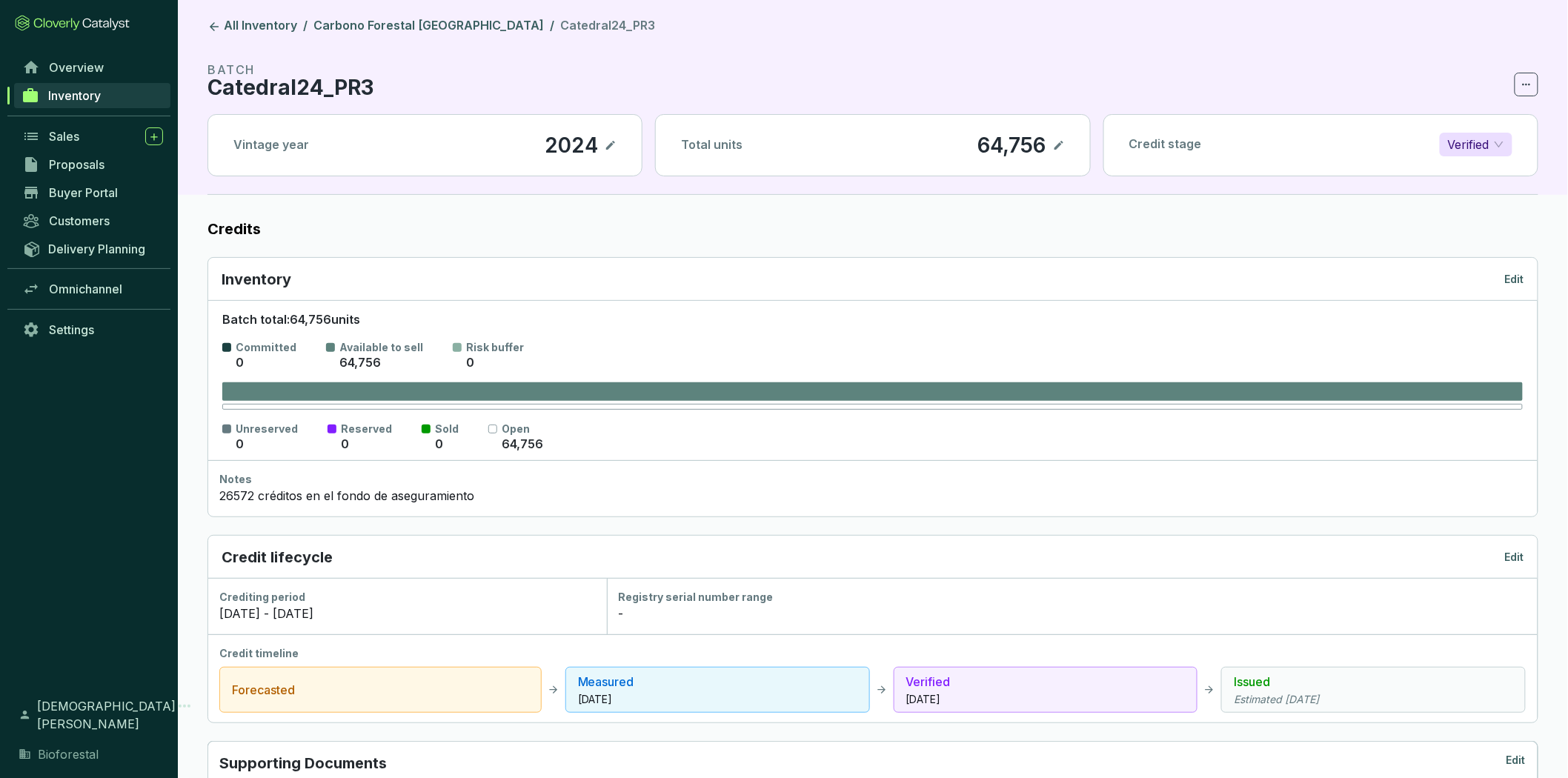
click at [1515, 278] on p "Edit" at bounding box center [1515, 279] width 19 height 15
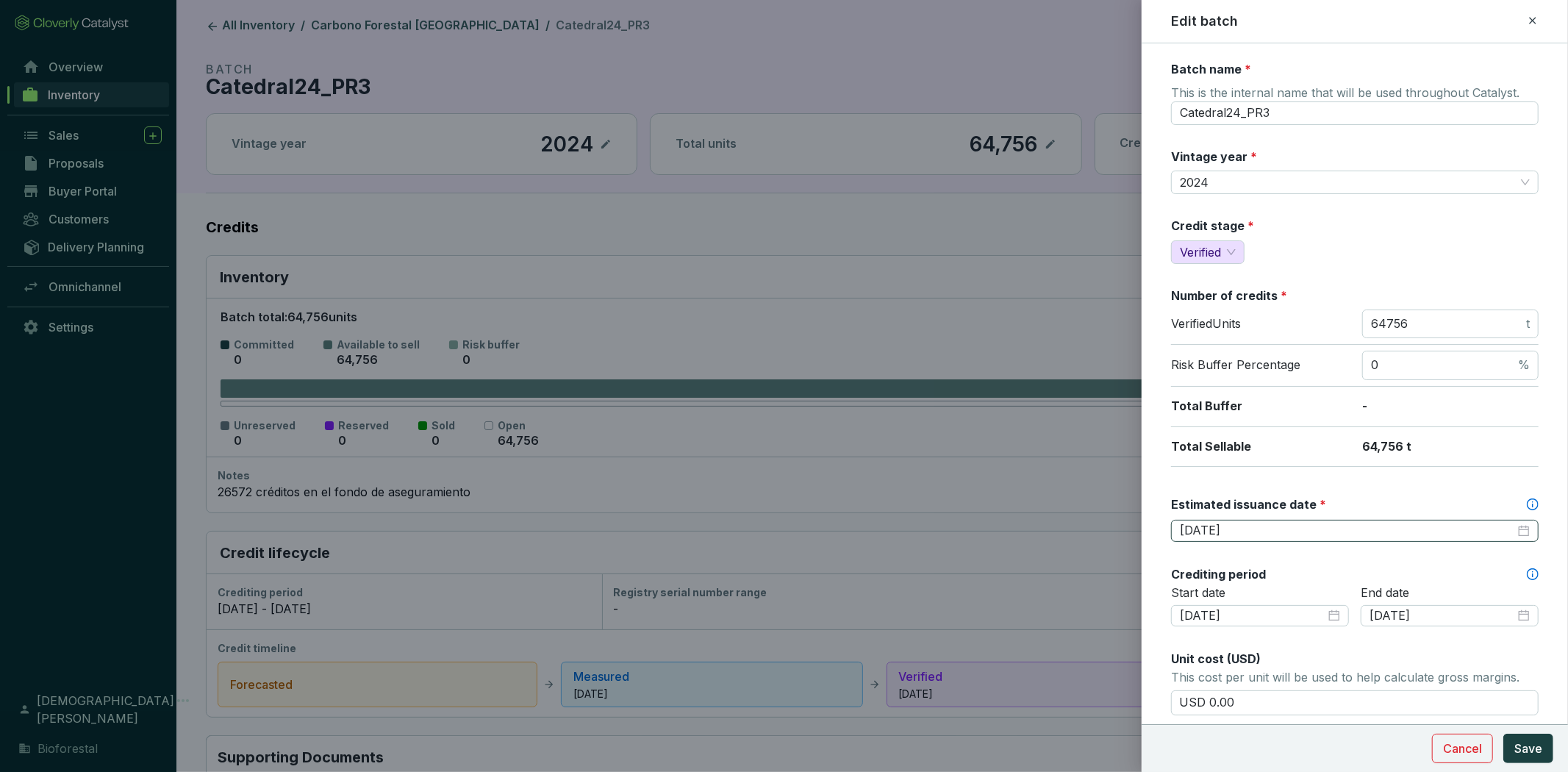
click at [1512, 530] on div "2026-02-25" at bounding box center [1354, 531] width 350 height 16
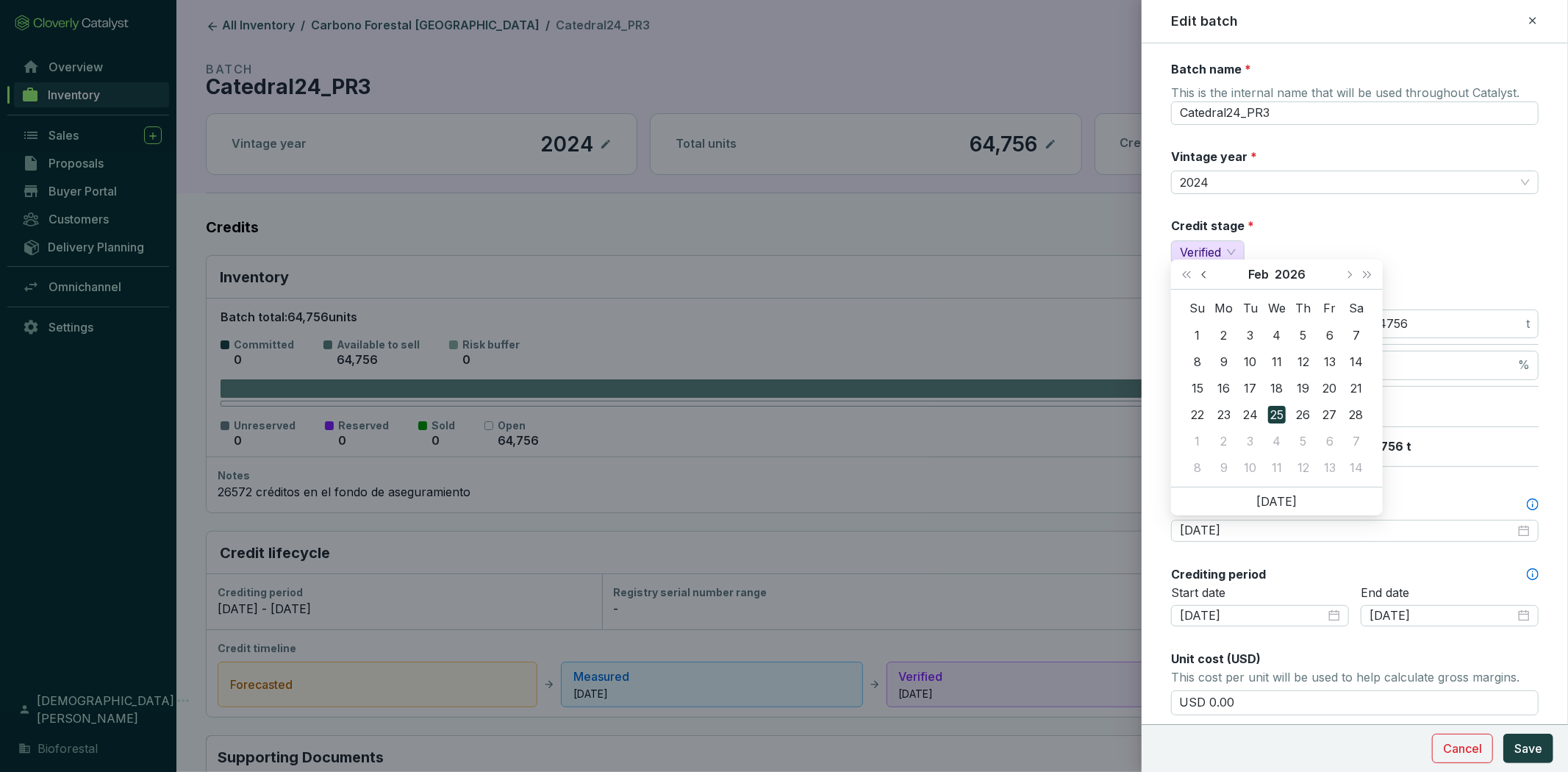
click at [1203, 273] on span "Previous month (PageUp)" at bounding box center [1205, 274] width 7 height 7
type input "2026-01-15"
click at [1302, 392] on div "15" at bounding box center [1303, 388] width 17 height 17
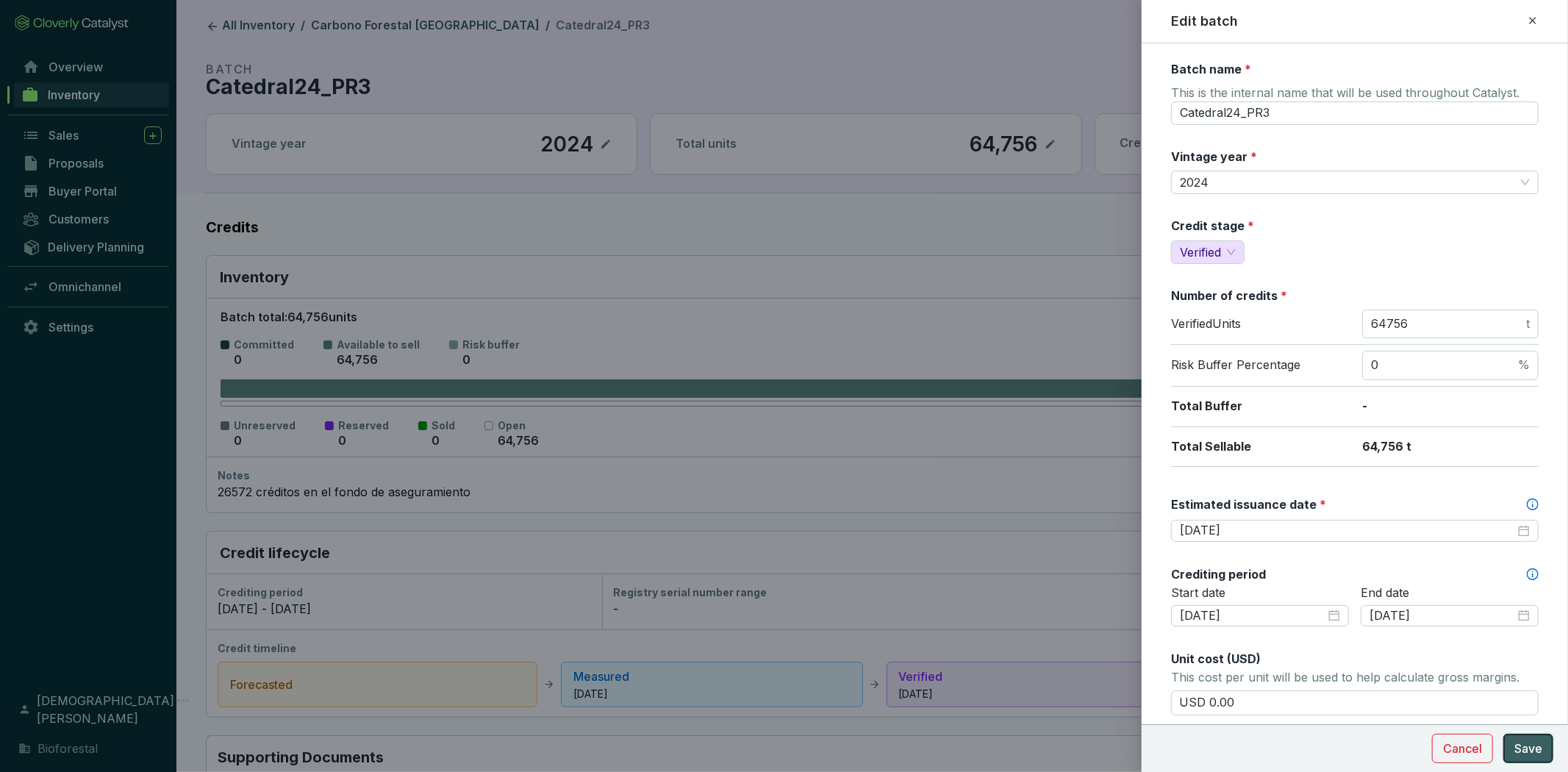
click at [1533, 752] on span "Save" at bounding box center [1529, 749] width 28 height 17
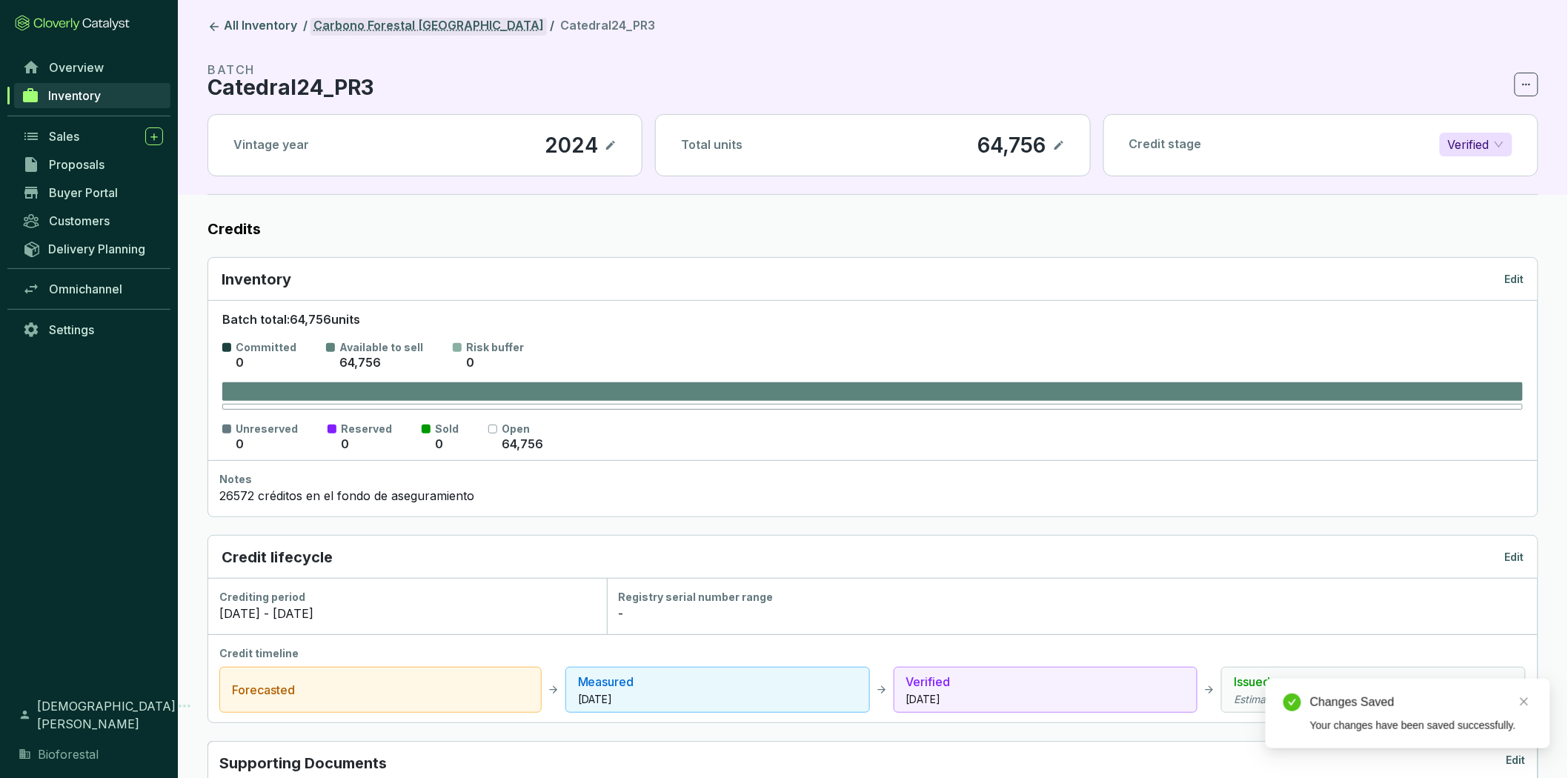
click at [346, 32] on link "Carbono Forestal La Catedral" at bounding box center [429, 26] width 236 height 18
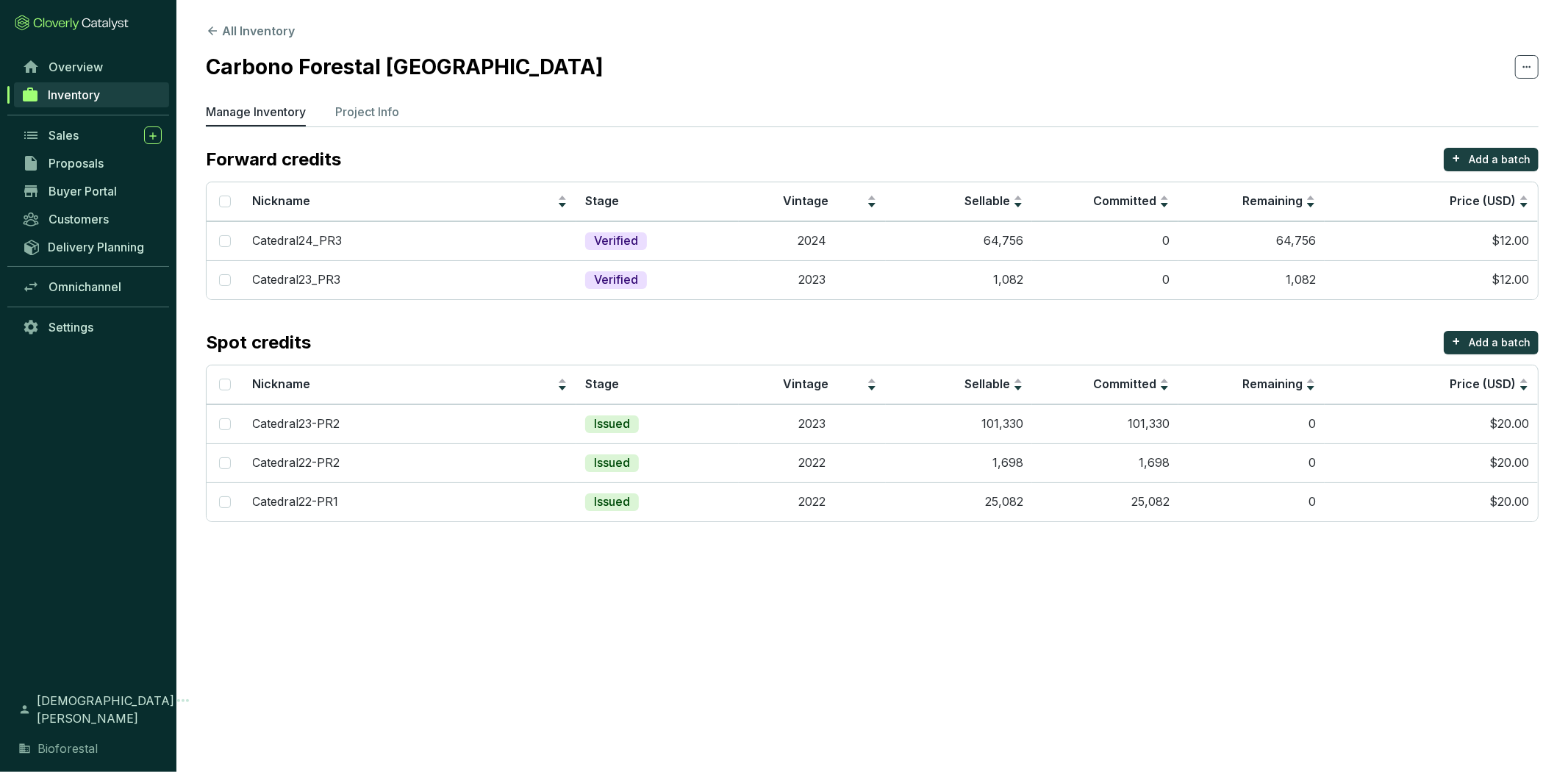
click at [736, 602] on section "All Inventory Carbono Forestal La Catedral Manage Inventory Project Info Forwar…" at bounding box center [784, 386] width 1568 height 772
click at [282, 35] on button "All Inventory" at bounding box center [250, 30] width 89 height 17
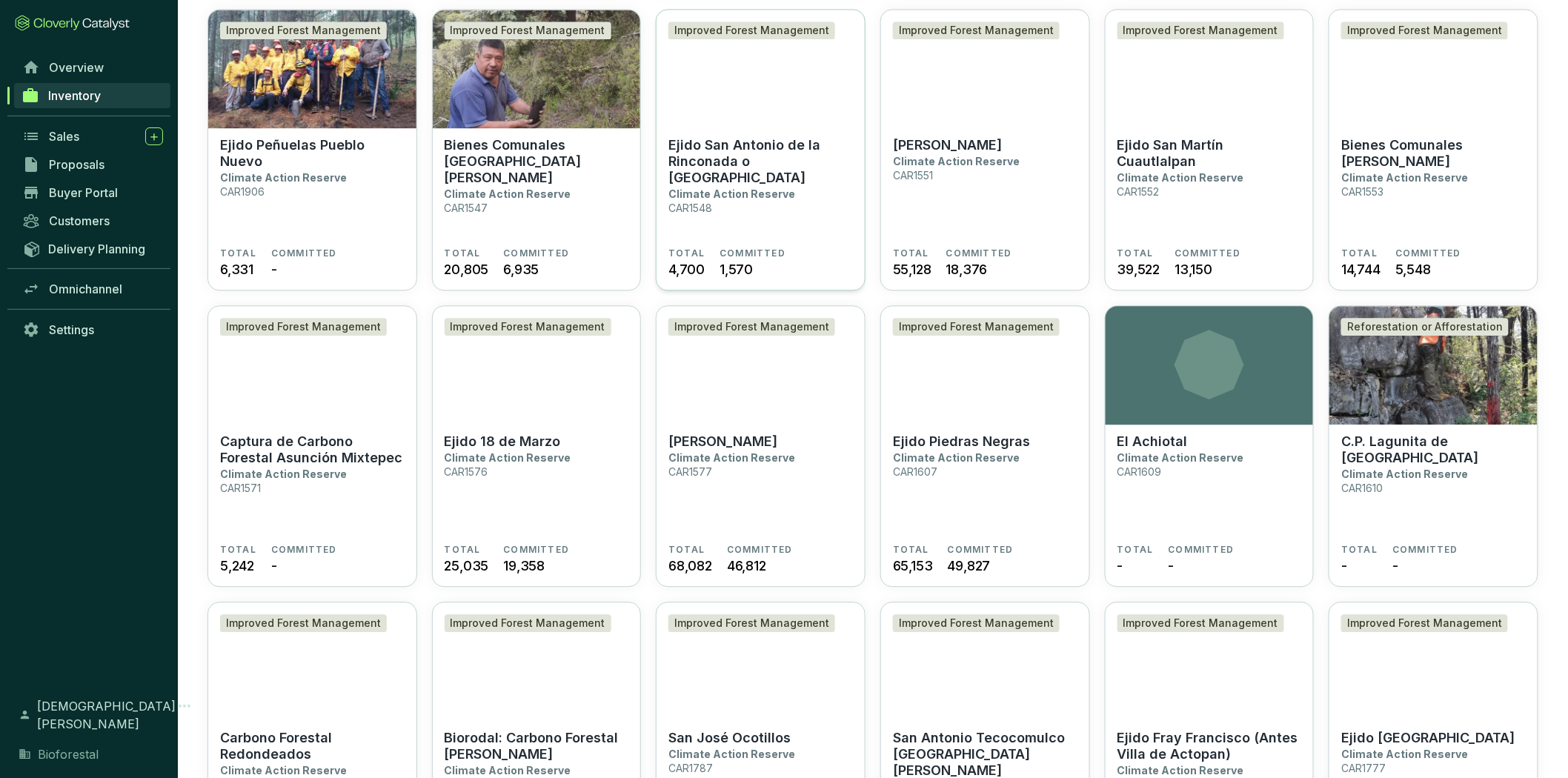
scroll to position [1317, 0]
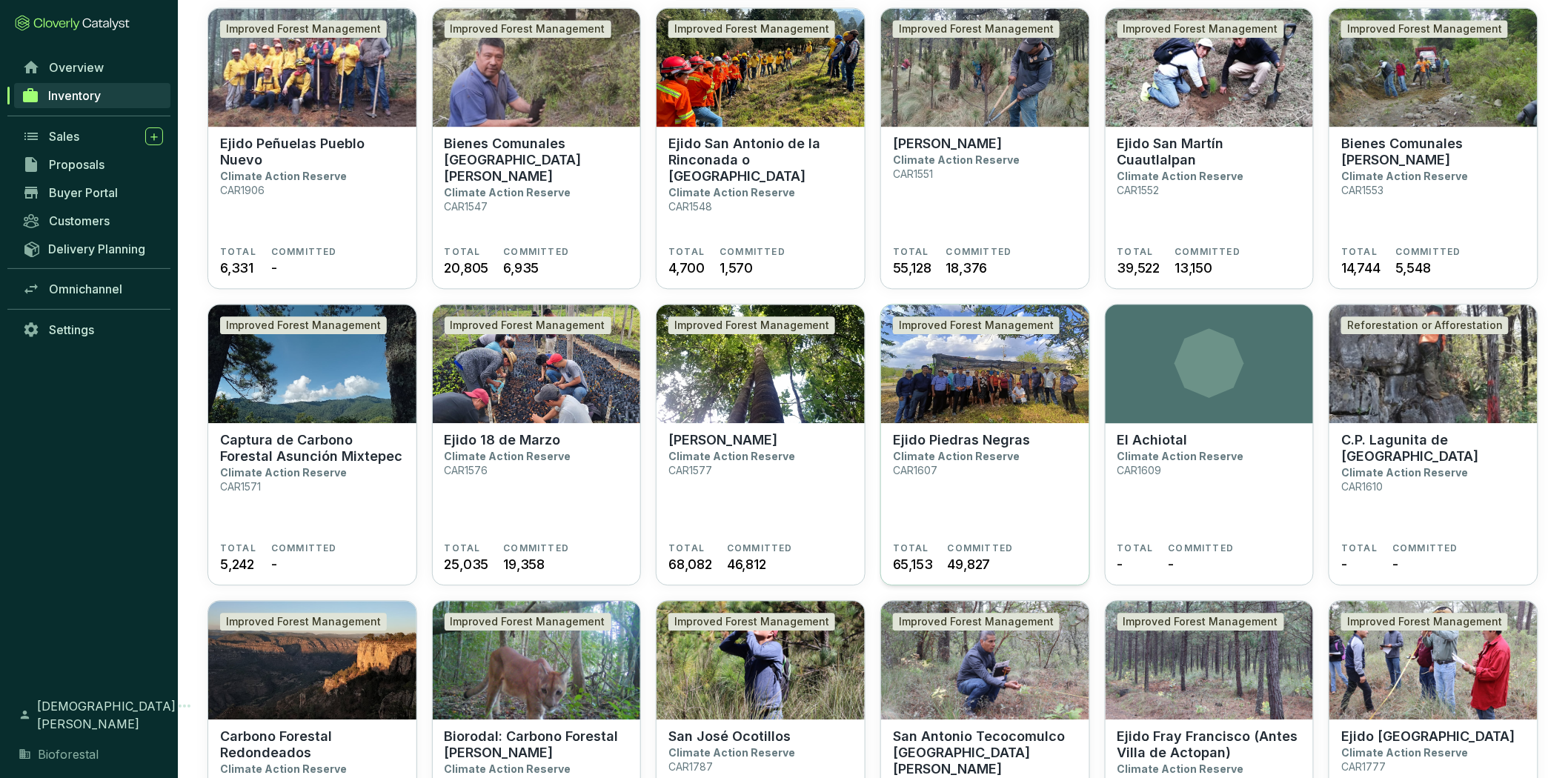
click at [1038, 433] on section "Ejido Piedras Negras Climate Action Reserve CAR1607" at bounding box center [985, 487] width 185 height 110
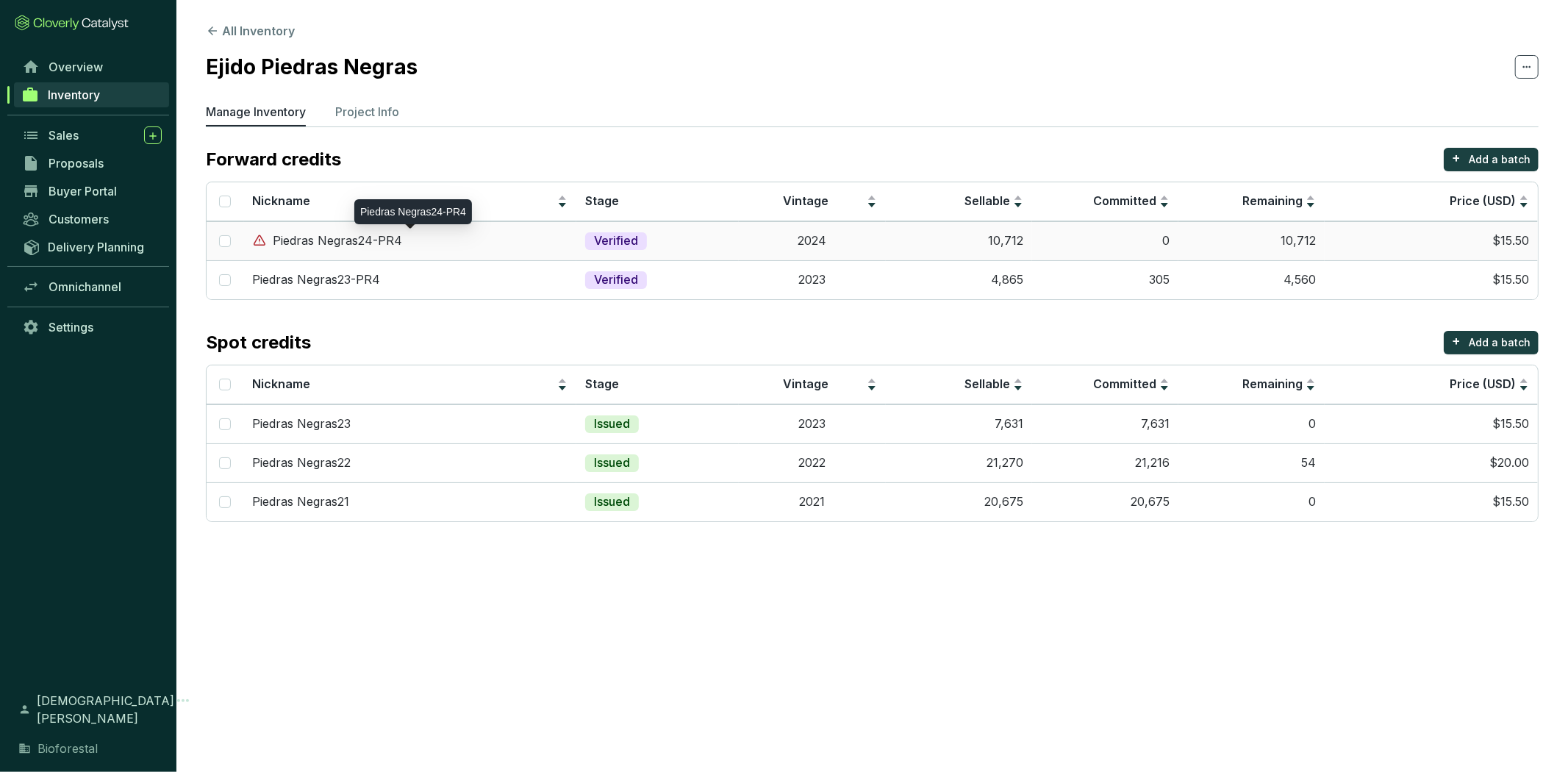
click at [528, 247] on div "Piedras Negras24-PR4" at bounding box center [410, 241] width 315 height 16
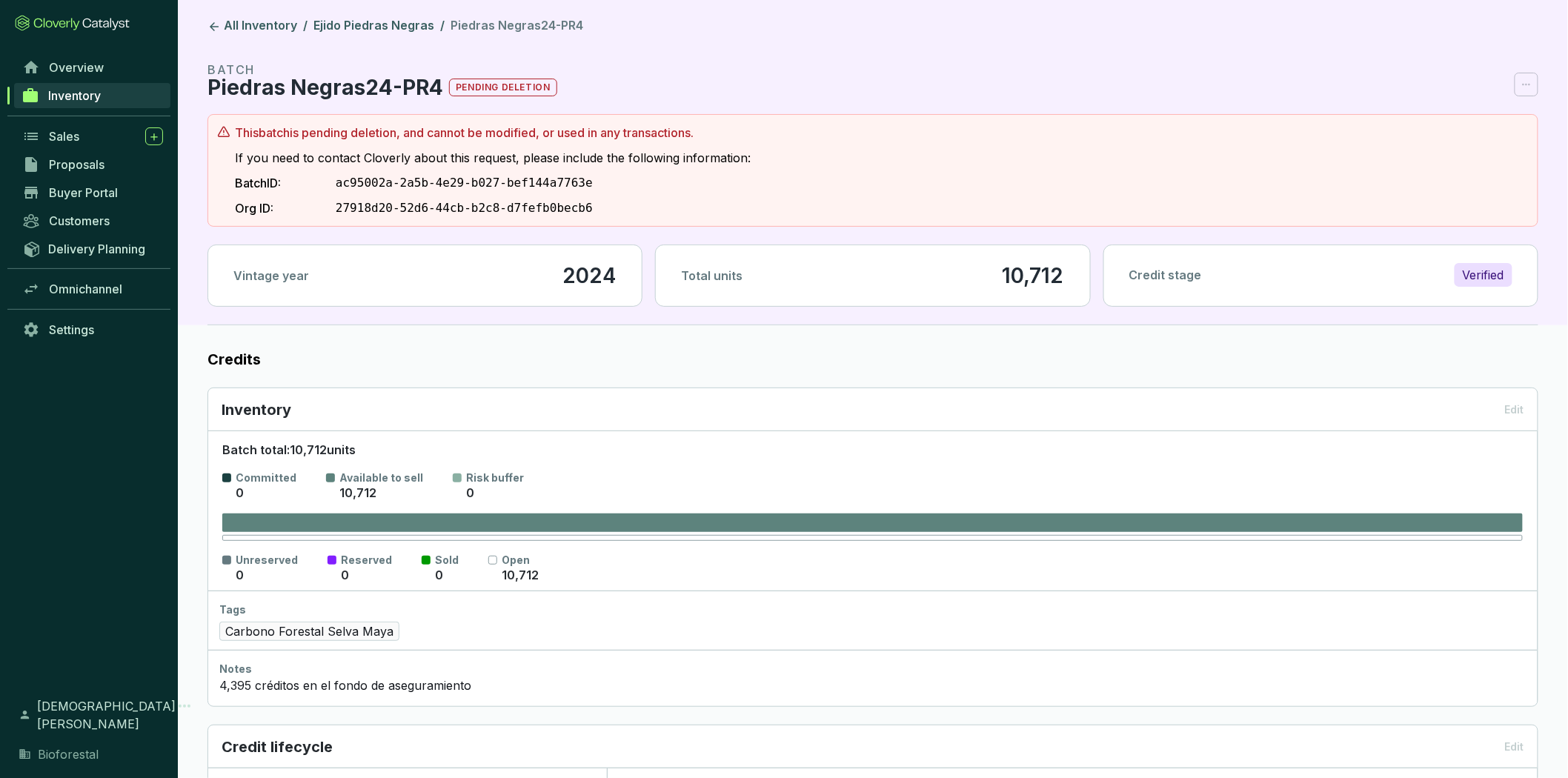
click at [1507, 412] on div "Inventory Edit" at bounding box center [872, 410] width 1303 height 21
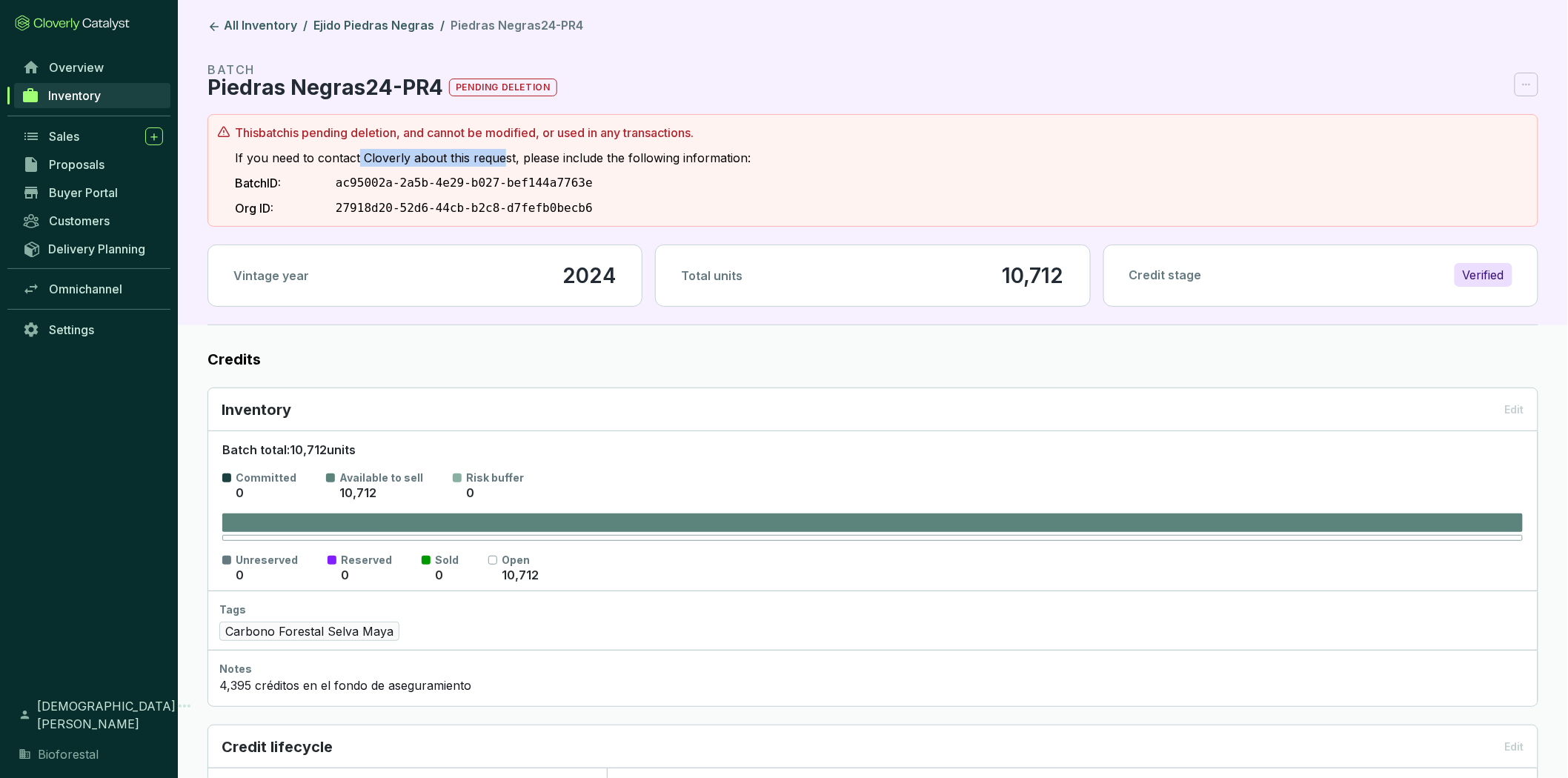
drag, startPoint x: 356, startPoint y: 160, endPoint x: 500, endPoint y: 158, distance: 144.0
click at [500, 158] on p "If you need to contact Cloverly about this request, please include the followin…" at bounding box center [492, 158] width 515 height 18
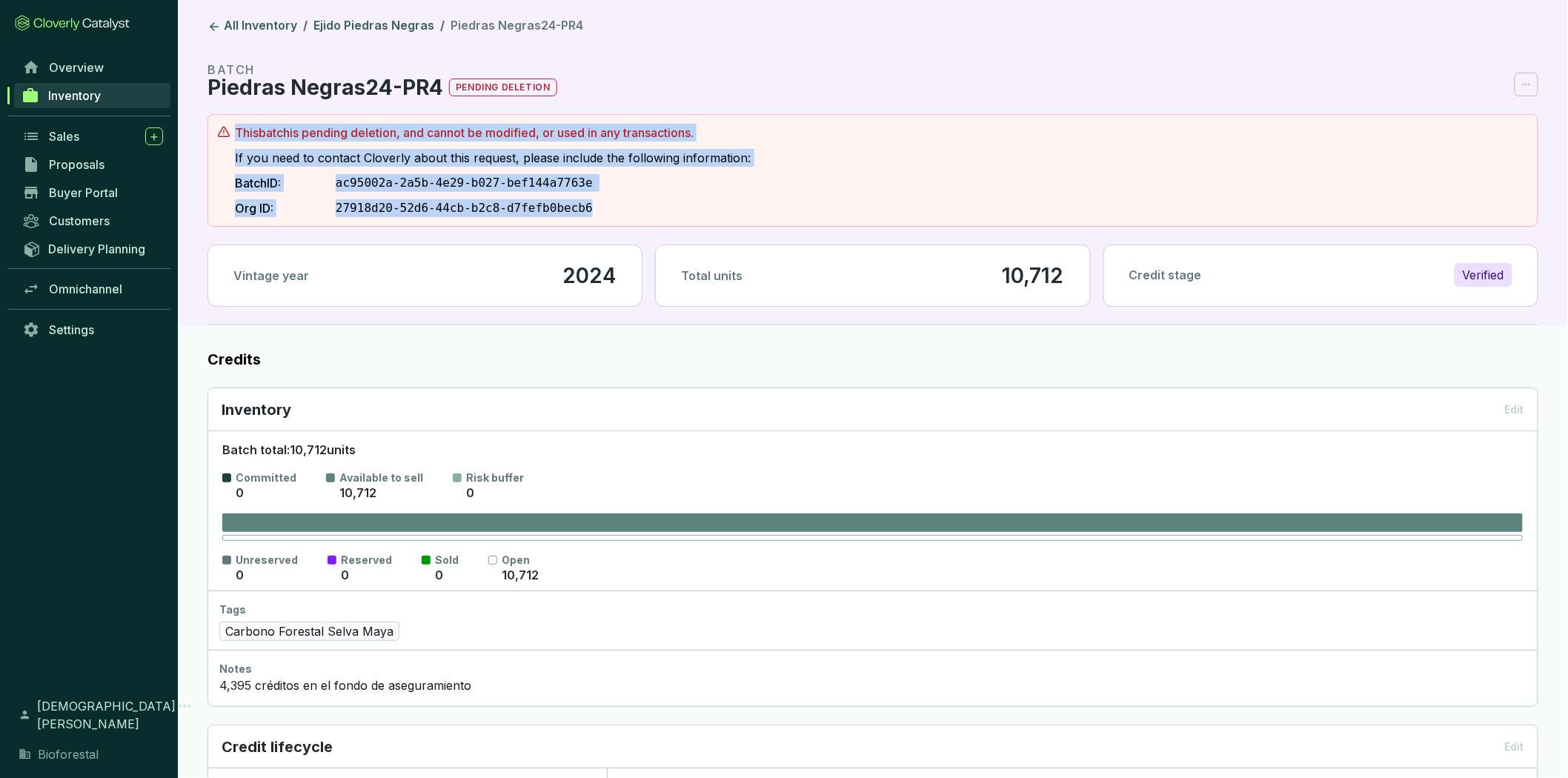
drag, startPoint x: 235, startPoint y: 135, endPoint x: 586, endPoint y: 205, distance: 357.9
click at [586, 205] on section "This batch is pending deletion, and cannot be modified, or used in any transact…" at bounding box center [492, 170] width 515 height 94
copy section "This batch is pending deletion, and cannot be modified, or used in any transact…"
